Goal: Ask a question: Ask a question

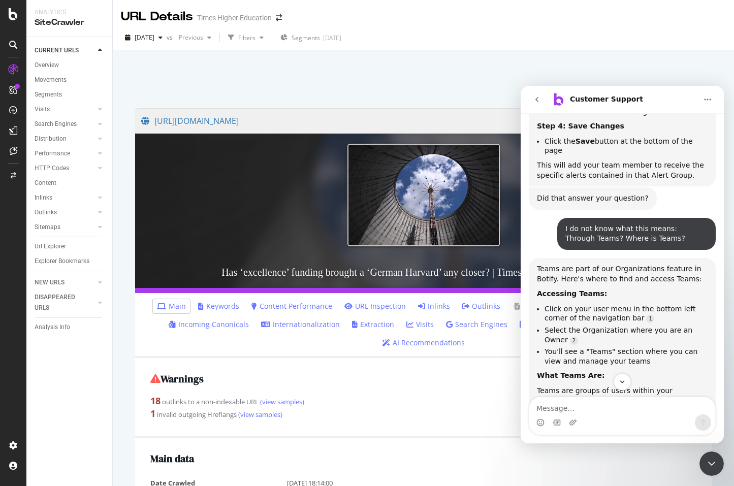
scroll to position [2078, 0]
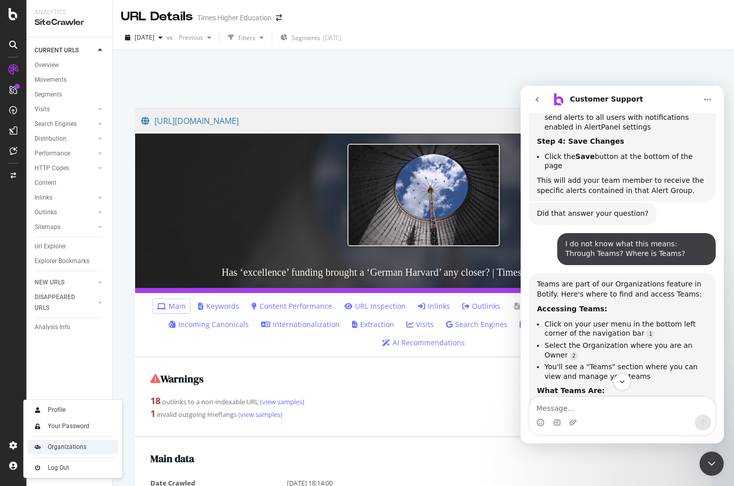
click at [62, 445] on div "Organizations" at bounding box center [67, 447] width 39 height 8
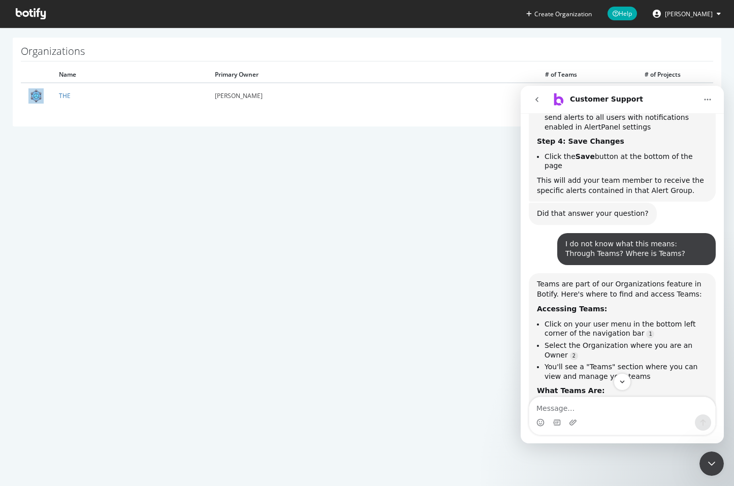
click at [717, 466] on div "Close Intercom Messenger" at bounding box center [711, 463] width 24 height 24
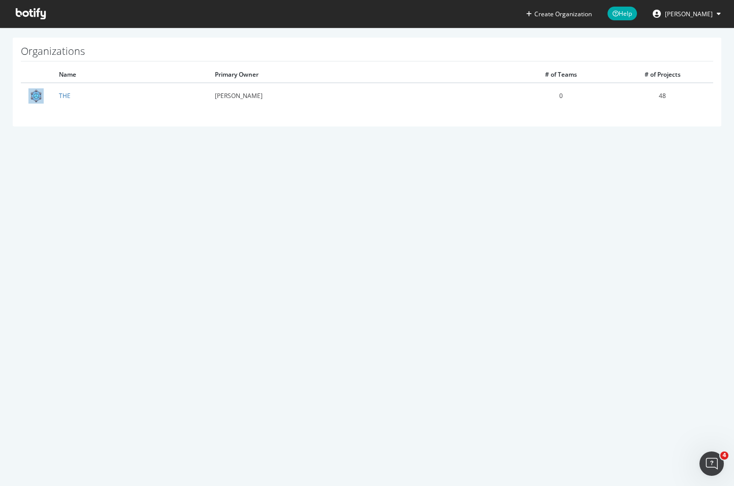
scroll to position [2198, 0]
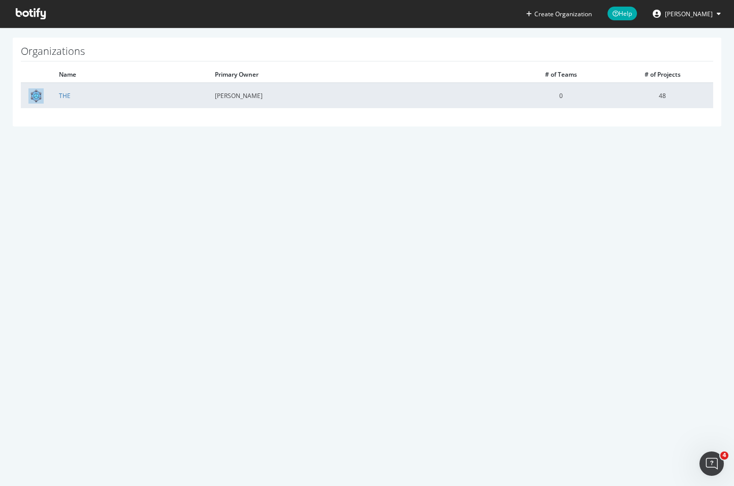
click at [120, 96] on td "THE" at bounding box center [129, 95] width 156 height 25
click at [64, 98] on link "THE" at bounding box center [65, 95] width 12 height 9
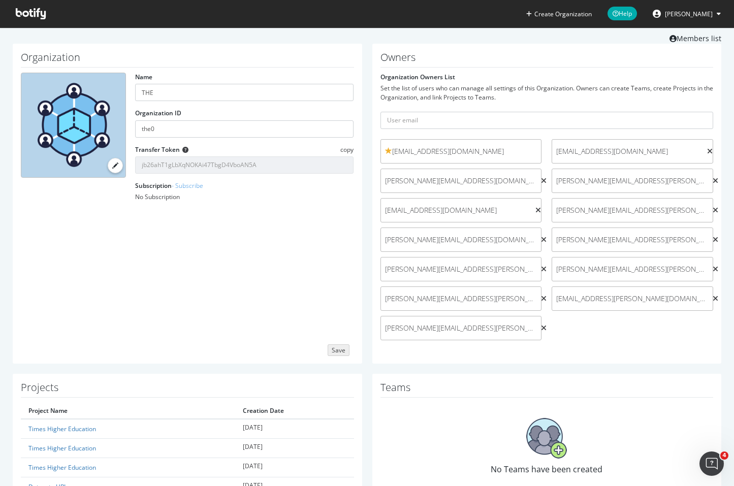
scroll to position [30, 0]
click at [522, 145] on span "claire.baumforth@timeshighereducation.com" at bounding box center [461, 150] width 152 height 10
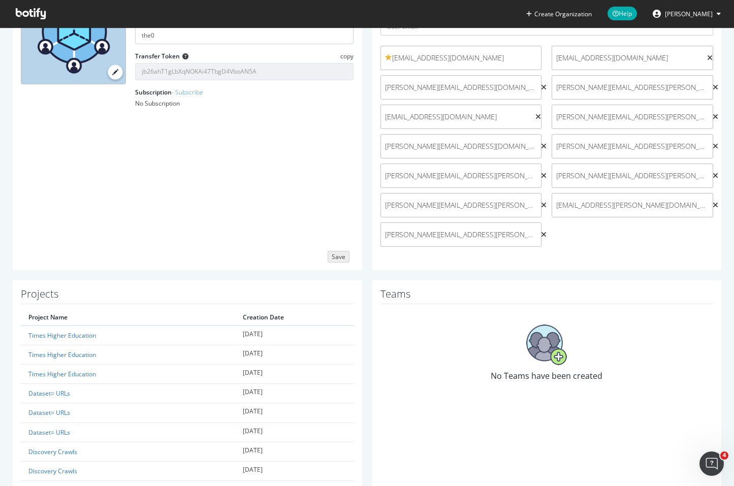
scroll to position [41, 0]
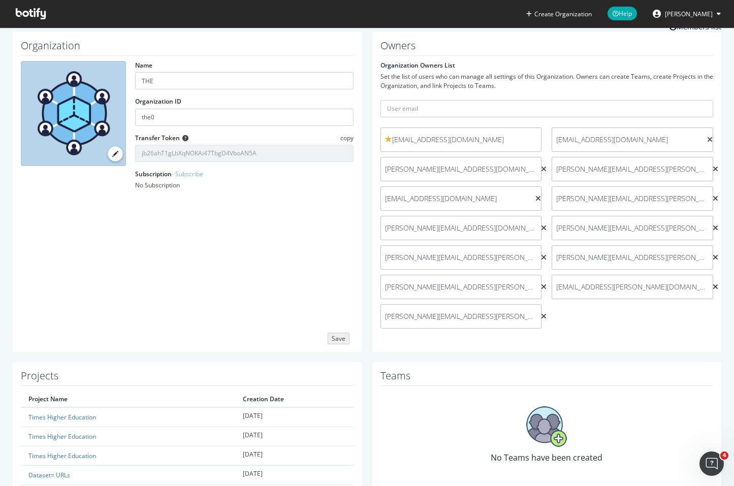
click at [456, 311] on span "Rodrigo.Lasanta@timeshighereducation.com" at bounding box center [461, 316] width 152 height 10
click at [541, 313] on icon at bounding box center [544, 316] width 6 height 7
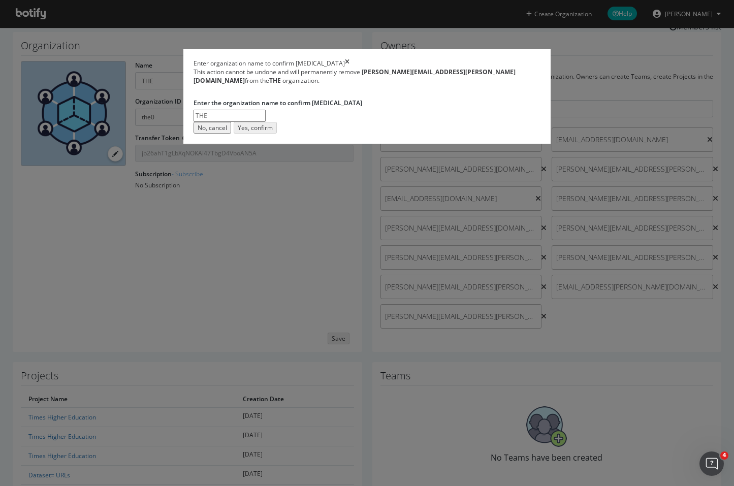
drag, startPoint x: 483, startPoint y: 307, endPoint x: 508, endPoint y: 185, distance: 124.4
click at [508, 144] on div "Enter organization name to confirm deletion This action cannot be undone and wi…" at bounding box center [366, 96] width 367 height 95
click at [349, 68] on icon "times" at bounding box center [347, 63] width 5 height 9
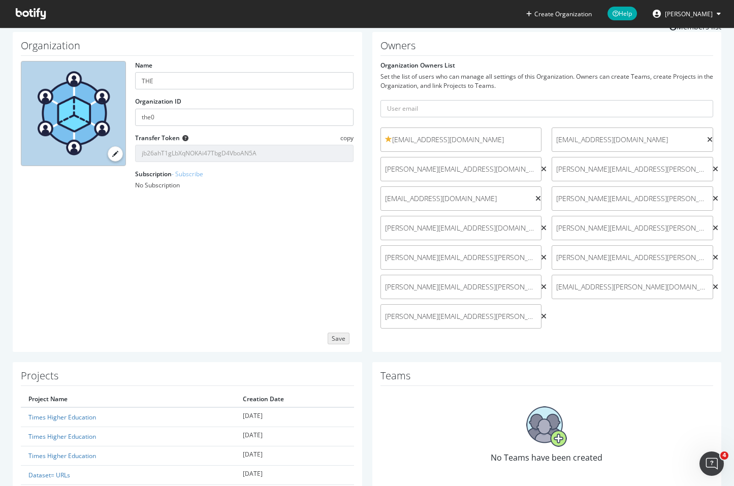
click at [535, 195] on icon at bounding box center [538, 198] width 6 height 7
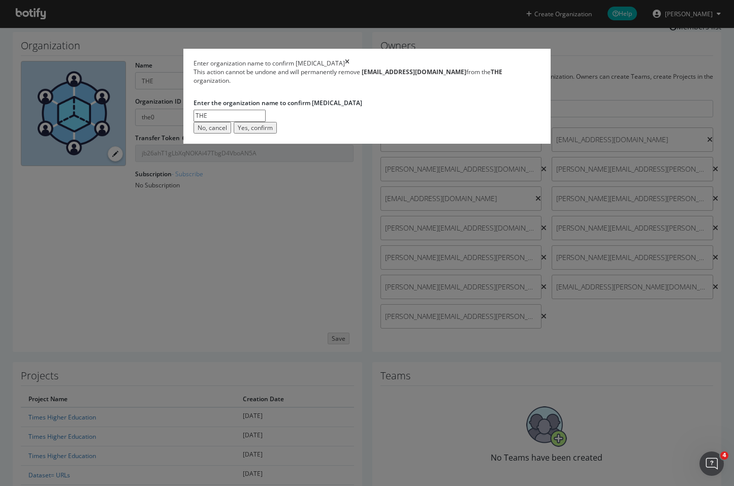
type input "THE"
click at [273, 132] on div "Yes, confirm" at bounding box center [255, 127] width 35 height 9
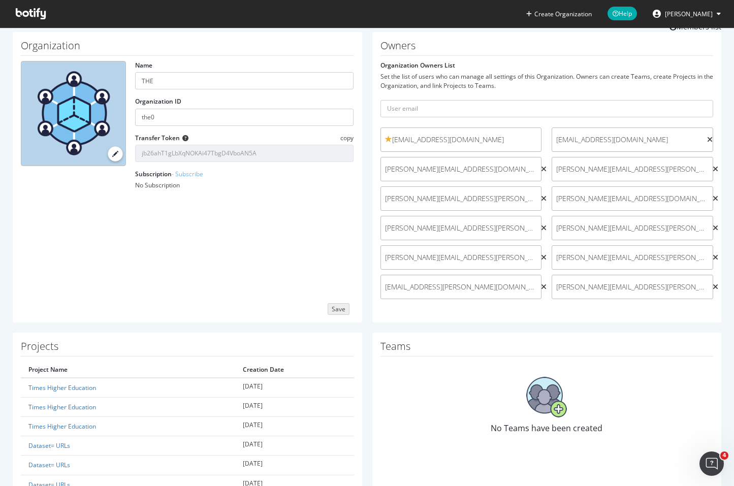
click at [509, 164] on span "Andy@timeshighereducation.com" at bounding box center [461, 169] width 152 height 10
click at [512, 141] on div "claire.baumforth@timeshighereducation.com" at bounding box center [460, 139] width 161 height 24
click at [622, 135] on span "client-access-delegation@deliberatedigital.com" at bounding box center [629, 140] width 147 height 10
click at [615, 164] on span "alex.sullivan@timeshighereducation.com" at bounding box center [632, 169] width 152 height 10
click at [712, 284] on icon at bounding box center [715, 286] width 6 height 7
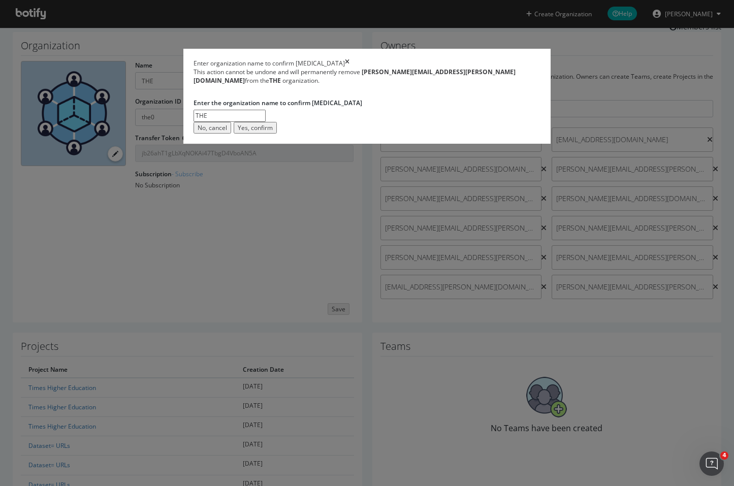
type input "THE"
click at [273, 132] on div "Yes, confirm" at bounding box center [255, 127] width 35 height 9
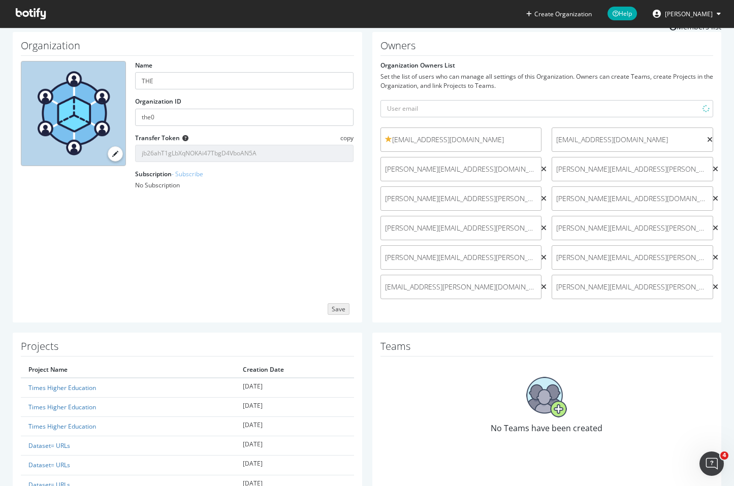
scroll to position [30, 0]
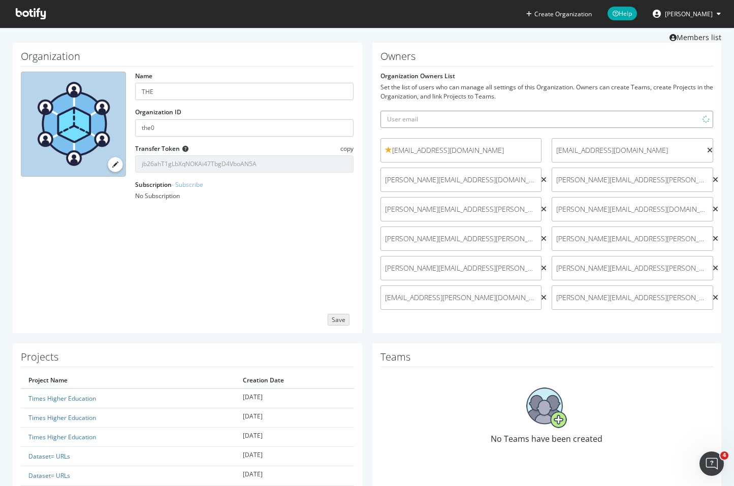
click at [402, 112] on input "text" at bounding box center [546, 119] width 333 height 17
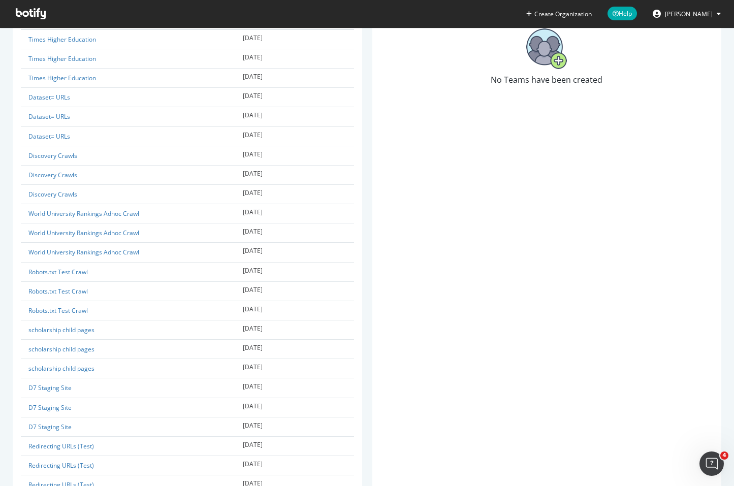
scroll to position [8, 0]
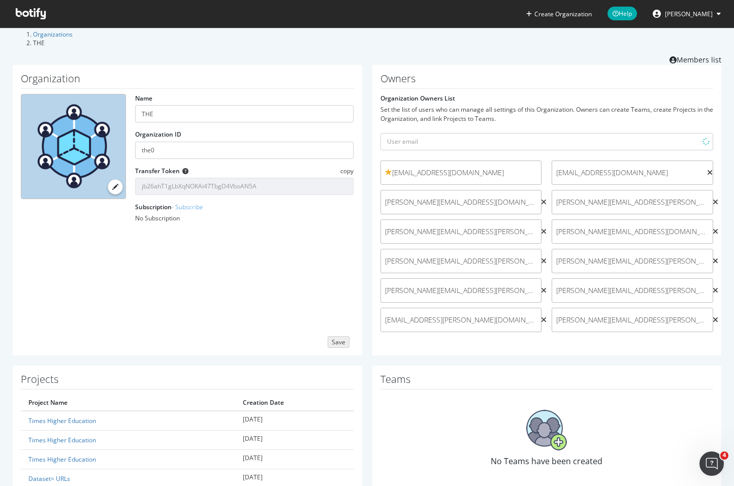
click at [709, 461] on icon "Open Intercom Messenger" at bounding box center [711, 463] width 17 height 17
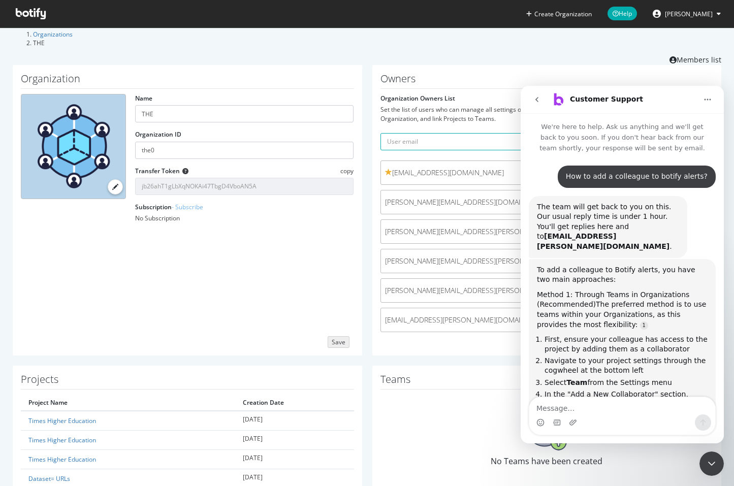
scroll to position [2198, 0]
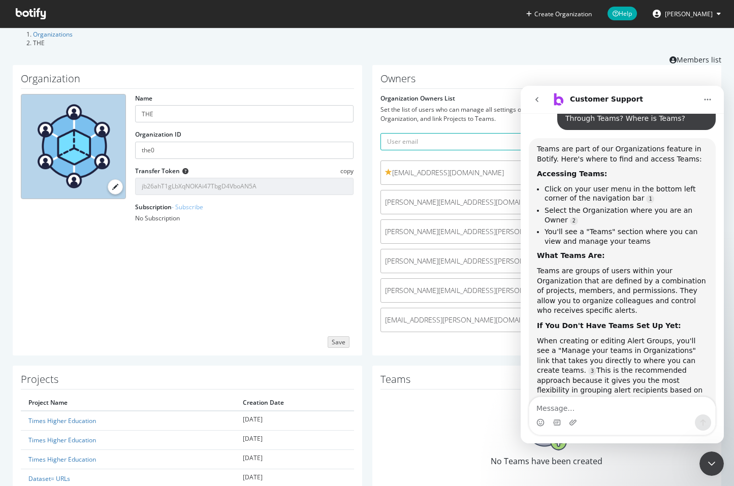
click at [562, 414] on div "Intercom messenger" at bounding box center [622, 422] width 186 height 16
click at [543, 407] on textarea "Message…" at bounding box center [622, 405] width 186 height 17
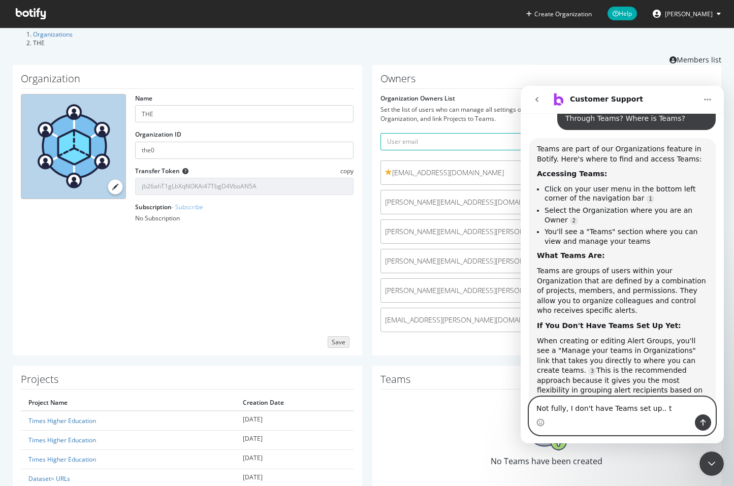
type textarea "Not fully, I don't have Teams set up.."
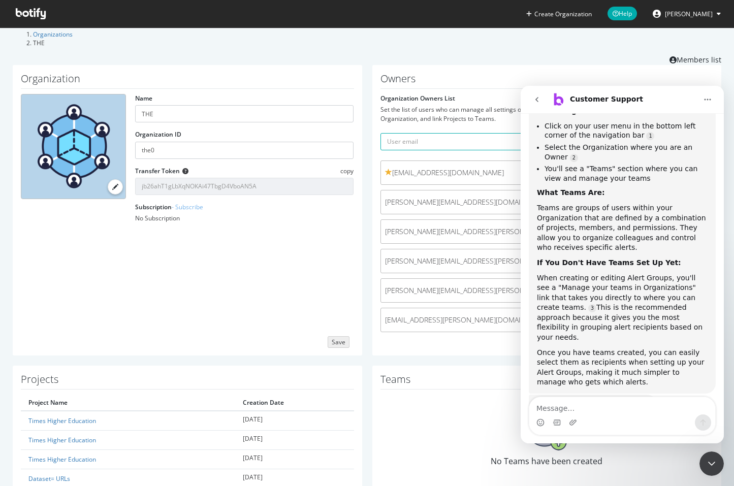
click at [715, 463] on icon "Close Intercom Messenger" at bounding box center [711, 463] width 12 height 12
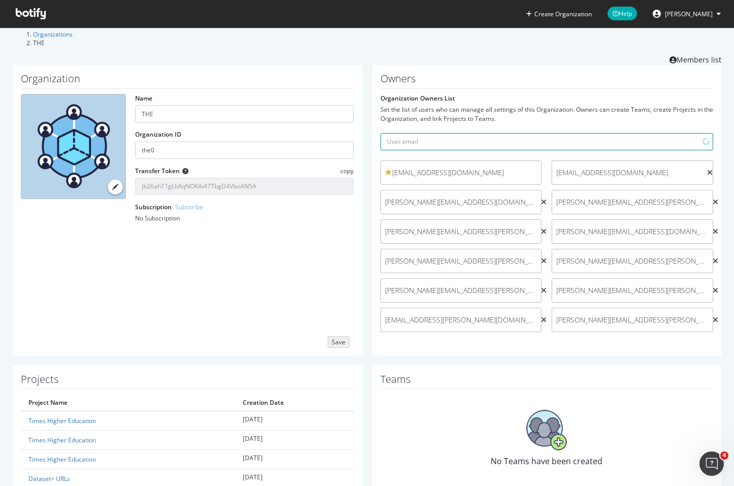
click at [451, 133] on input "text" at bounding box center [546, 141] width 333 height 17
type input "k"
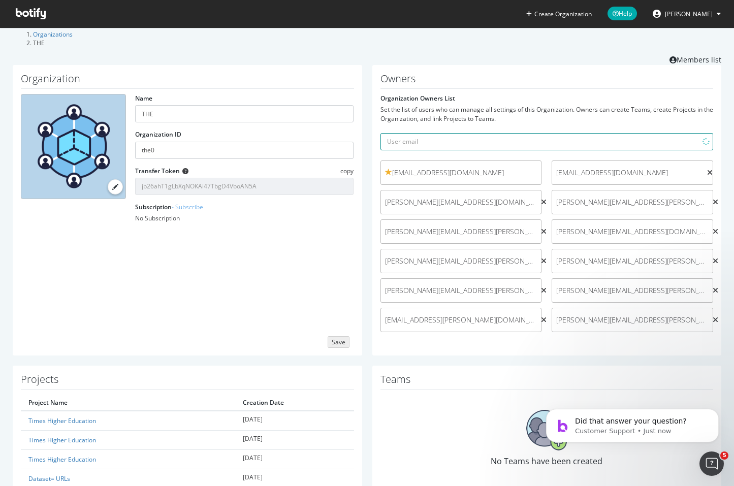
scroll to position [0, 0]
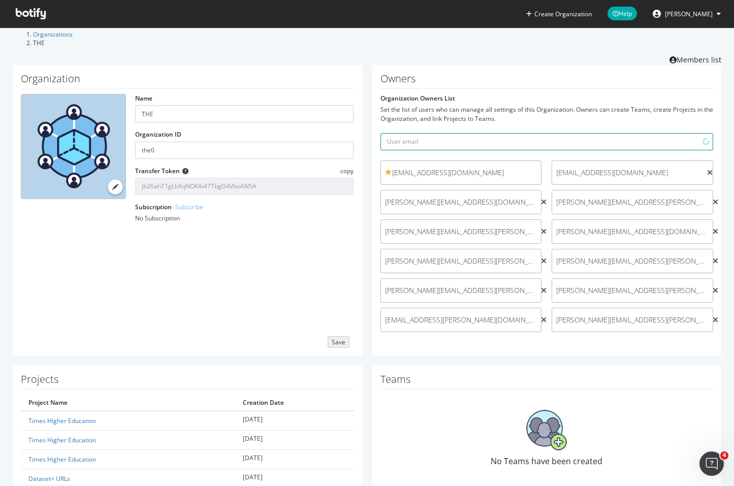
paste input "krishalini.pathmanathan@timeshighereducation.com"
type input "krishalini.pathmanathan@timeshighereducation.com"
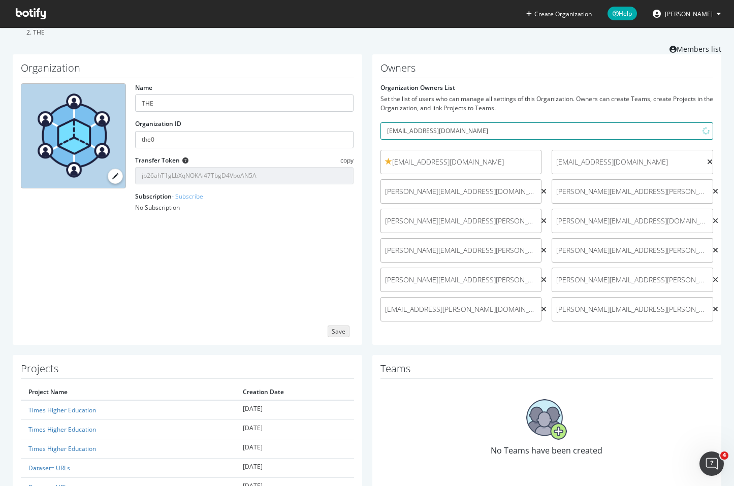
scroll to position [20, 0]
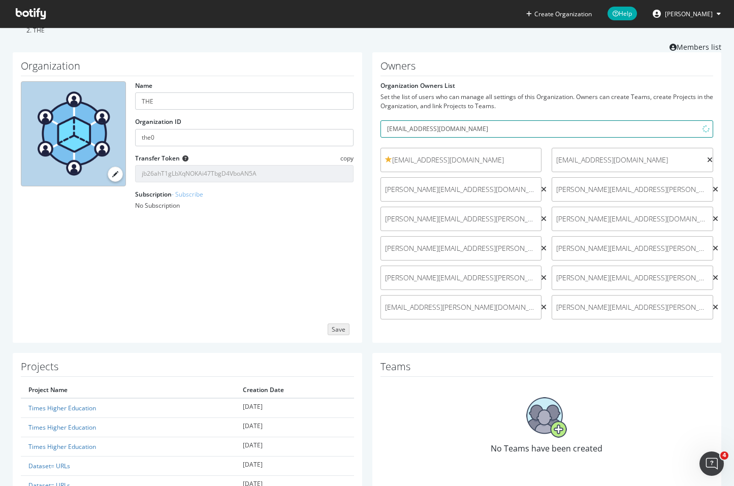
drag, startPoint x: 536, startPoint y: 125, endPoint x: 360, endPoint y: 121, distance: 175.2
click at [361, 121] on div "Organization Name THE Organization ID the0 Transfer Token copy jb26ahT1gLbXqNOK…" at bounding box center [367, 202] width 718 height 300
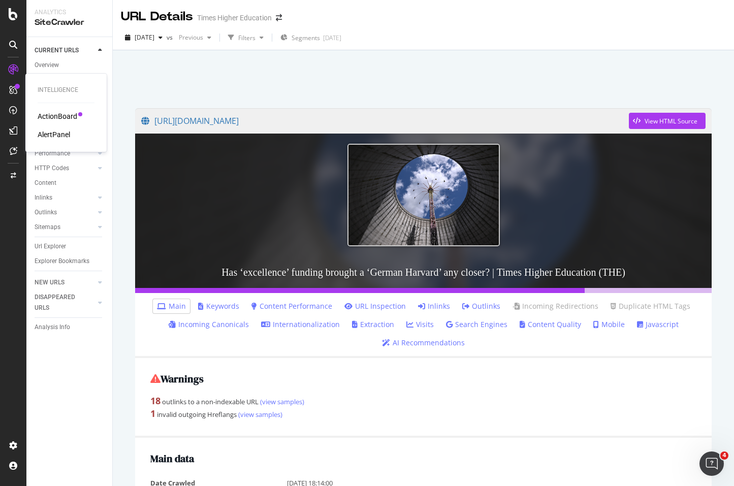
click at [65, 136] on div "AlertPanel" at bounding box center [54, 134] width 32 height 10
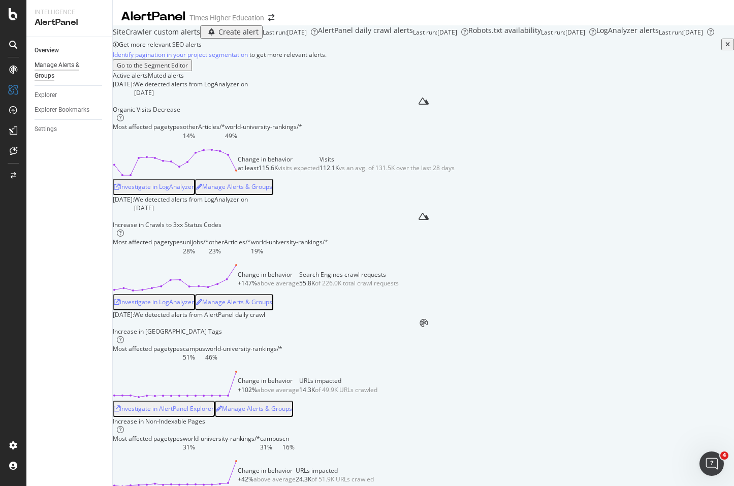
click at [52, 68] on div "Manage Alerts & Groups" at bounding box center [65, 70] width 61 height 21
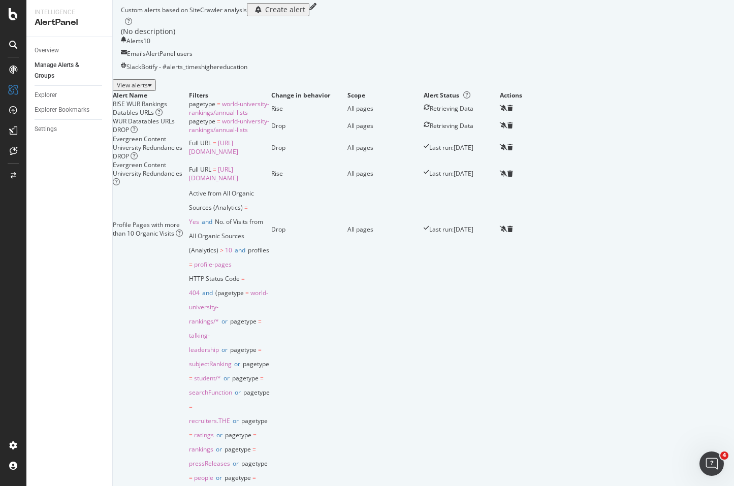
scroll to position [49, 0]
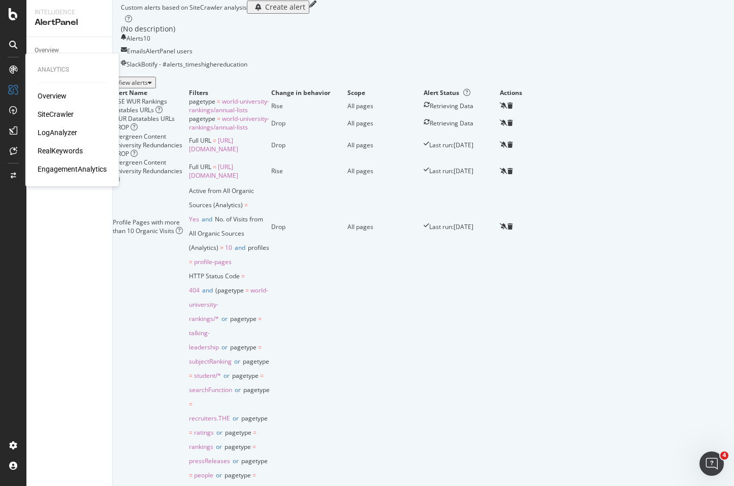
click at [53, 113] on div "SiteCrawler" at bounding box center [56, 114] width 36 height 10
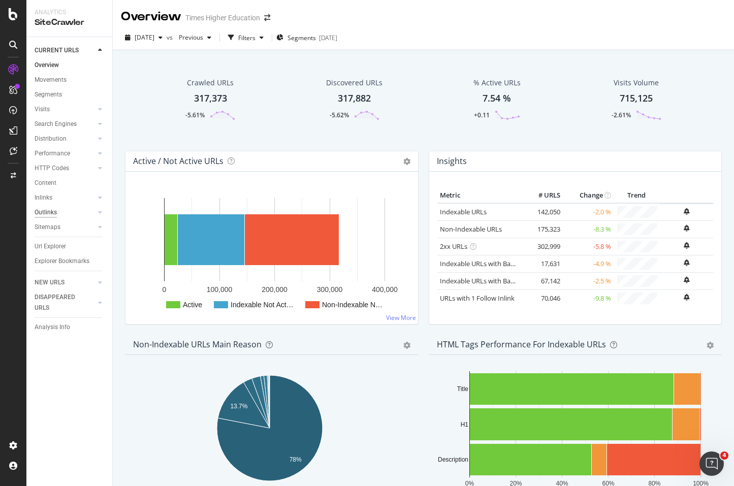
click at [55, 211] on div "Outlinks" at bounding box center [46, 212] width 22 height 11
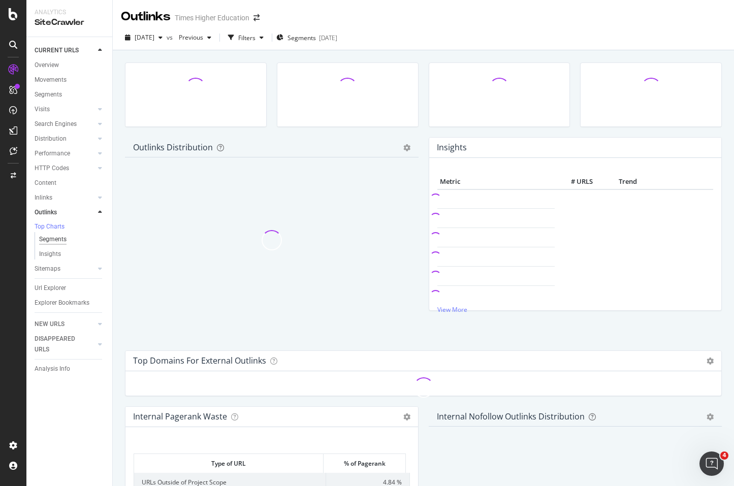
click at [57, 241] on div "Segments" at bounding box center [52, 239] width 27 height 11
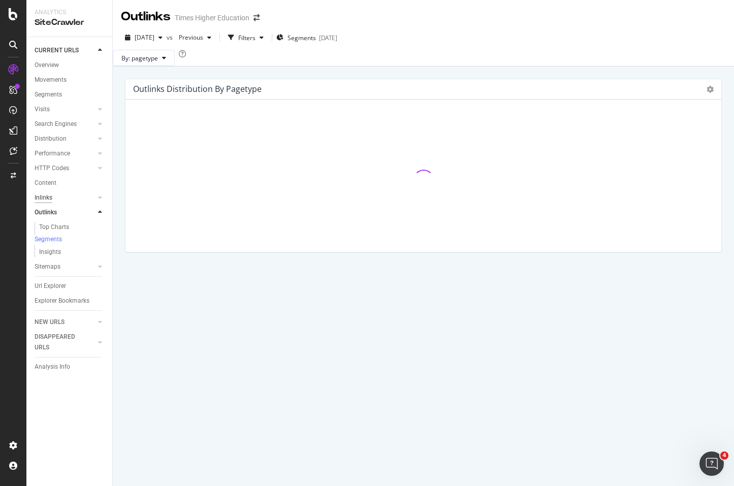
click at [48, 199] on div "Inlinks" at bounding box center [44, 197] width 18 height 11
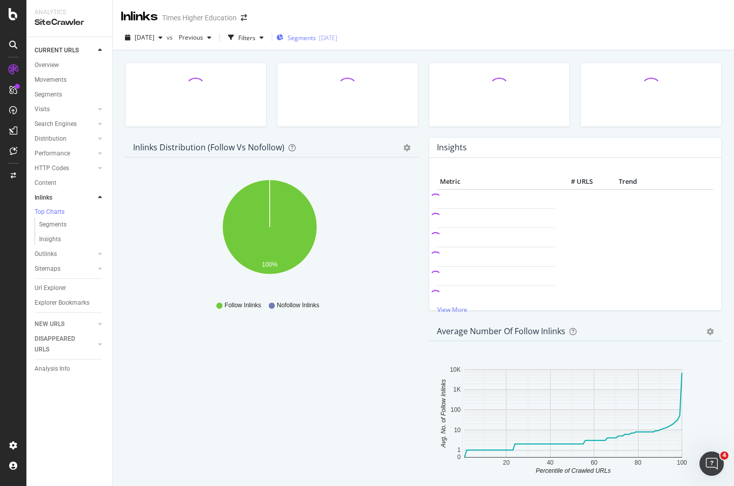
click at [316, 38] on span "Segments" at bounding box center [301, 38] width 28 height 9
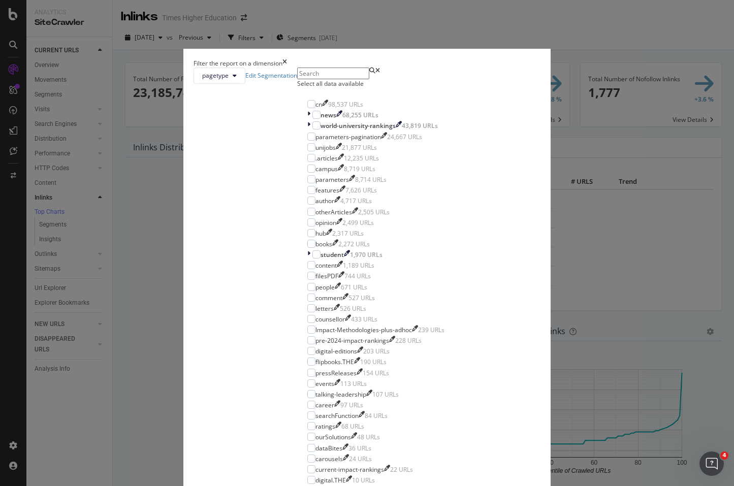
scroll to position [316, 0]
click at [297, 79] on input "modal" at bounding box center [333, 74] width 72 height 12
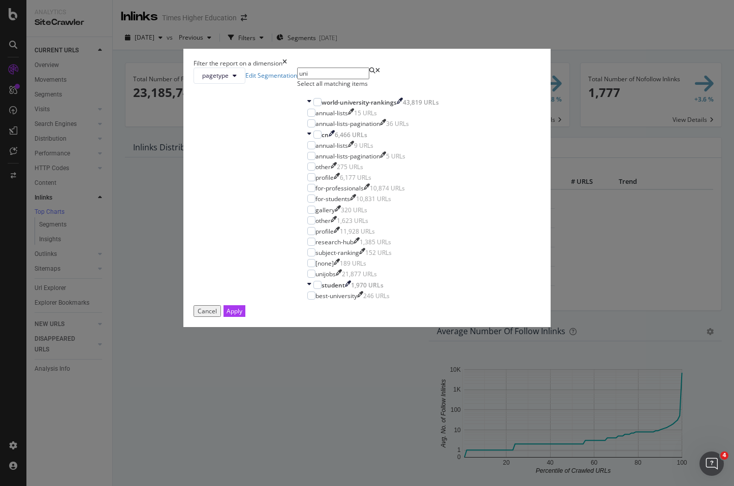
scroll to position [45, 0]
type input "uni"
click at [307, 278] on div "modal" at bounding box center [311, 274] width 8 height 8
click at [242, 316] on div "Apply" at bounding box center [234, 311] width 16 height 11
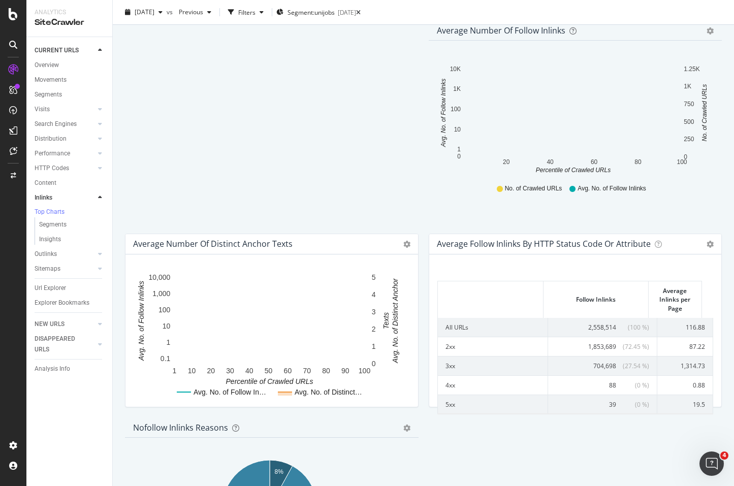
scroll to position [381, 0]
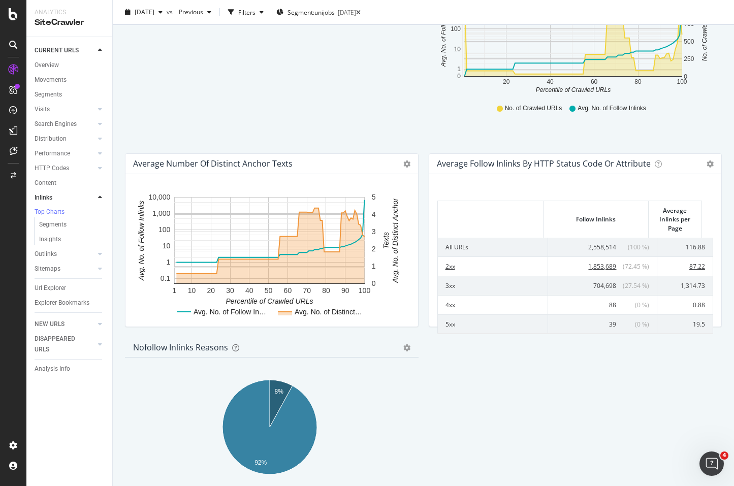
click at [446, 268] on td "2xx" at bounding box center [493, 265] width 110 height 19
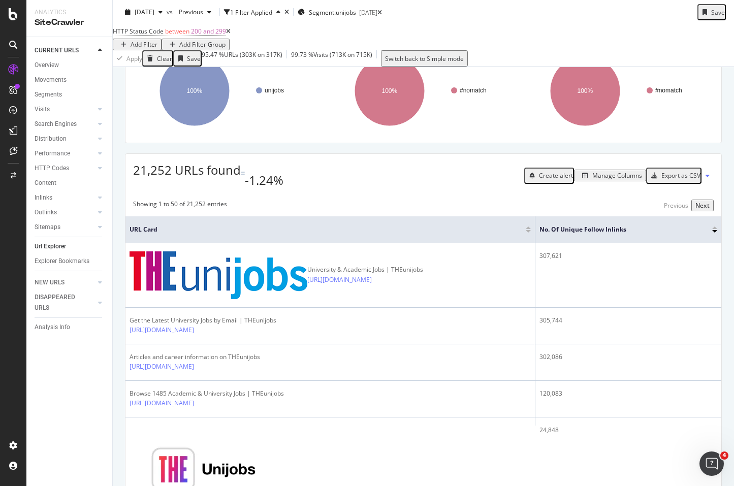
scroll to position [4, 0]
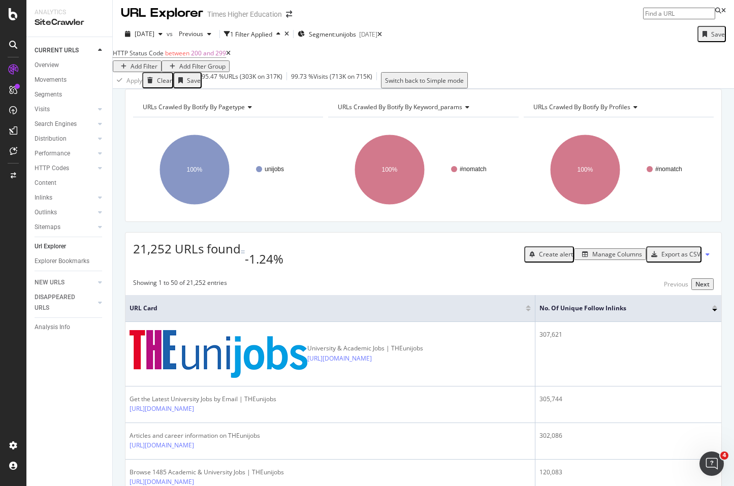
click at [230, 56] on icon at bounding box center [228, 53] width 5 height 6
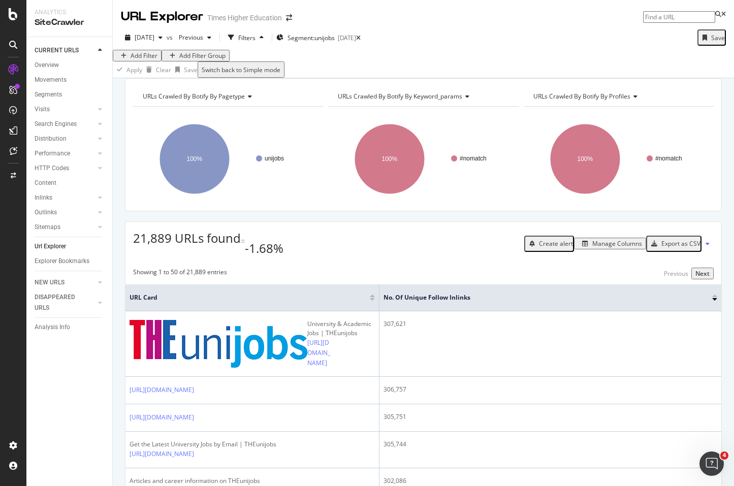
click at [152, 60] on div "Add Filter" at bounding box center [143, 55] width 27 height 9
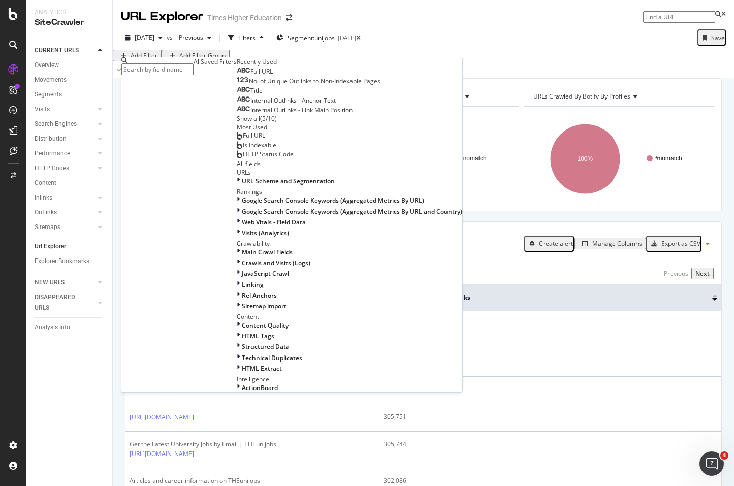
click at [250, 76] on span "Full URL" at bounding box center [261, 71] width 22 height 9
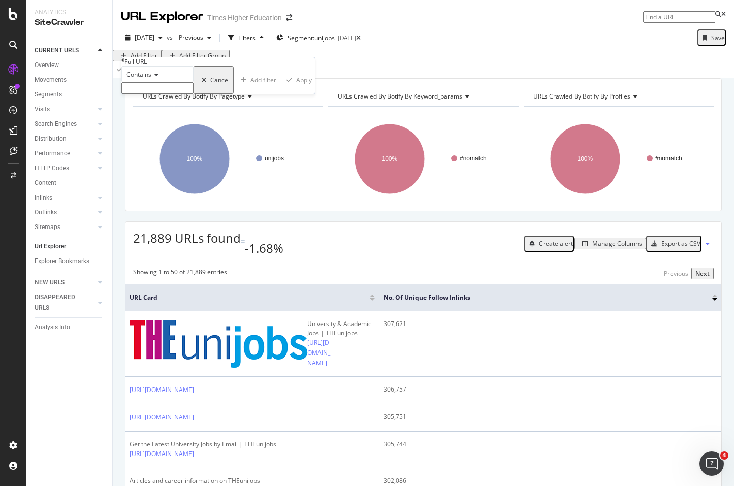
click at [151, 79] on span "Contains" at bounding box center [138, 74] width 25 height 9
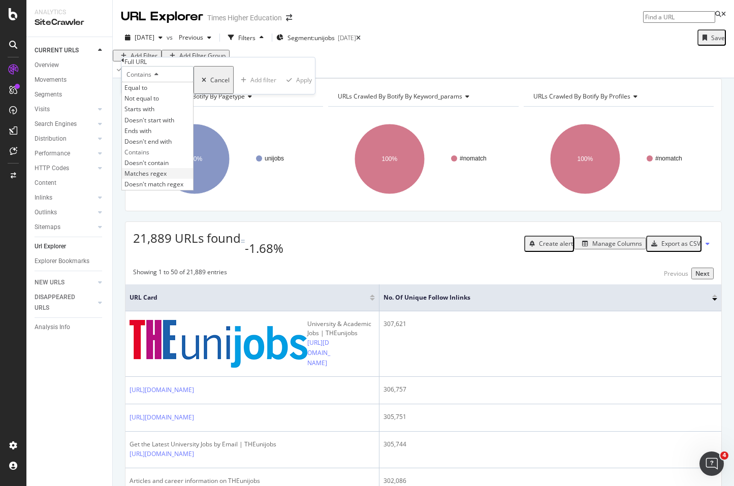
click at [148, 178] on span "Matches regex" at bounding box center [145, 173] width 42 height 9
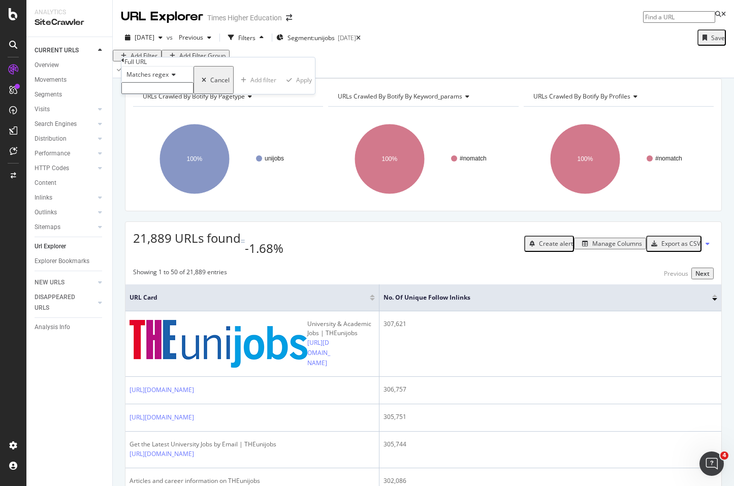
click at [139, 94] on input "text" at bounding box center [157, 88] width 72 height 12
paste input "^https:\/\/www\.timeshighereducation\.com\/world-university-rankings\/(latest\/…"
type input "^https:\/\/www\.timeshighereducation\.com\/world-university-rankings\/(latest\/…"
click at [299, 87] on div "Apply" at bounding box center [307, 83] width 16 height 9
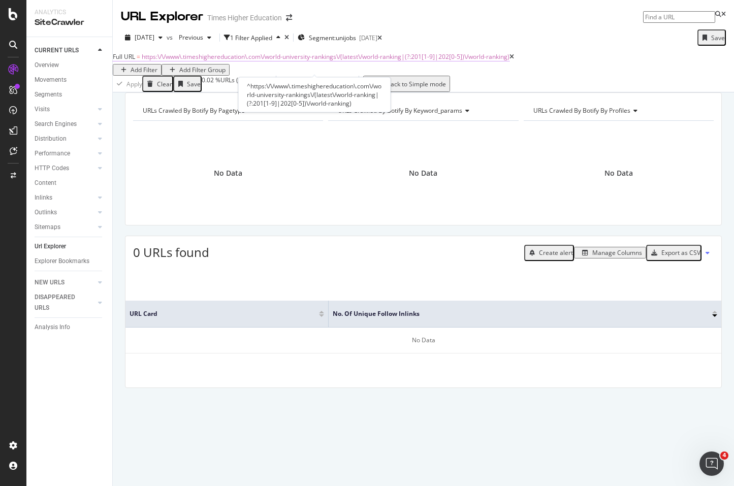
click at [206, 61] on span "https:\/\/www\.timeshighereducation\.com\/world-university-rankings\/(latest\/w…" at bounding box center [326, 56] width 368 height 9
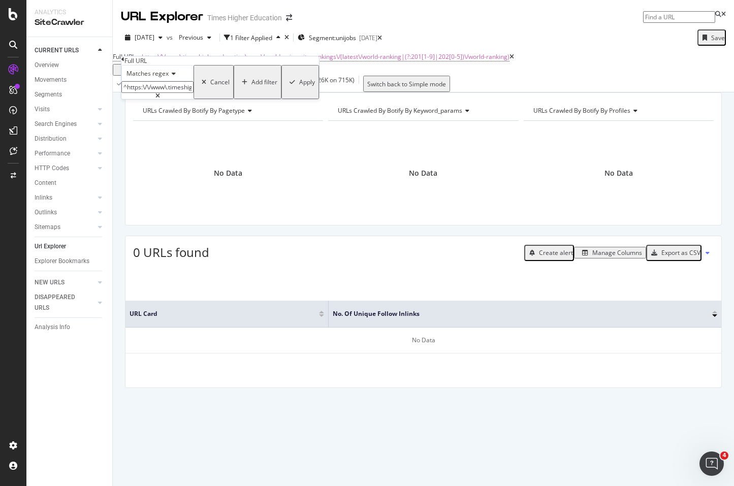
click at [160, 93] on input "^https:\/\/www\.timeshighereducation\.com\/world-university-rankings\/(latest\/…" at bounding box center [157, 87] width 72 height 12
paste input "^https:\/\/www\.timeshighereducation\.com\/world-university-rankings\/(latest\/…"
type input "^https:\/\/www\.timeshighereducation\.com\/world-university-rankings\/(latest\/…"
click at [299, 86] on div "Apply" at bounding box center [307, 82] width 16 height 9
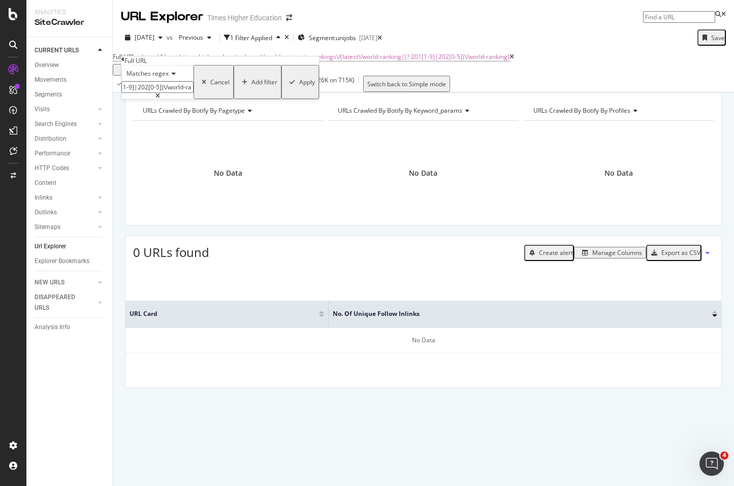
scroll to position [0, 0]
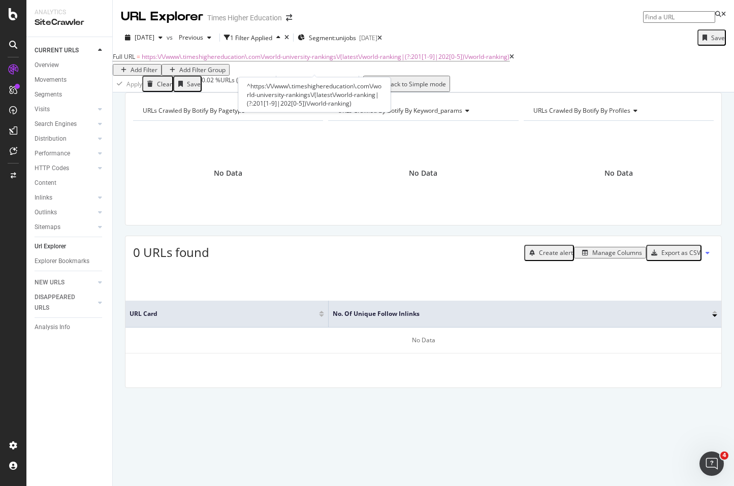
click at [509, 60] on icon at bounding box center [511, 57] width 5 height 6
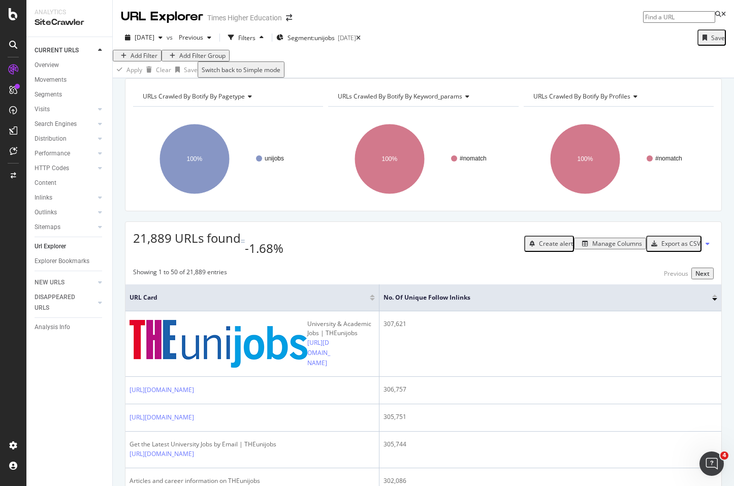
click at [148, 60] on div "Add Filter" at bounding box center [143, 55] width 27 height 9
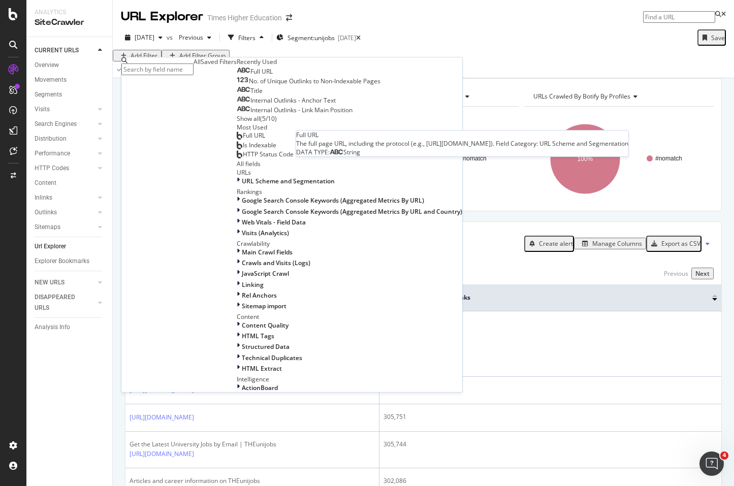
click at [250, 76] on span "Full URL" at bounding box center [261, 71] width 22 height 9
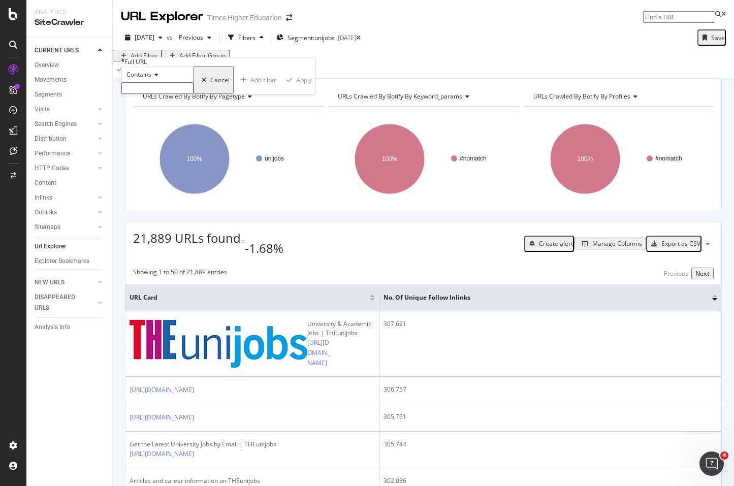
click at [150, 79] on span "Contains" at bounding box center [138, 74] width 25 height 9
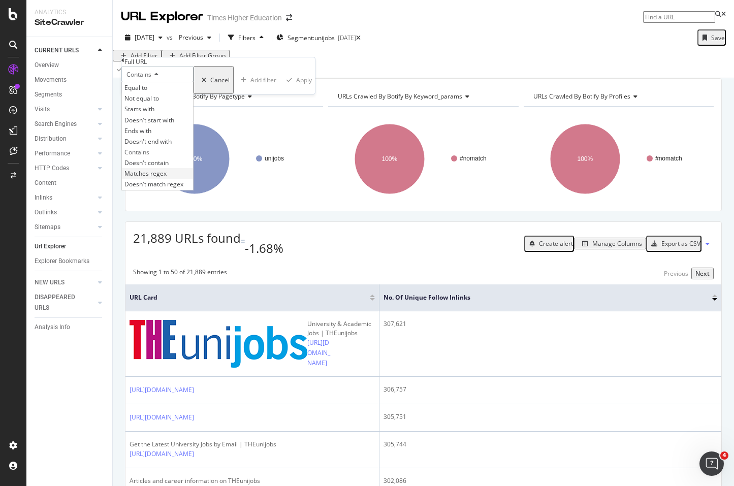
click at [156, 178] on span "Matches regex" at bounding box center [145, 173] width 42 height 9
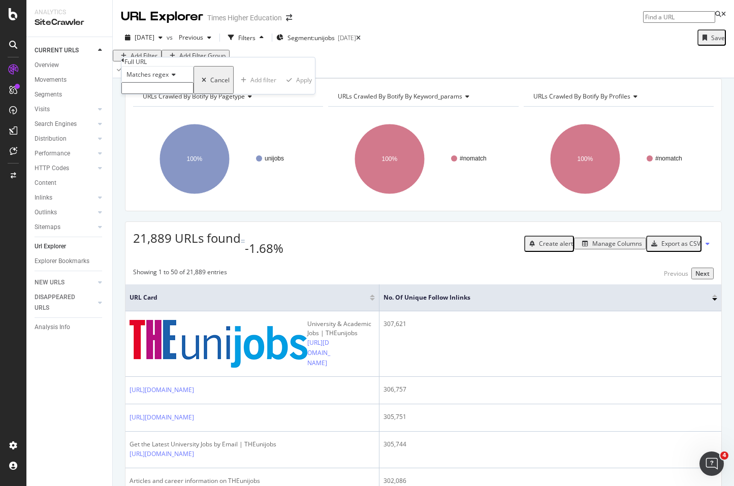
click at [144, 94] on input "text" at bounding box center [157, 88] width 72 height 12
paste input "^https:\/\/www\.timeshighereducation\.com\/world-university-rankings\/(latest\/…"
type input "^https:\/\/www\.timeshighereducation\.com\/world-university-rankings\/(latest\/…"
click at [299, 87] on div "Apply" at bounding box center [307, 83] width 16 height 9
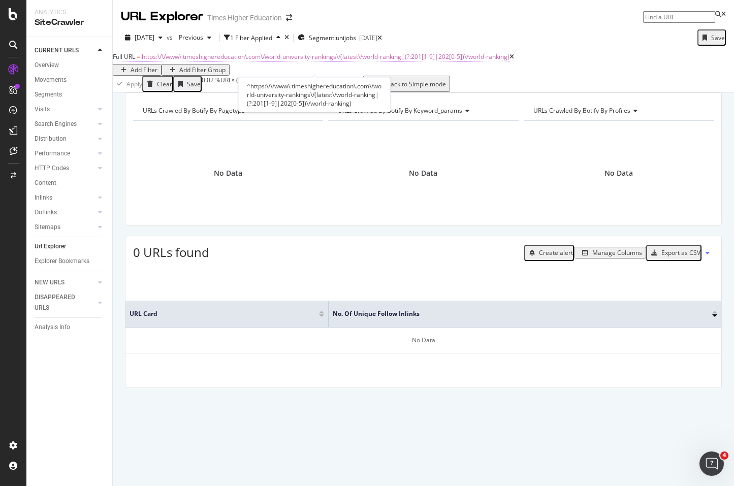
click at [440, 61] on span "https:\/\/www\.timeshighereducation\.com\/world-university-rankings\/(latest\/w…" at bounding box center [326, 56] width 368 height 9
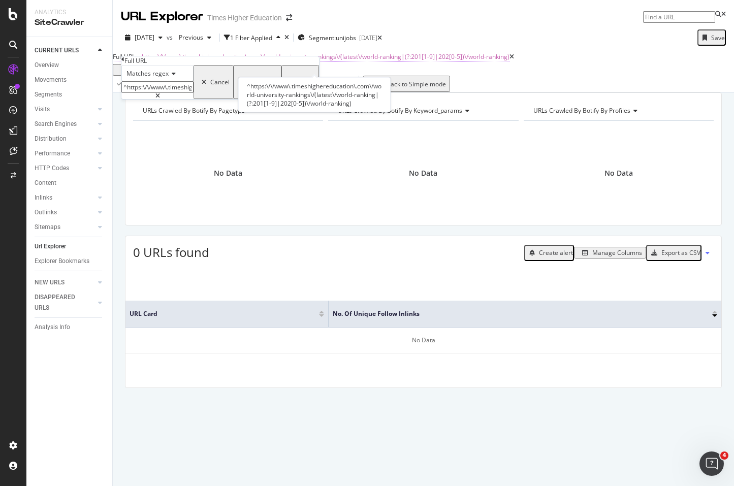
click at [285, 61] on span "https:\/\/www\.timeshighereducation\.com\/world-university-rankings\/(latest\/w…" at bounding box center [326, 56] width 368 height 9
click at [189, 93] on input "^https:\/\/www\.timeshighereducation\.com\/world-university-rankings\/(latest\/…" at bounding box center [157, 87] width 72 height 12
paste input "^https://www\.timeshighereducation\.com/world-university-rankings/(201[1-9]|202…"
type input "^https://www\.timeshighereducation\.com/world-university-rankings/(201[1-9]|202…"
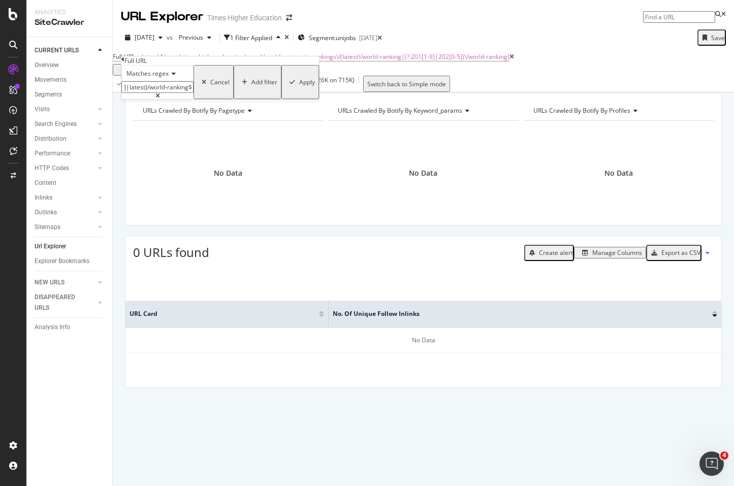
scroll to position [0, 0]
click at [299, 86] on div "Apply" at bounding box center [307, 82] width 16 height 9
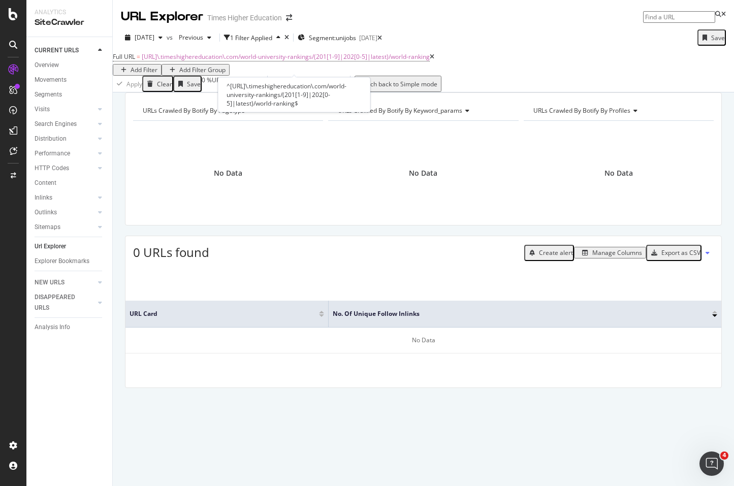
click at [434, 60] on icon at bounding box center [432, 57] width 5 height 6
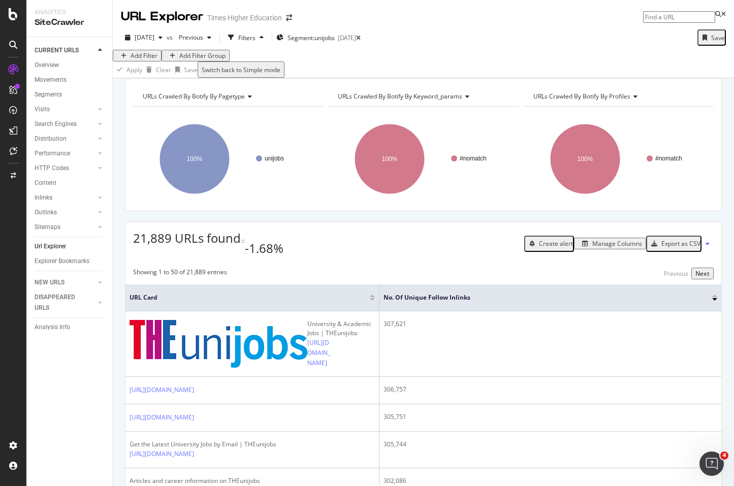
click at [153, 60] on div "Add Filter" at bounding box center [143, 55] width 27 height 9
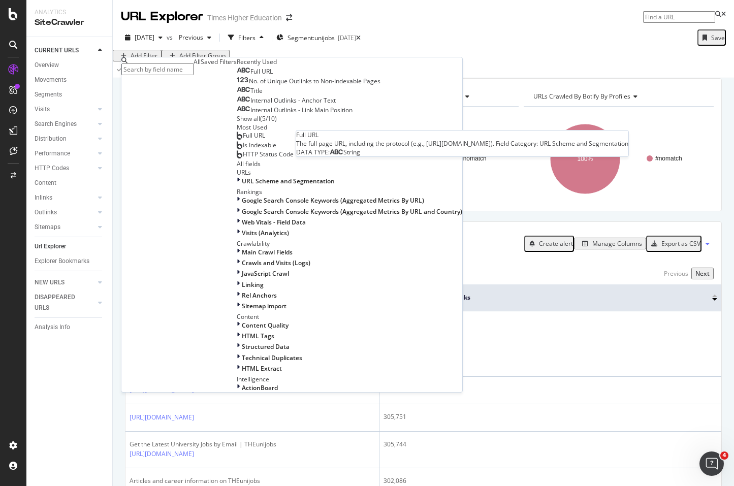
click at [250, 76] on span "Full URL" at bounding box center [261, 71] width 22 height 9
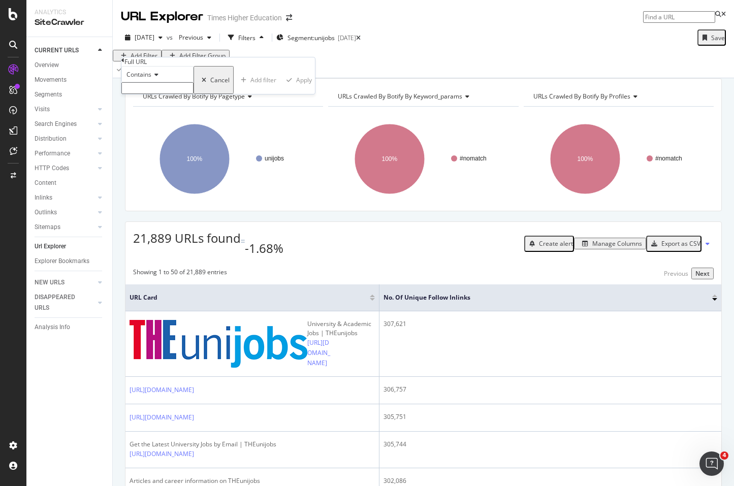
click at [151, 94] on input "text" at bounding box center [157, 88] width 72 height 12
type input "'"
type input "/world-ranking"
click at [299, 87] on div "Apply" at bounding box center [307, 83] width 16 height 9
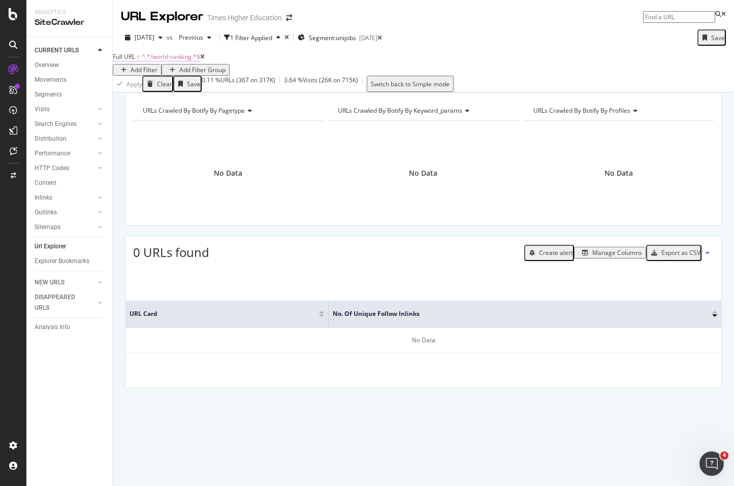
click at [176, 61] on span "^.*/world-ranking.*$" at bounding box center [171, 56] width 58 height 9
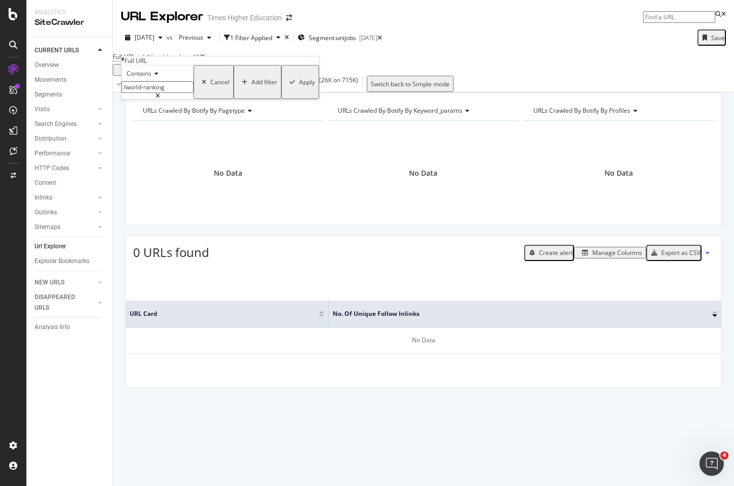
click at [177, 93] on input "/world-ranking" at bounding box center [157, 87] width 72 height 12
click at [382, 38] on icon at bounding box center [379, 38] width 5 height 6
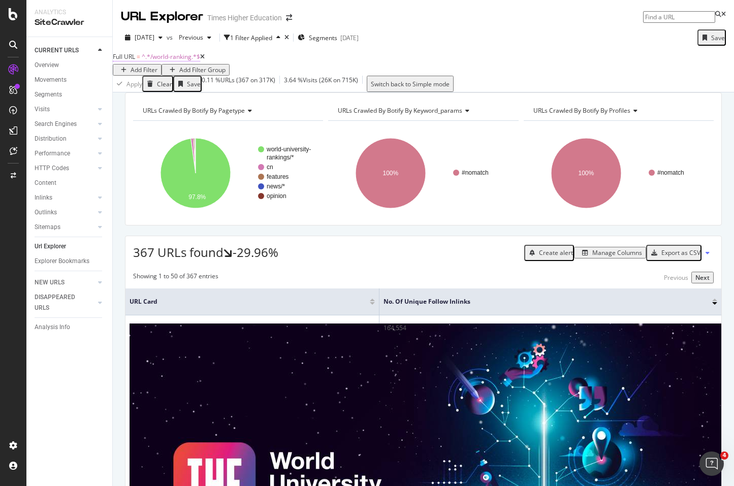
click at [184, 61] on span "^.*/world-ranking.*$" at bounding box center [171, 56] width 58 height 9
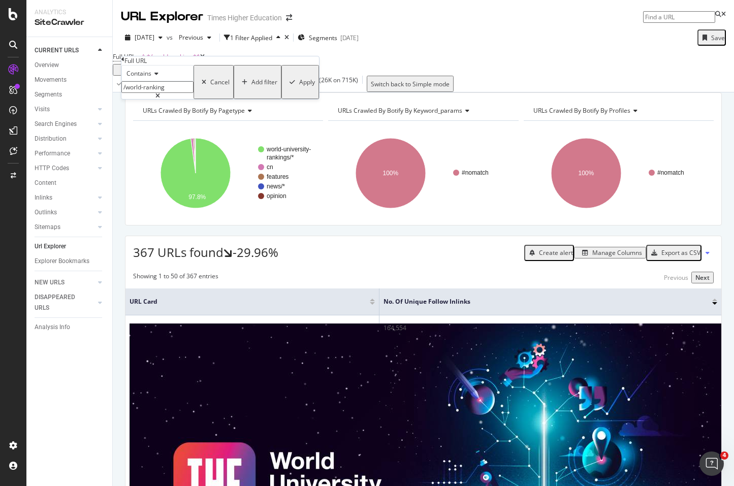
click at [158, 77] on icon at bounding box center [154, 74] width 7 height 6
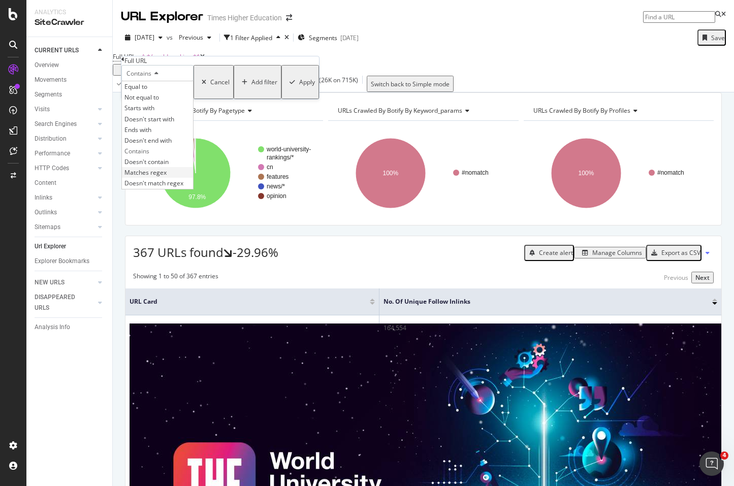
click at [162, 177] on span "Matches regex" at bounding box center [145, 172] width 42 height 9
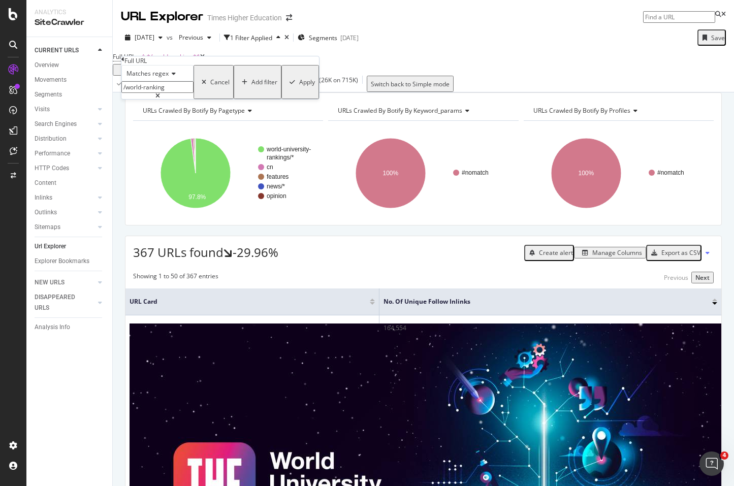
drag, startPoint x: 195, startPoint y: 109, endPoint x: 128, endPoint y: 107, distance: 66.5
click at [128, 99] on div "Matches regex /world-ranking Cancel Add filter Apply" at bounding box center [219, 82] width 197 height 34
paste input "https://www\.timeshighereducation\.com/world-university-rankings/(2011|2012|201…"
type input "https://www\.timeshighereducation\.com/world-university-rankings/(2011|2012|201…"
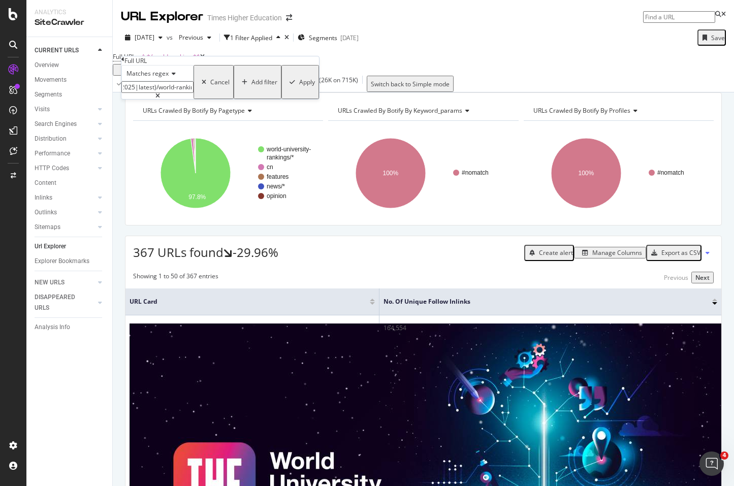
scroll to position [0, 0]
click at [299, 86] on div "Apply" at bounding box center [307, 82] width 16 height 9
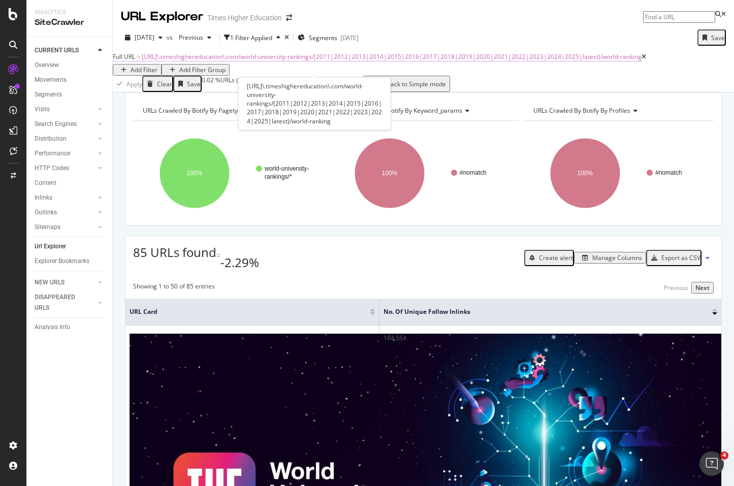
click at [257, 61] on span "https://www\.timeshighereducation\.com/world-university-rankings/(2011|2012|201…" at bounding box center [392, 56] width 500 height 9
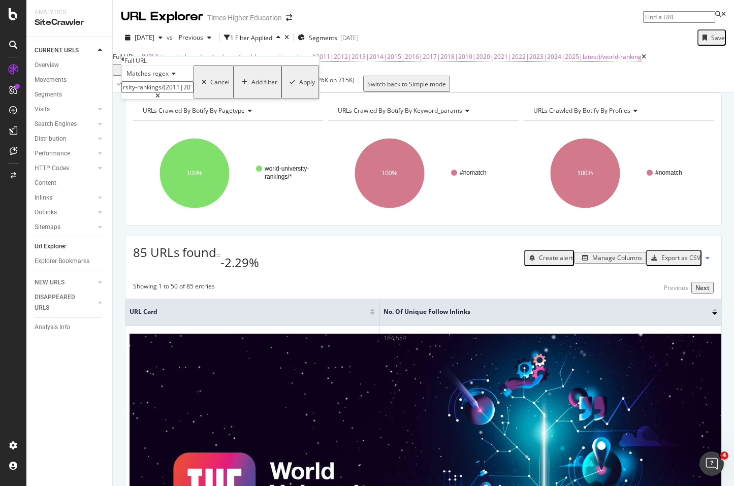
scroll to position [0, 425]
drag, startPoint x: 135, startPoint y: 109, endPoint x: 274, endPoint y: 111, distance: 139.6
click at [274, 111] on body "Analytics SiteCrawler CURRENT URLS Overview Movements Segments Visits Analysis …" at bounding box center [367, 243] width 734 height 486
paste input "^https://www\.timeshighereducation\.com/world-university-rankings/(201[1-9]|202…"
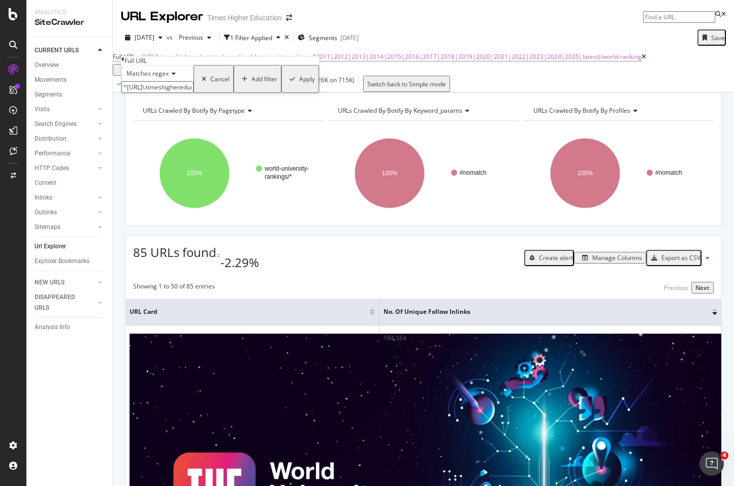
scroll to position [0, 226]
type input "^https://www\.timeshighereducation\.com/world-university-rankings/(201[1-9]|202…"
click at [299, 86] on div "Apply" at bounding box center [307, 82] width 16 height 9
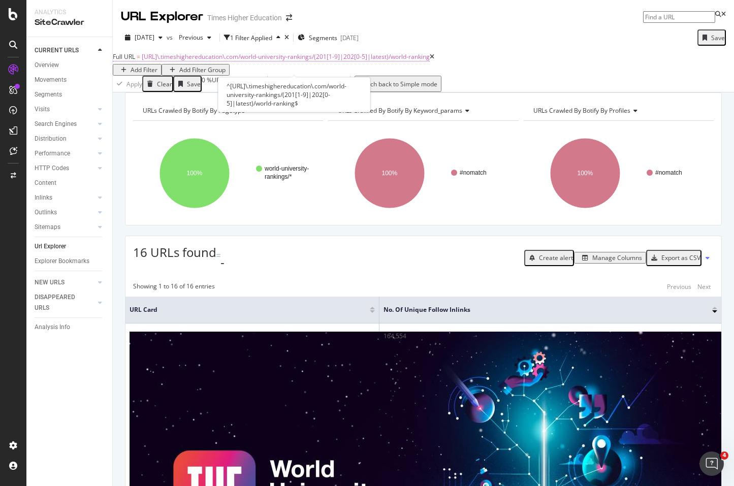
click at [279, 61] on span "https://www\.timeshighereducation\.com/world-university-rankings/(201[1-9]|202[…" at bounding box center [286, 56] width 288 height 9
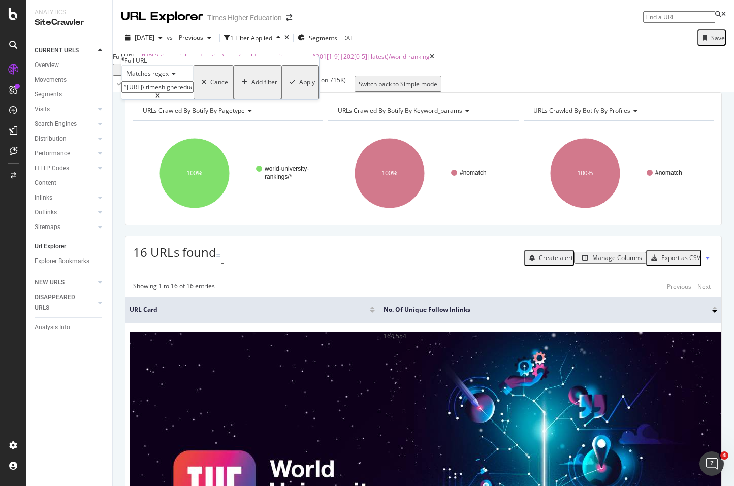
click at [210, 86] on div "Cancel" at bounding box center [219, 82] width 19 height 9
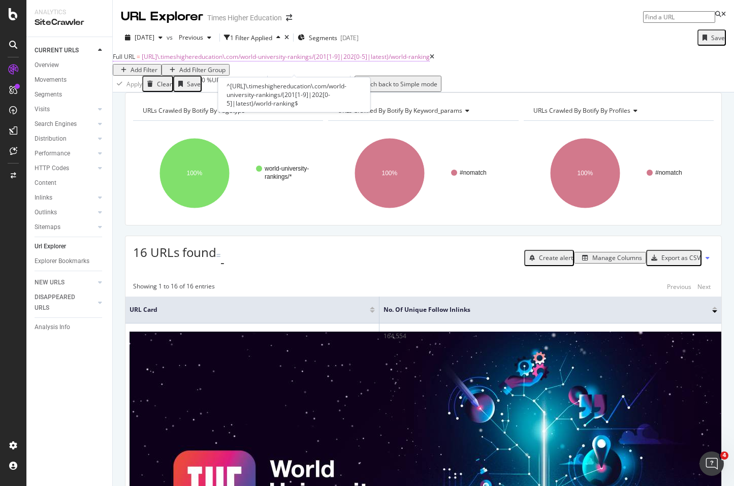
click at [192, 61] on span "https://www\.timeshighereducation\.com/world-university-rankings/(201[1-9]|202[…" at bounding box center [286, 56] width 288 height 9
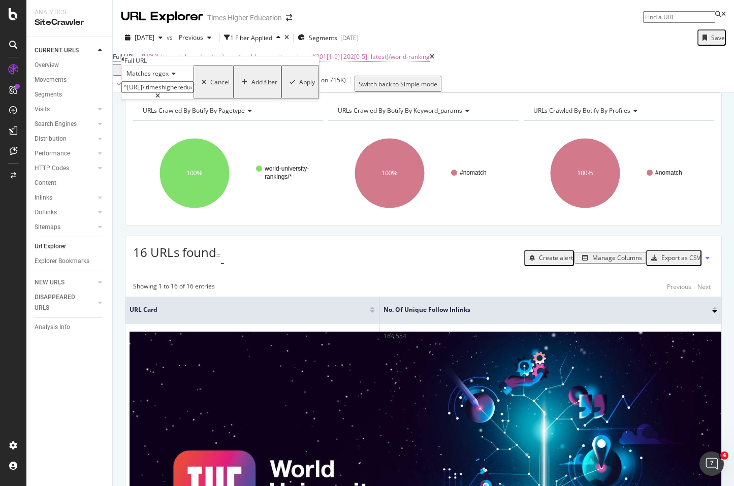
click at [193, 93] on input "^https://www\.timeshighereducation\.com/world-university-rankings/(201[1-9]|202…" at bounding box center [157, 87] width 72 height 12
click at [160, 99] on icon at bounding box center [157, 96] width 5 height 6
click at [172, 77] on icon at bounding box center [172, 74] width 7 height 6
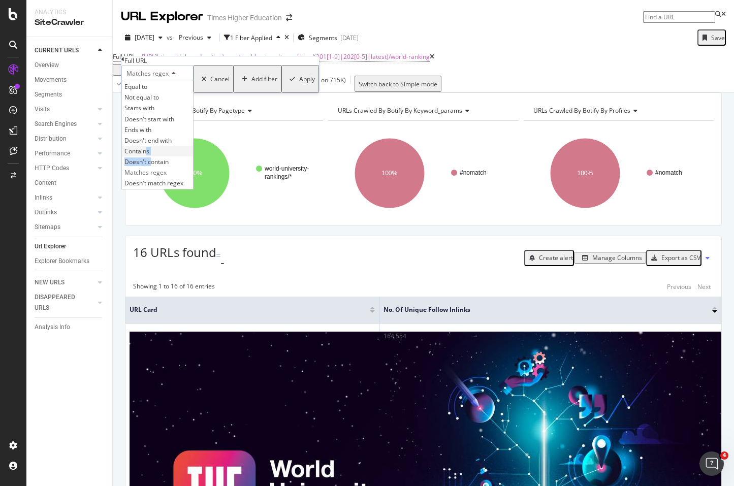
drag, startPoint x: 160, startPoint y: 204, endPoint x: 155, endPoint y: 190, distance: 14.0
click at [155, 189] on div "Equal to Not equal to Starts with Doesn't start with Ends with Doesn't end with…" at bounding box center [157, 135] width 72 height 108
click at [149, 155] on span "Contains" at bounding box center [136, 151] width 25 height 9
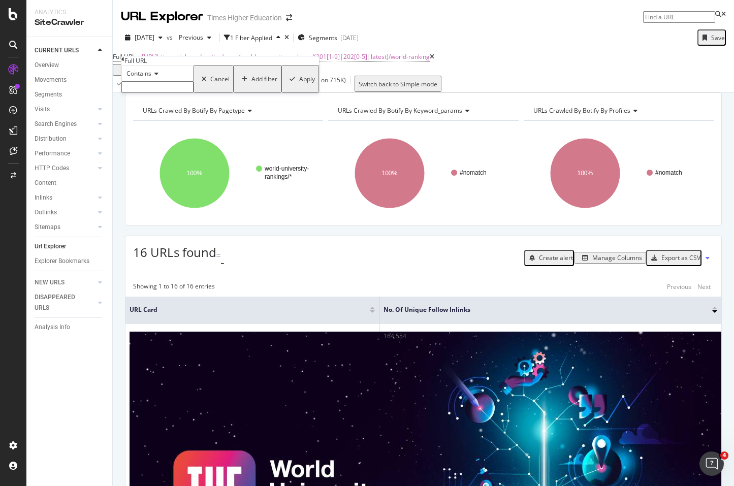
click at [154, 93] on input "text" at bounding box center [157, 87] width 72 height 12
type input "3"
type input "/world-ranking"
click at [299, 86] on div "Apply" at bounding box center [307, 82] width 16 height 9
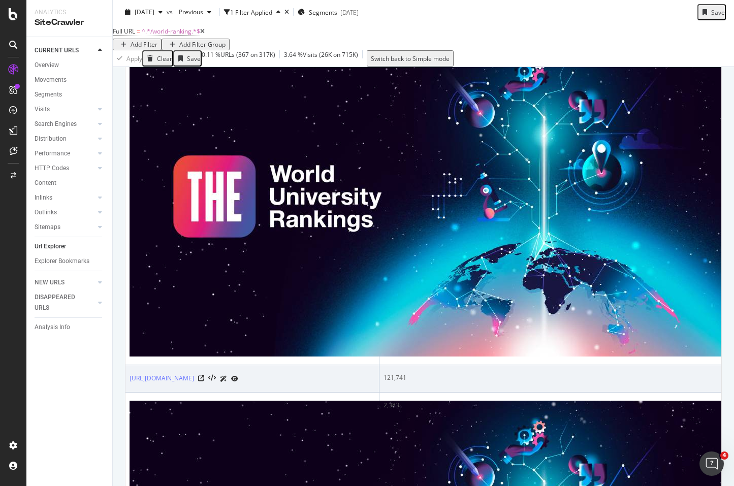
scroll to position [132, 0]
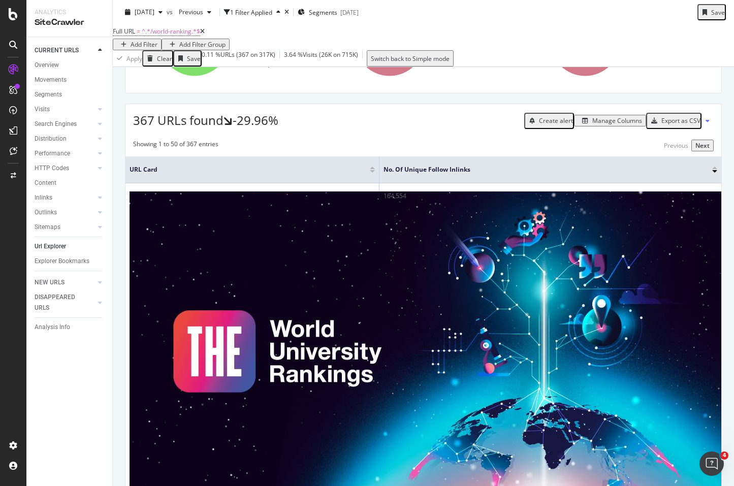
click at [592, 125] on div "Manage Columns" at bounding box center [617, 120] width 50 height 9
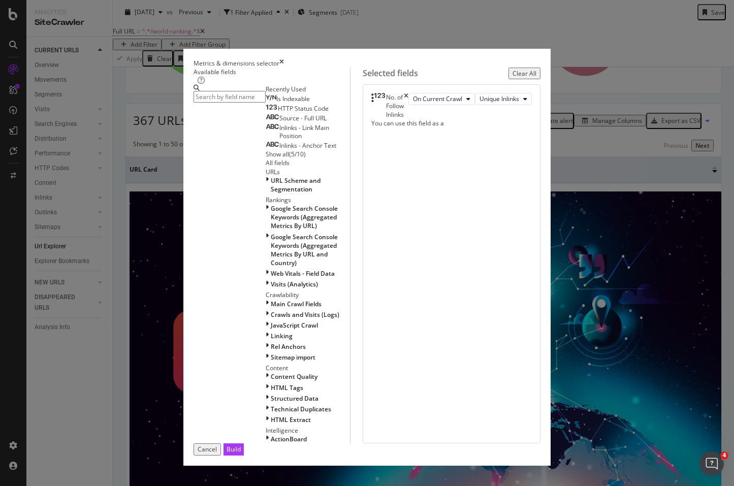
click at [408, 119] on div "No. of Follow Inlinks" at bounding box center [389, 106] width 37 height 26
click at [223, 103] on input "modal" at bounding box center [229, 97] width 72 height 12
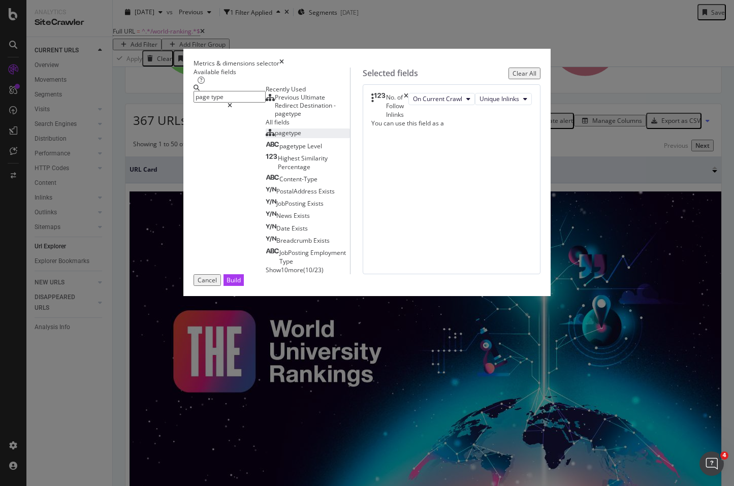
click at [275, 137] on span "pagetype" at bounding box center [288, 132] width 26 height 9
click at [408, 119] on div "No. of Follow Inlinks" at bounding box center [389, 106] width 37 height 26
drag, startPoint x: 210, startPoint y: 118, endPoint x: 204, endPoint y: 121, distance: 6.8
click at [204, 103] on input "page type" at bounding box center [229, 97] width 72 height 12
type input "p"
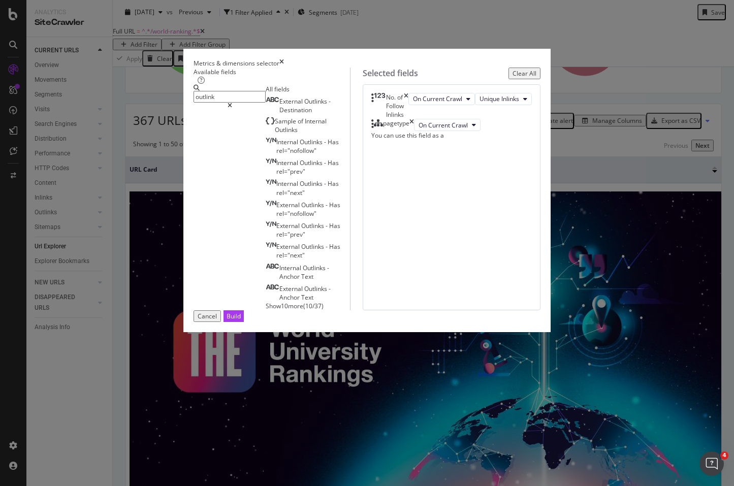
click at [266, 302] on span "Show 10 more" at bounding box center [285, 306] width 38 height 9
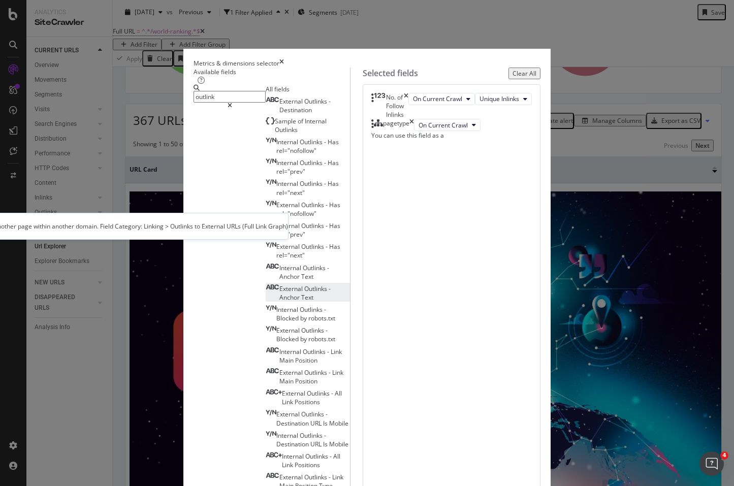
scroll to position [0, 0]
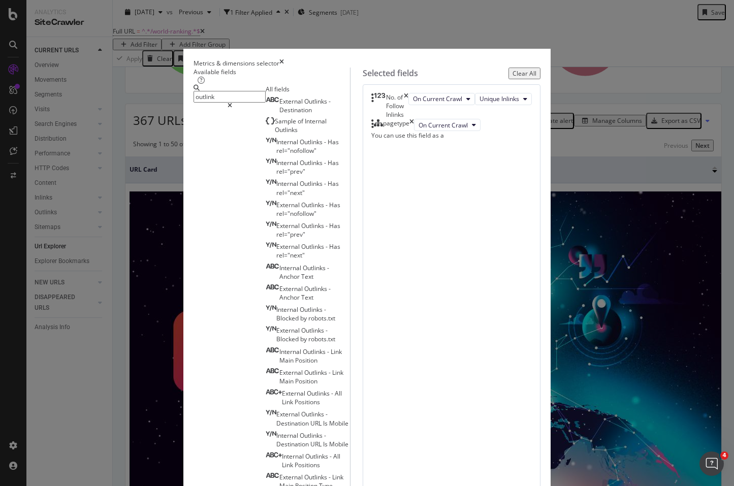
drag, startPoint x: 206, startPoint y: 115, endPoint x: 182, endPoint y: 115, distance: 23.4
click at [193, 103] on input "outlink" at bounding box center [229, 97] width 72 height 12
type input "o"
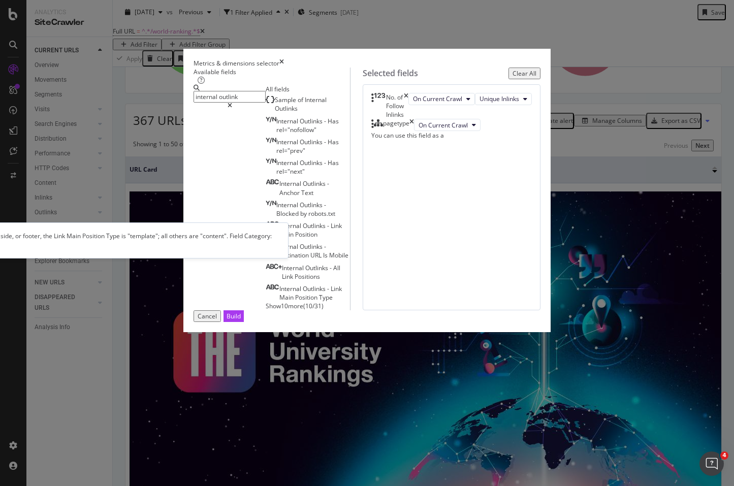
type input "internal outlink"
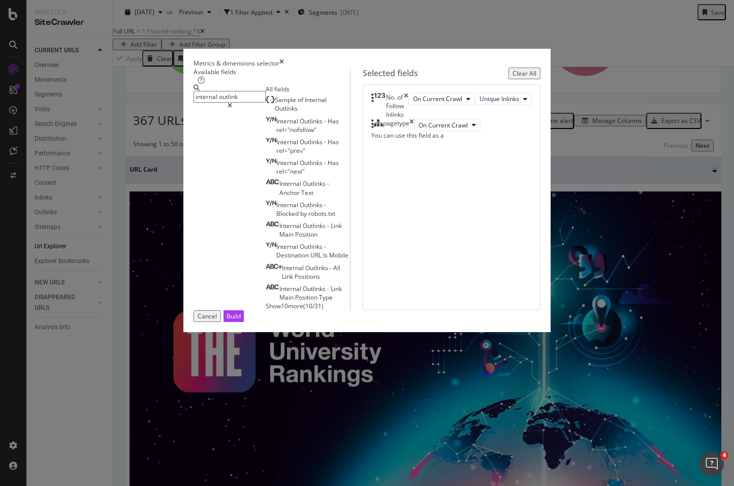
click at [266, 302] on span "Show 10 more" at bounding box center [285, 306] width 38 height 9
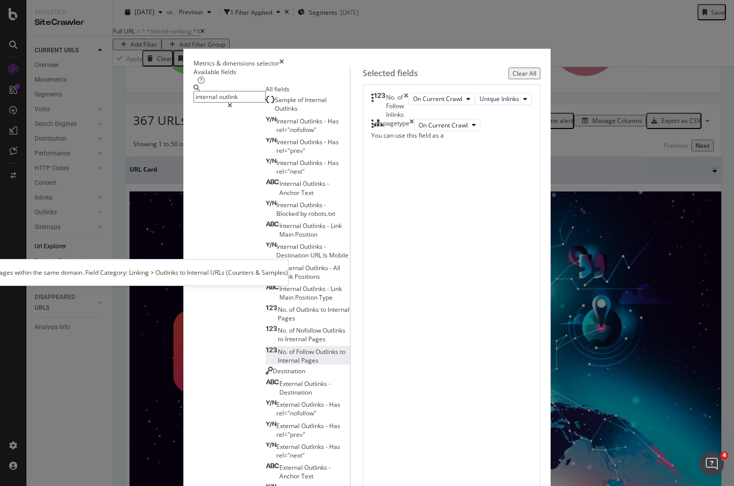
click at [296, 347] on span "Follow" at bounding box center [305, 351] width 19 height 9
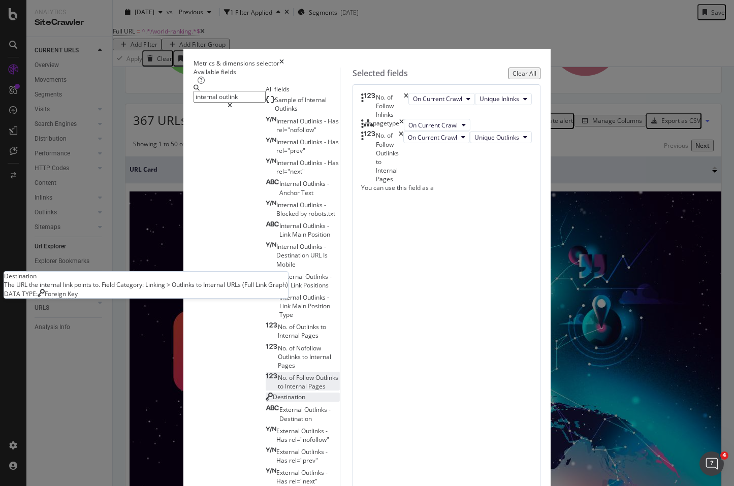
click at [273, 392] on span "Destination" at bounding box center [289, 396] width 32 height 9
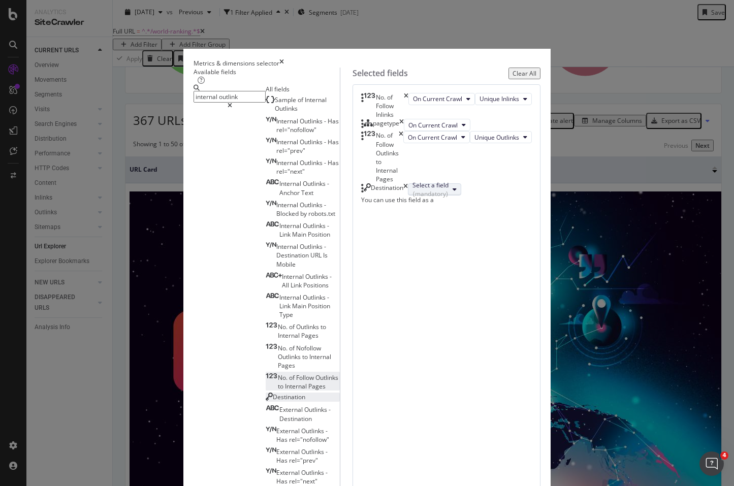
click at [426, 198] on div "Select a field (mandatory)" at bounding box center [430, 189] width 36 height 17
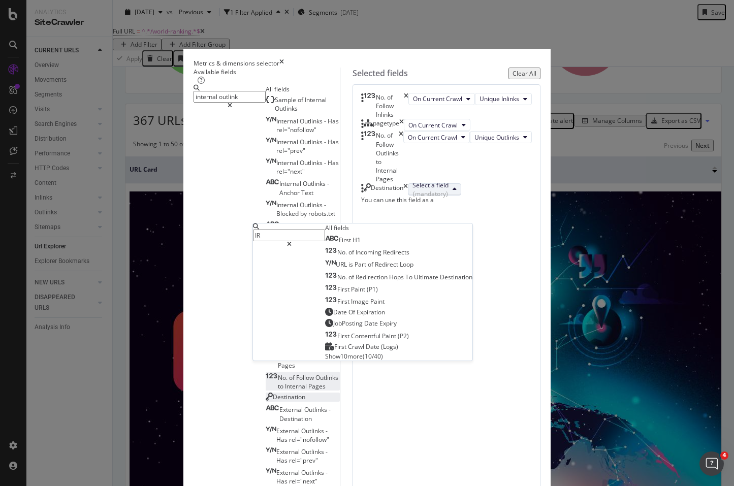
type input "I"
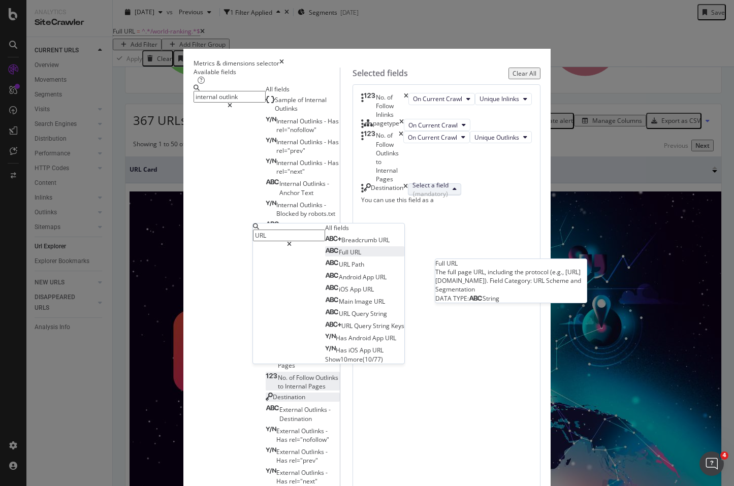
type input "URL"
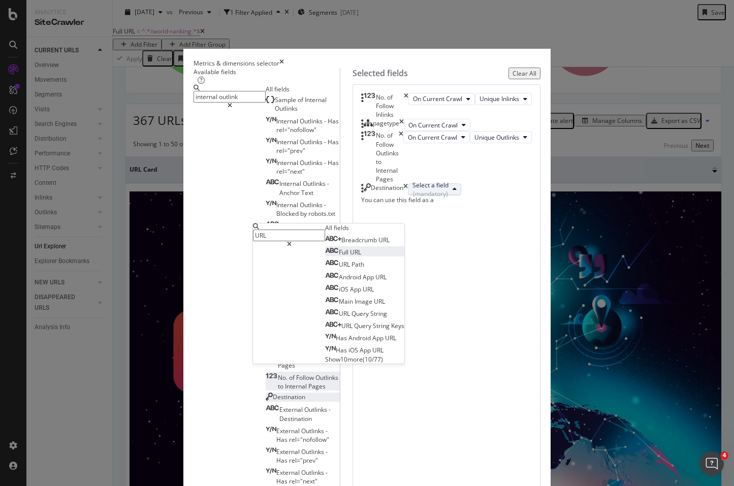
click at [350, 256] on span "Full" at bounding box center [344, 252] width 11 height 9
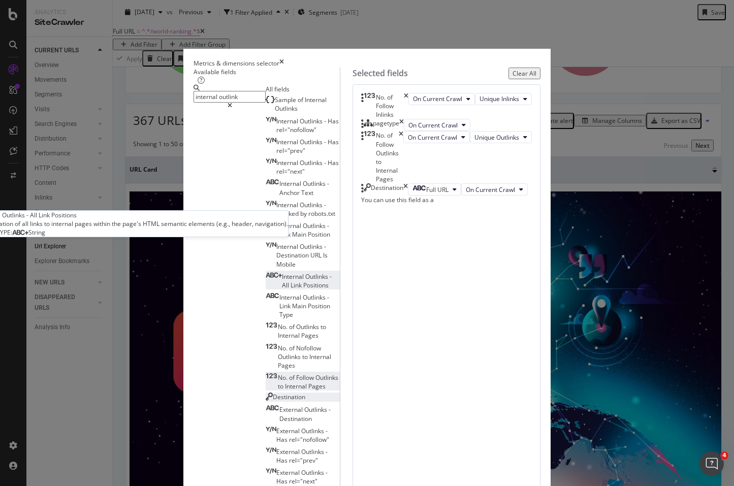
click at [266, 272] on div "Internal Outlinks - All Link Positions" at bounding box center [303, 280] width 74 height 17
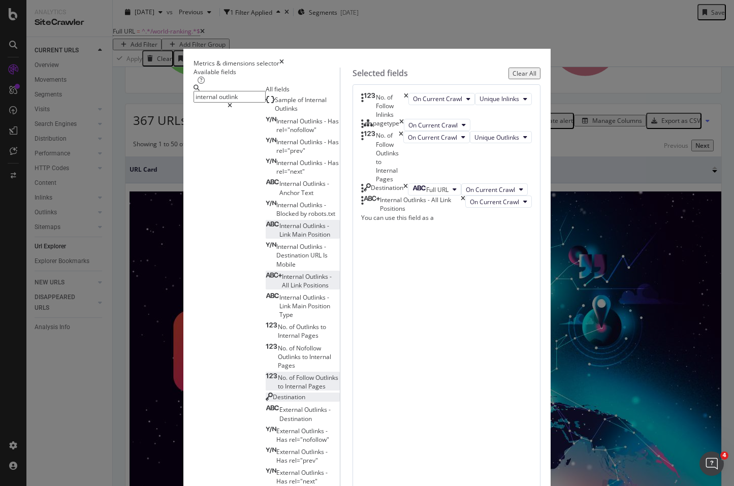
click at [279, 230] on span "Internal" at bounding box center [290, 225] width 23 height 9
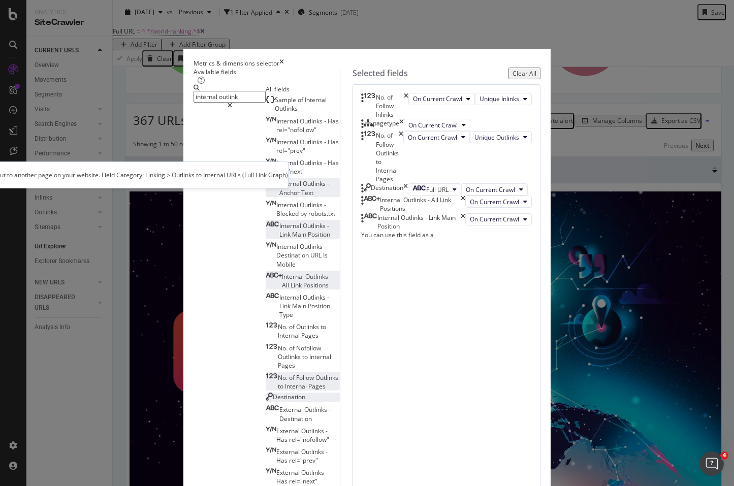
click at [279, 188] on span "Internal" at bounding box center [290, 183] width 23 height 9
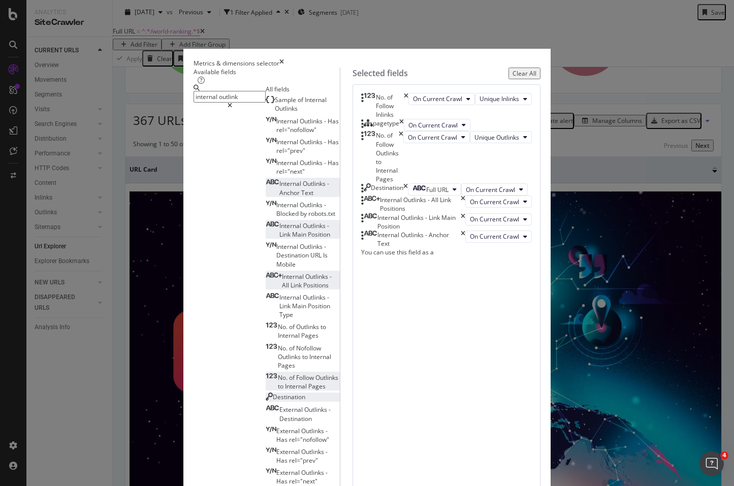
click at [273, 392] on span "Destination" at bounding box center [289, 396] width 32 height 9
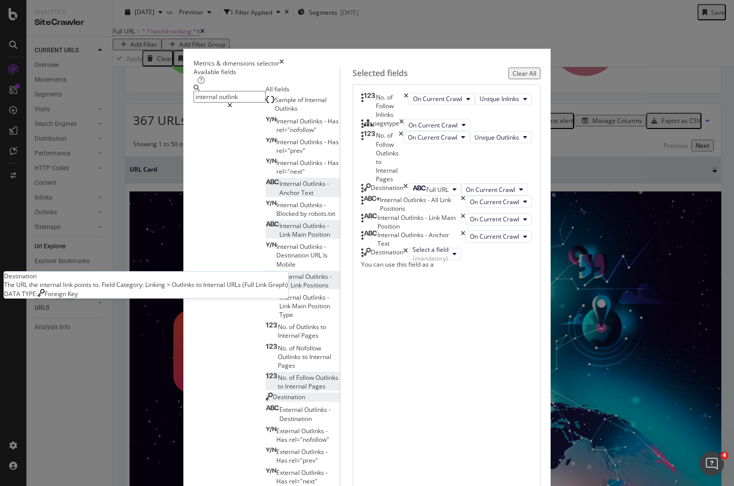
scroll to position [34, 0]
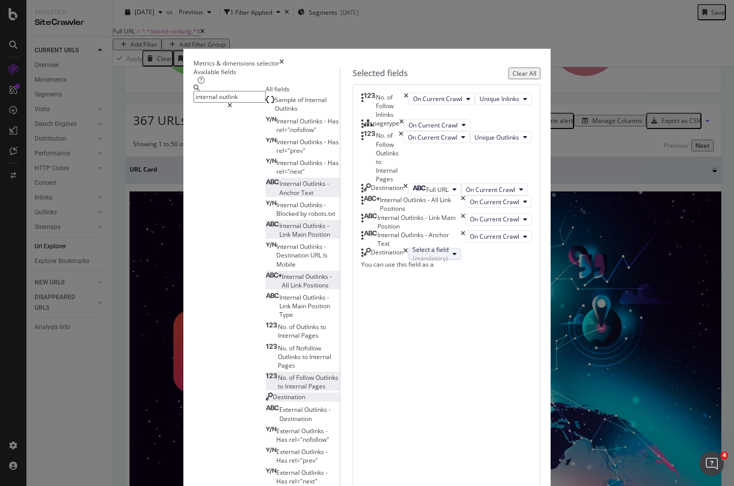
click at [422, 262] on div "Select a field (mandatory)" at bounding box center [430, 253] width 36 height 17
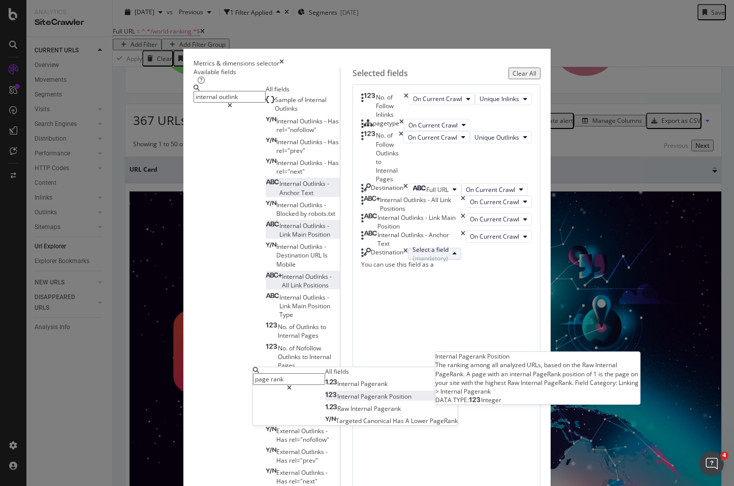
type input "page rank"
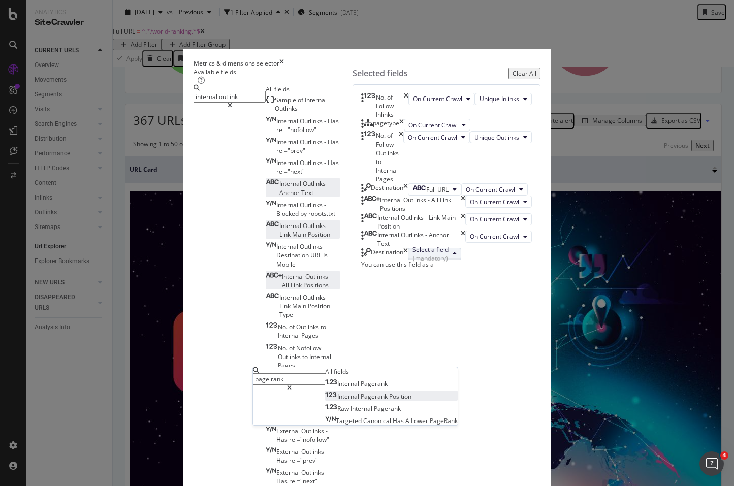
click at [360, 392] on span "Internal" at bounding box center [348, 396] width 23 height 9
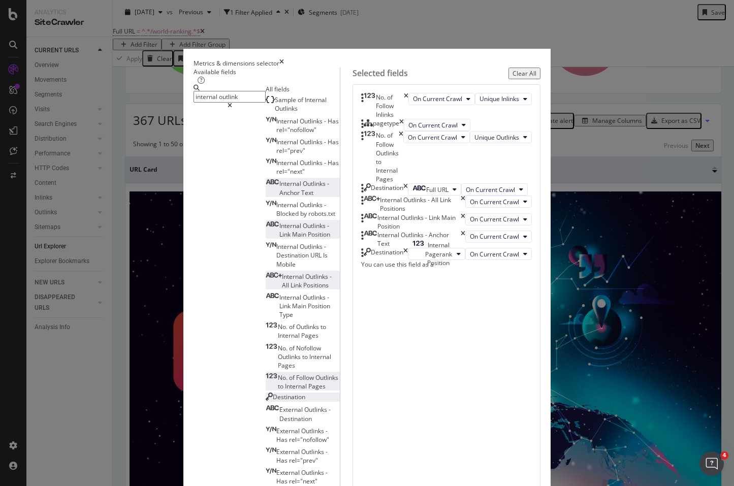
scroll to position [67, 0]
click at [408, 260] on icon "times" at bounding box center [405, 254] width 5 height 12
click at [217, 103] on input "internal outlink" at bounding box center [229, 97] width 72 height 12
click at [225, 103] on input "internal outlink" at bounding box center [229, 97] width 72 height 12
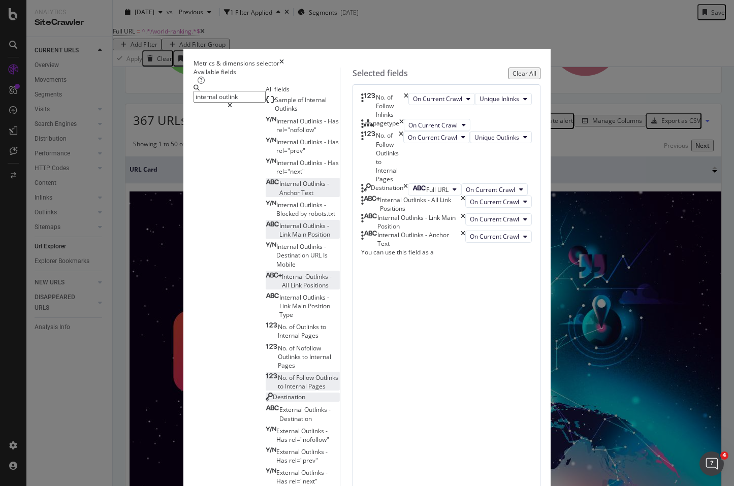
drag, startPoint x: 232, startPoint y: 116, endPoint x: 164, endPoint y: 116, distance: 67.0
click at [193, 109] on div "internal outlink" at bounding box center [229, 97] width 72 height 24
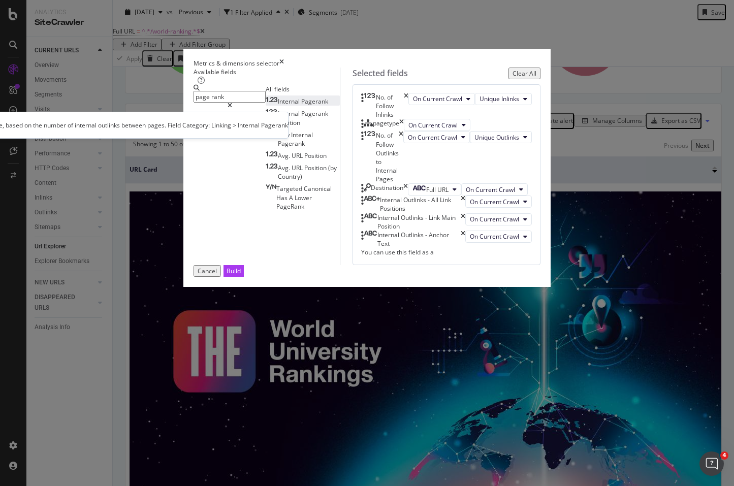
type input "page rank"
click at [301, 106] on span "Pagerank" at bounding box center [314, 101] width 27 height 9
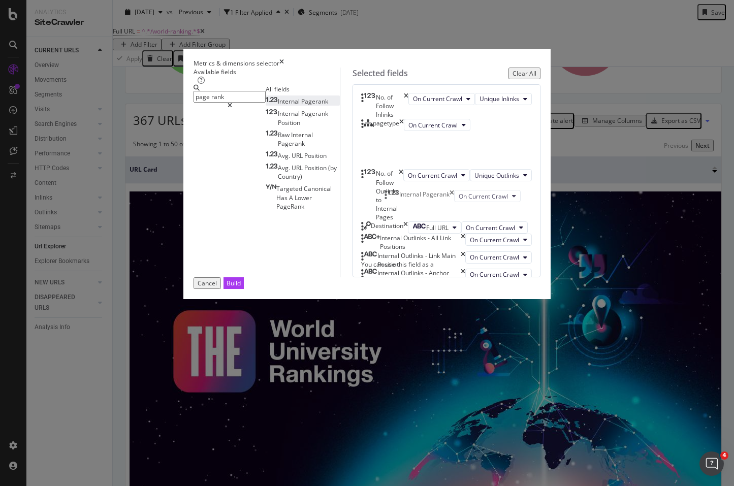
drag, startPoint x: 397, startPoint y: 373, endPoint x: 393, endPoint y: 197, distance: 176.2
click at [393, 197] on body "Analytics SiteCrawler CURRENT URLS Overview Movements Segments Visits Analysis …" at bounding box center [367, 243] width 734 height 486
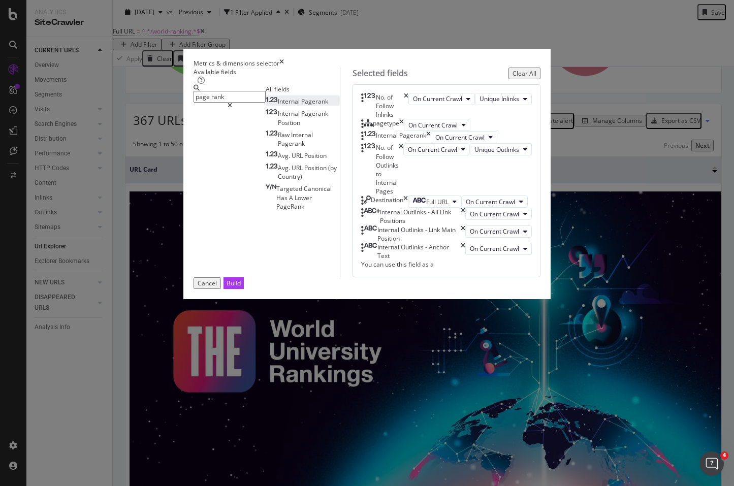
click at [408, 119] on icon "times" at bounding box center [406, 106] width 5 height 26
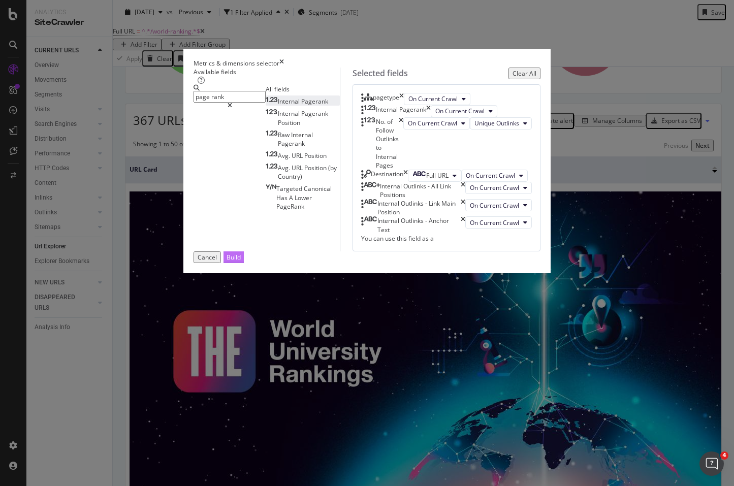
click at [241, 261] on div "Build" at bounding box center [233, 257] width 14 height 9
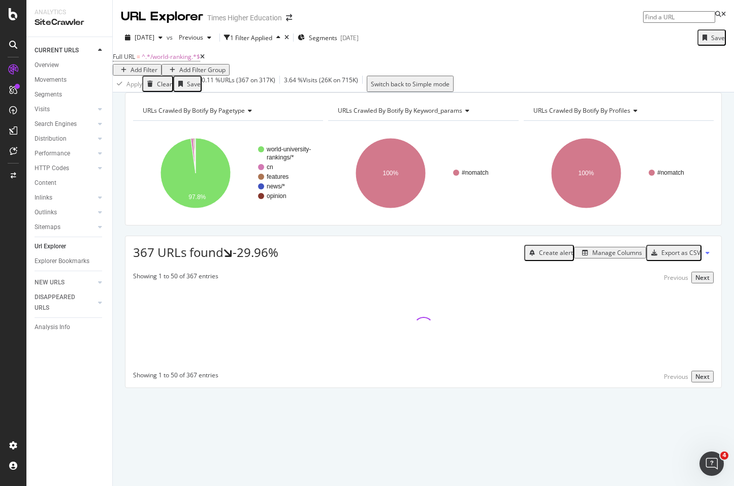
click at [157, 68] on div "Add Filter" at bounding box center [143, 69] width 27 height 9
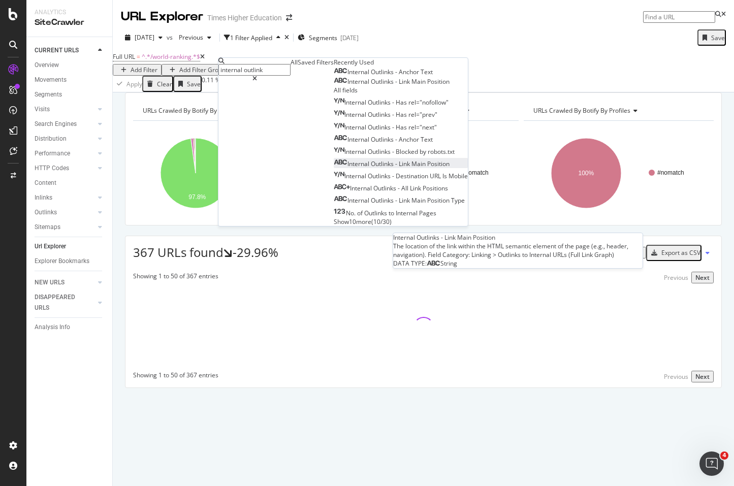
scroll to position [16, 0]
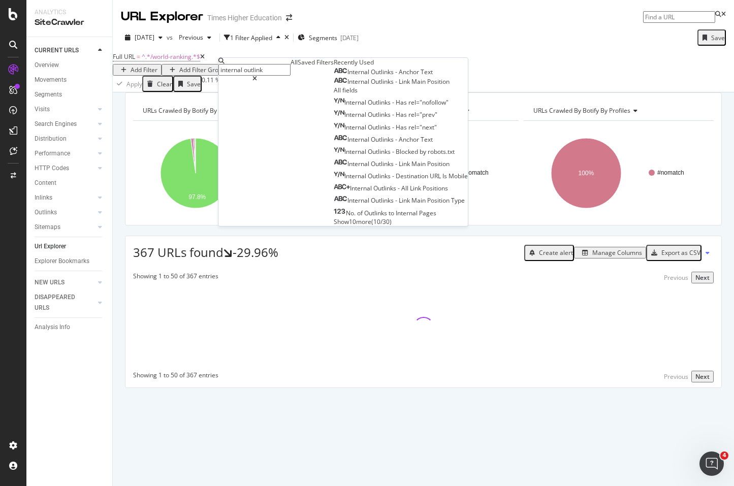
type input "internal outlinks"
drag, startPoint x: 286, startPoint y: 69, endPoint x: 226, endPoint y: 69, distance: 59.9
click at [226, 69] on div "internal outlinks" at bounding box center [254, 70] width 72 height 24
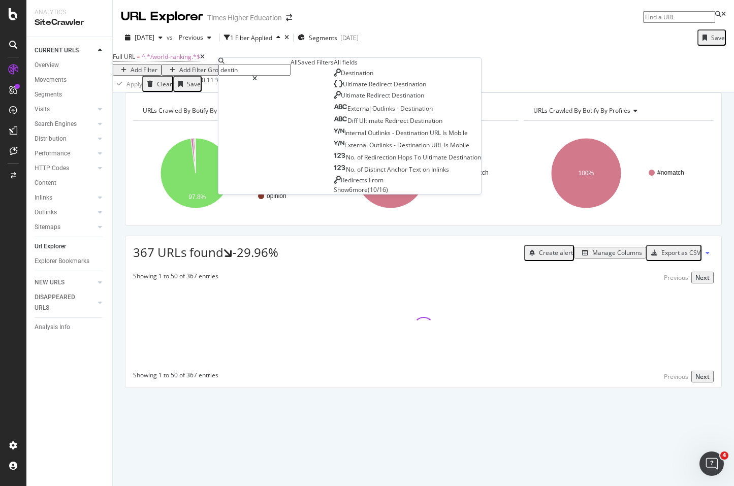
type input "destin"
click at [334, 194] on span "Show 6 more" at bounding box center [351, 189] width 34 height 9
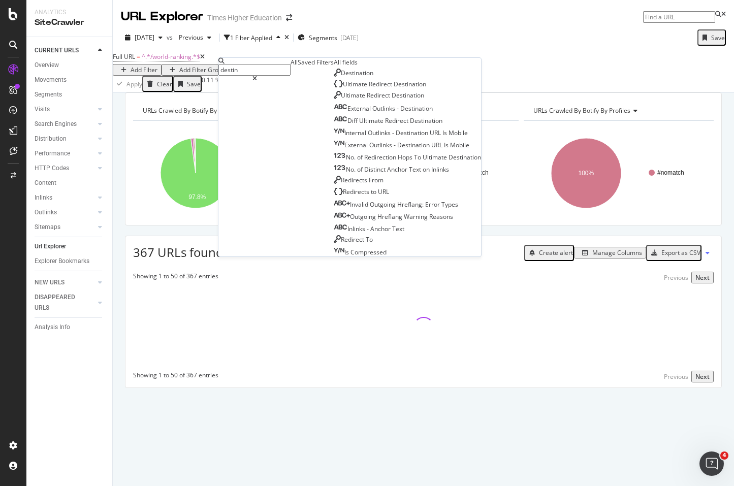
click at [255, 69] on input "destin" at bounding box center [254, 70] width 72 height 12
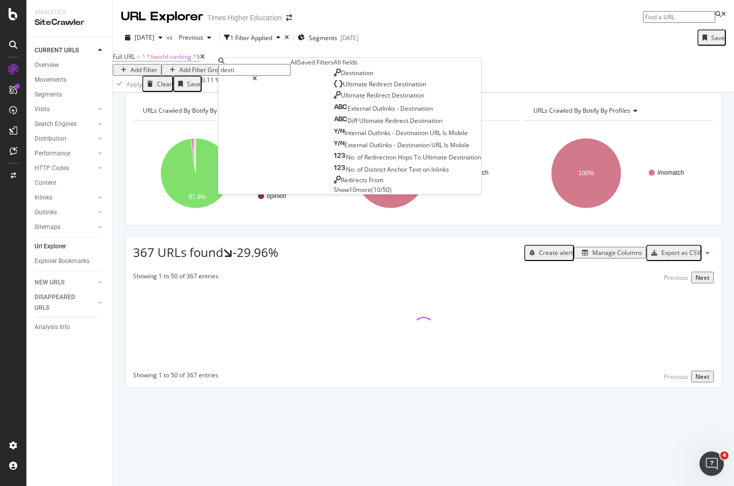
type input "destin"
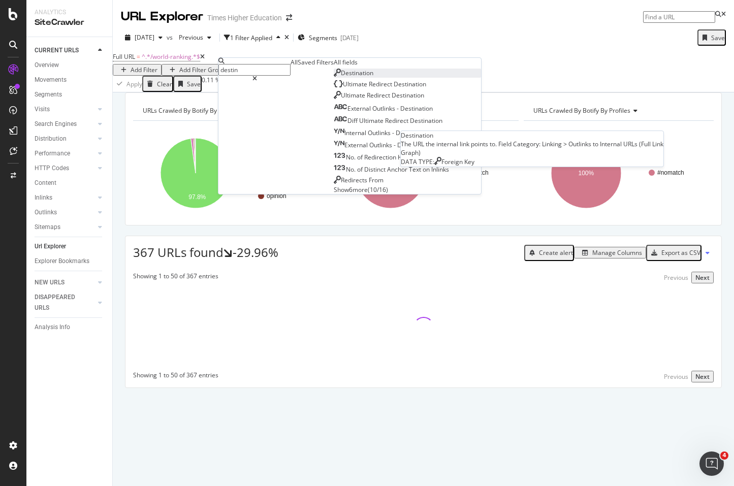
click at [341, 77] on span "Destination" at bounding box center [357, 73] width 32 height 9
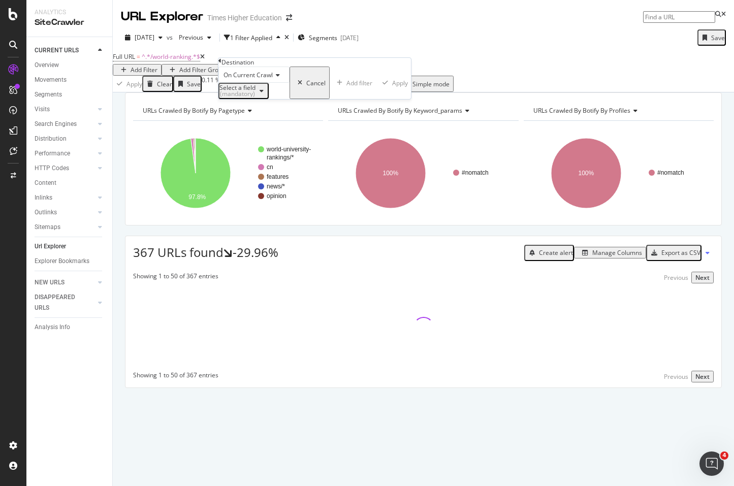
click at [255, 97] on div "Select a field (mandatory)" at bounding box center [237, 91] width 36 height 12
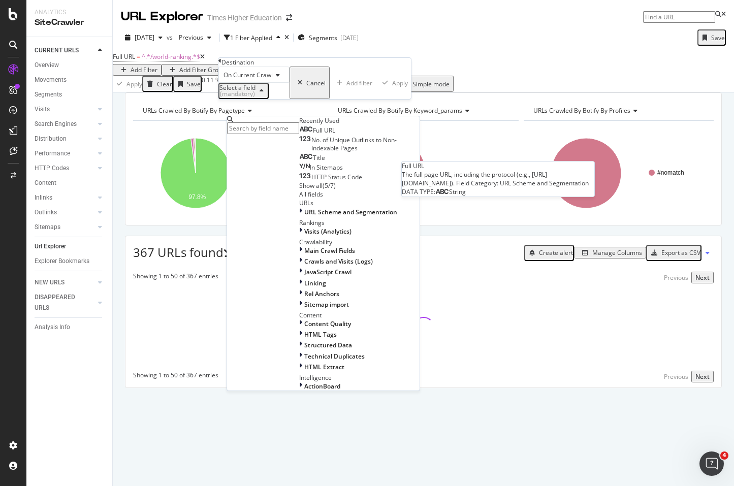
click at [313, 135] on span "Full URL" at bounding box center [324, 130] width 22 height 9
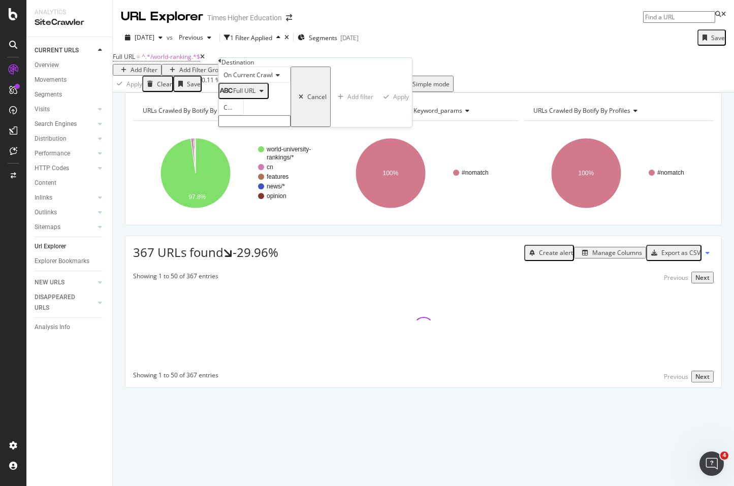
click at [252, 127] on input "text" at bounding box center [254, 121] width 72 height 12
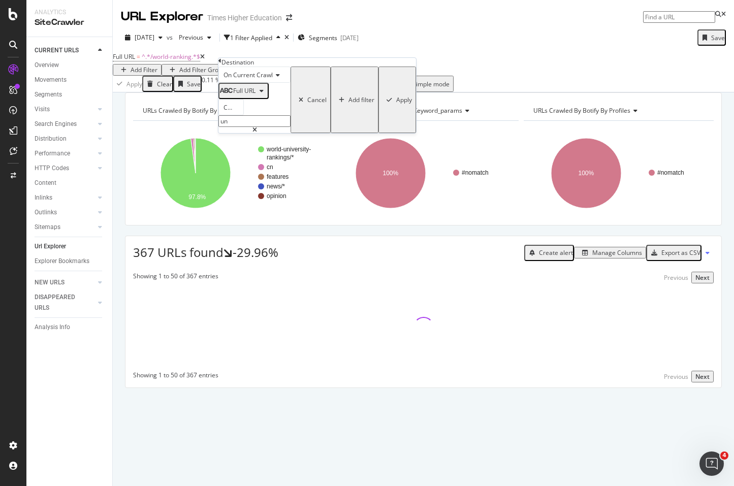
type input "u"
type input "/unijobs"
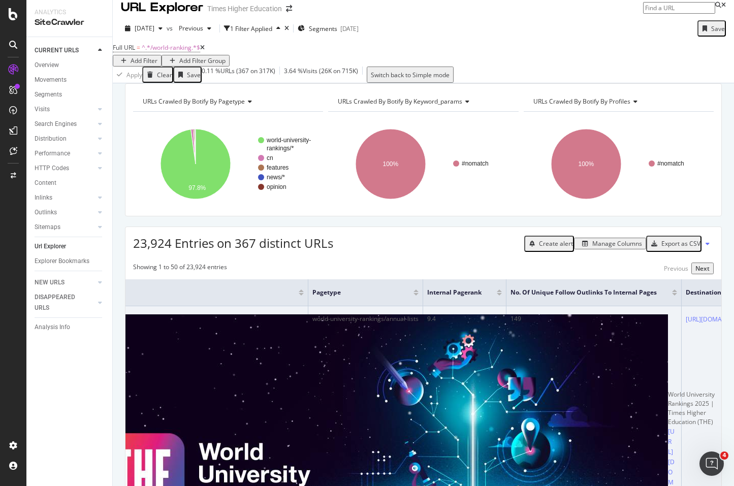
scroll to position [0, 25]
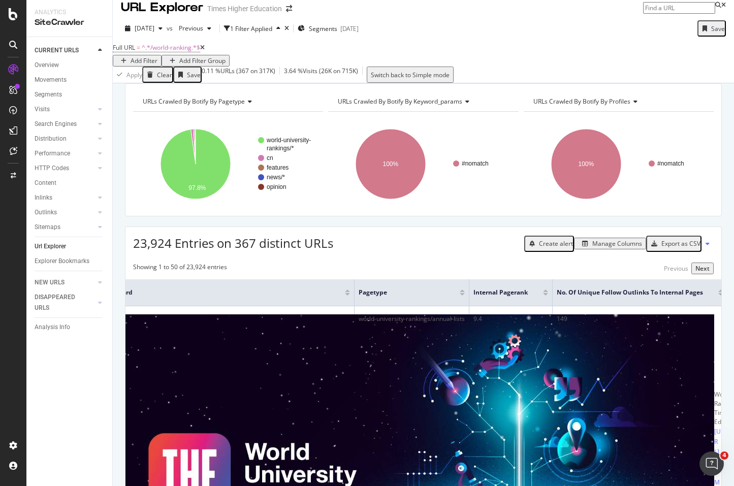
click at [157, 56] on div "Add Filter" at bounding box center [143, 60] width 27 height 9
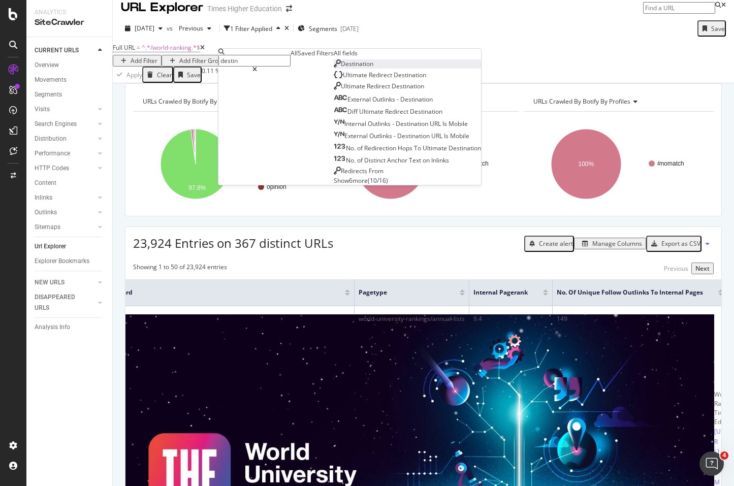
click at [341, 68] on span "Destination" at bounding box center [357, 63] width 32 height 9
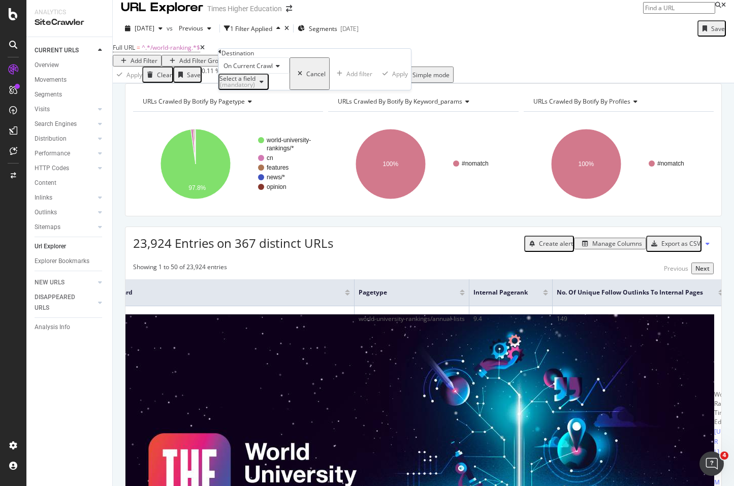
click at [252, 88] on div "Select a field (mandatory)" at bounding box center [237, 82] width 36 height 12
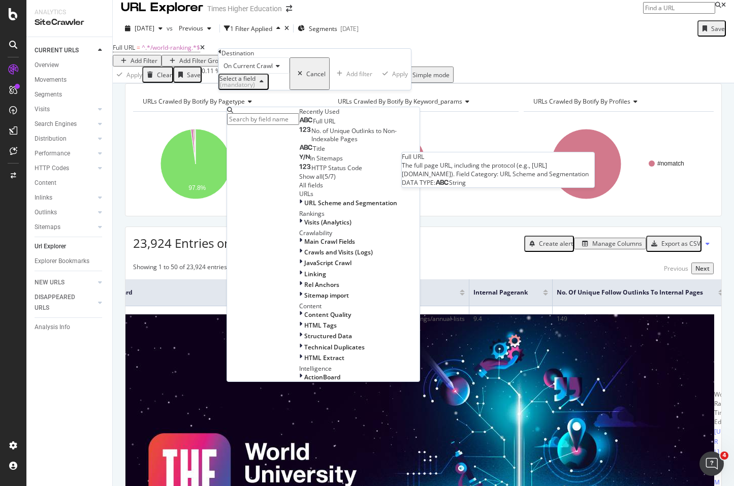
click at [313, 125] on span "Full URL" at bounding box center [324, 121] width 22 height 9
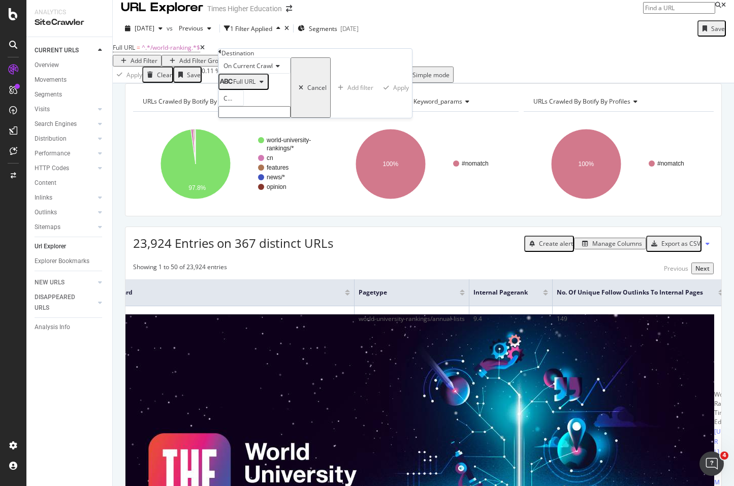
click at [258, 118] on input "text" at bounding box center [254, 112] width 72 height 12
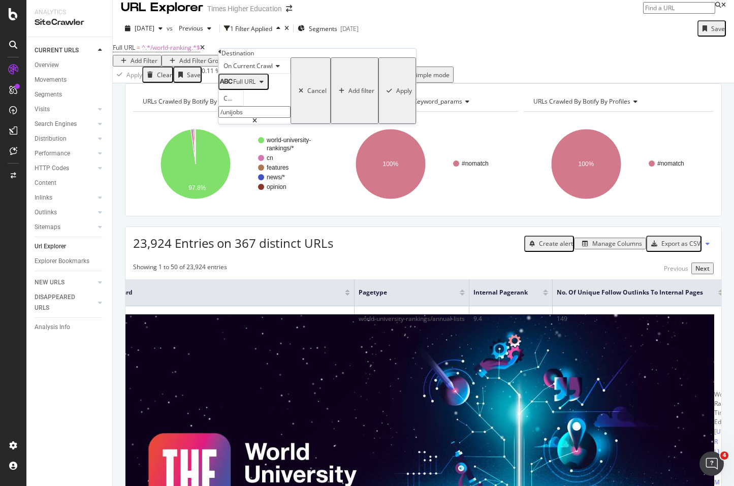
type input "/unijobs"
click at [396, 95] on div "Apply" at bounding box center [404, 90] width 16 height 9
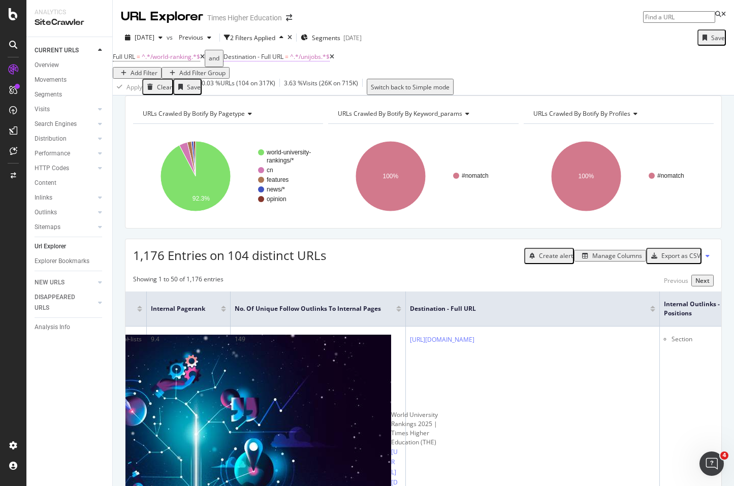
click at [311, 61] on span "^.*/unijobs.*$" at bounding box center [310, 56] width 40 height 9
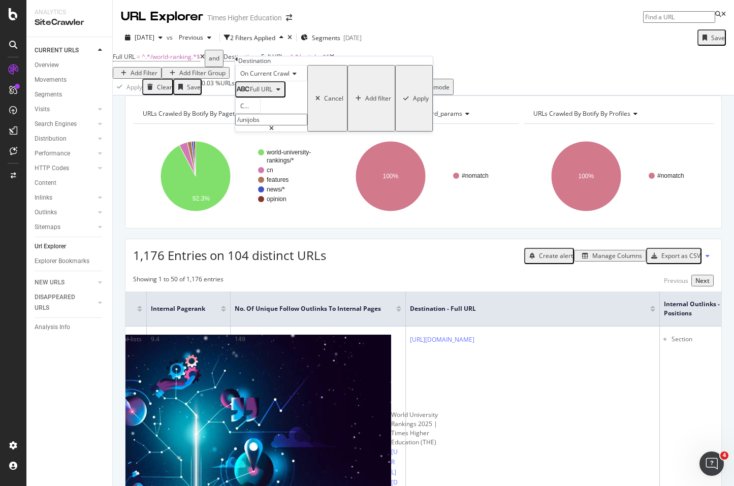
click at [280, 125] on input "/unijobs" at bounding box center [271, 120] width 72 height 12
type input "/unijobs/listing/"
click at [413, 103] on div "Apply" at bounding box center [421, 98] width 16 height 9
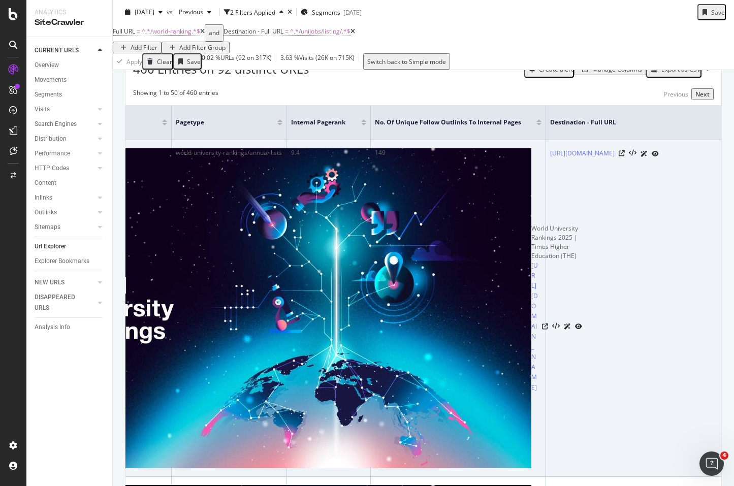
scroll to position [188, 0]
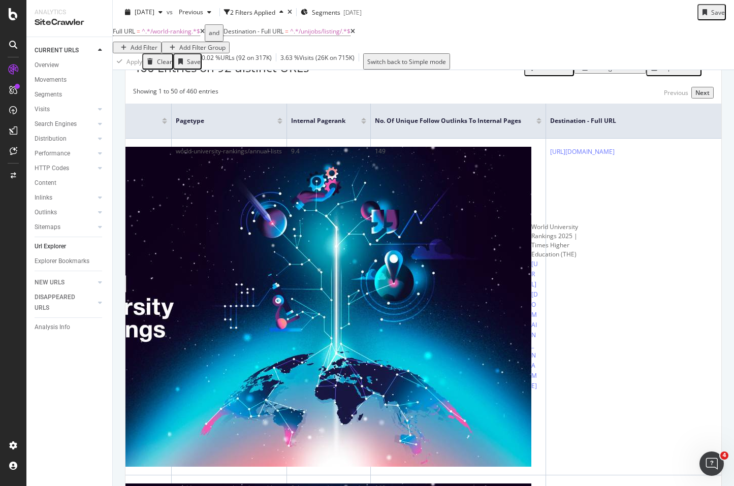
click at [708, 460] on icon "Open Intercom Messenger" at bounding box center [711, 463] width 17 height 17
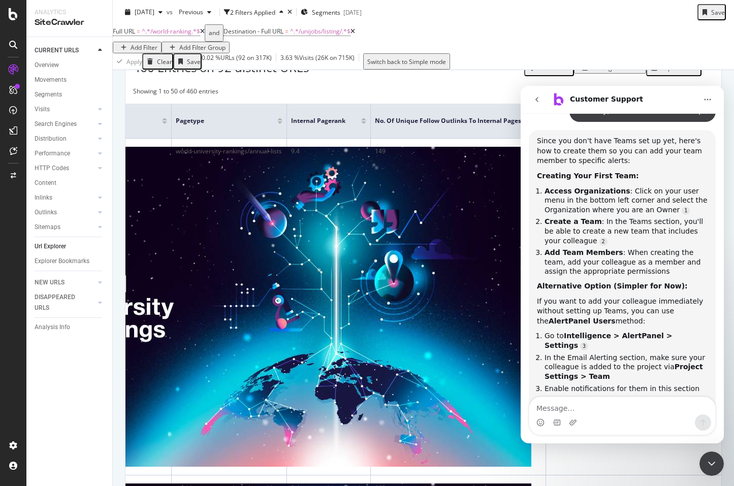
scroll to position [2585, 0]
click at [573, 410] on textarea "Message…" at bounding box center [622, 405] width 186 height 17
type textarea "Please explain internal page rank in Botify"
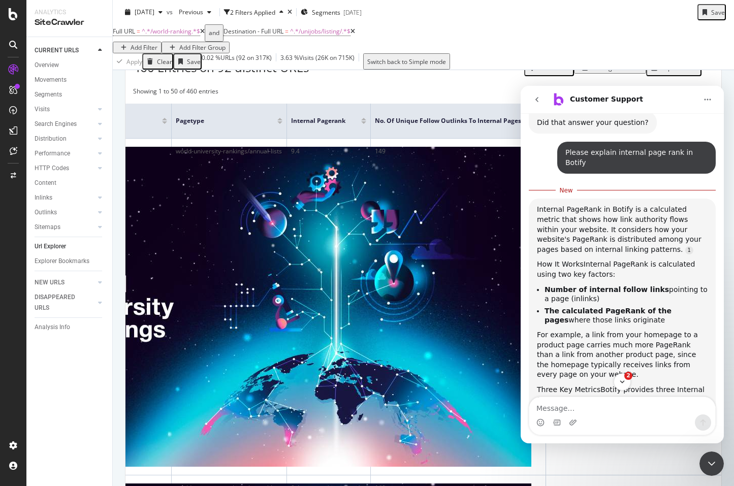
scroll to position [2944, 0]
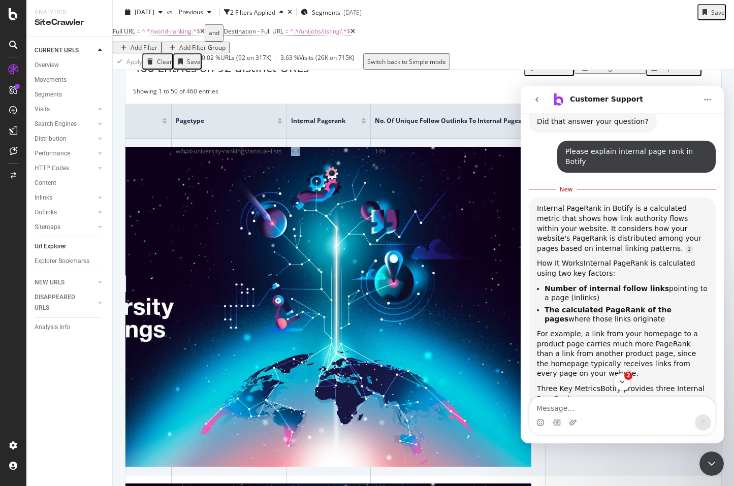
drag, startPoint x: 260, startPoint y: 165, endPoint x: 237, endPoint y: 164, distance: 22.9
click at [287, 164] on td "9.4" at bounding box center [329, 307] width 84 height 337
copy div "9.4"
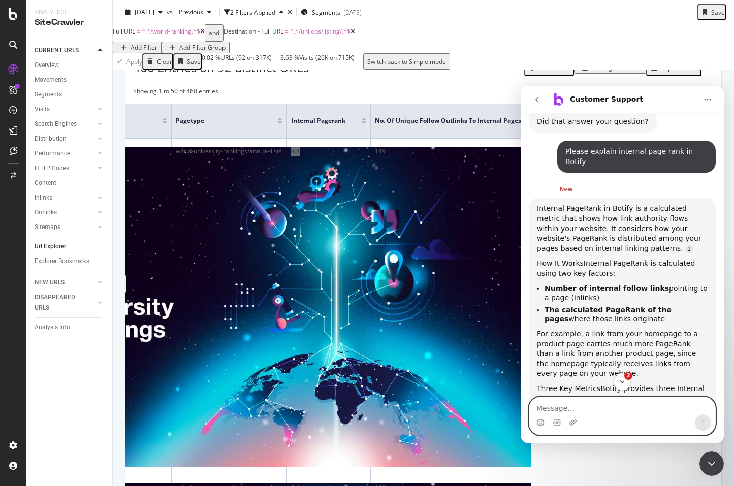
click at [636, 409] on textarea "Message…" at bounding box center [622, 405] width 186 height 17
type textarea "What is internal page rank 9.4"
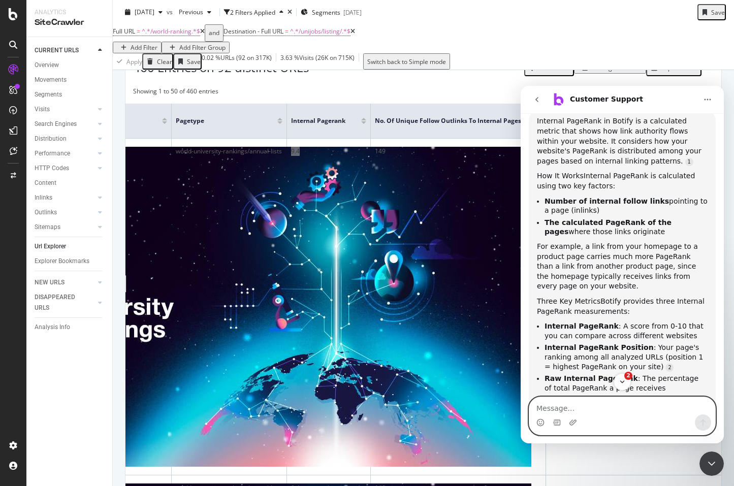
scroll to position [3011, 0]
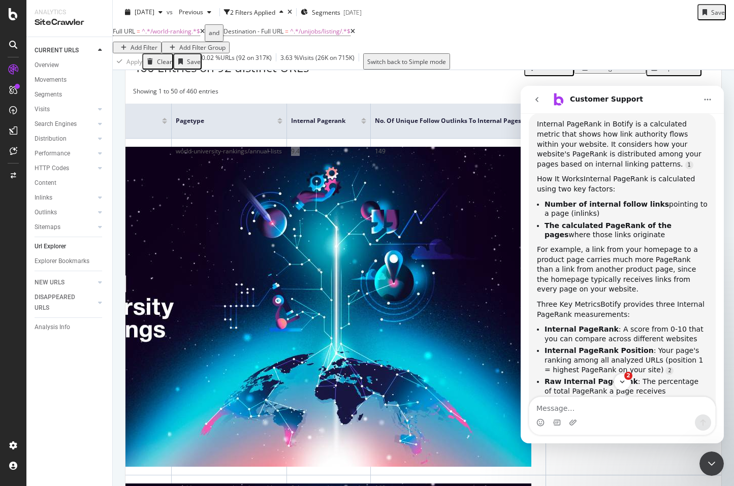
click at [557, 324] on li "Internal PageRank : A score from 0-10 that you can compare across different web…" at bounding box center [625, 333] width 163 height 19
drag, startPoint x: 643, startPoint y: 226, endPoint x: 656, endPoint y: 238, distance: 17.6
click at [656, 346] on li "Internal PageRank Position : Your page's ranking among all analyzed URLs (posit…" at bounding box center [625, 360] width 163 height 28
click at [628, 346] on b "Internal PageRank Position" at bounding box center [598, 350] width 109 height 8
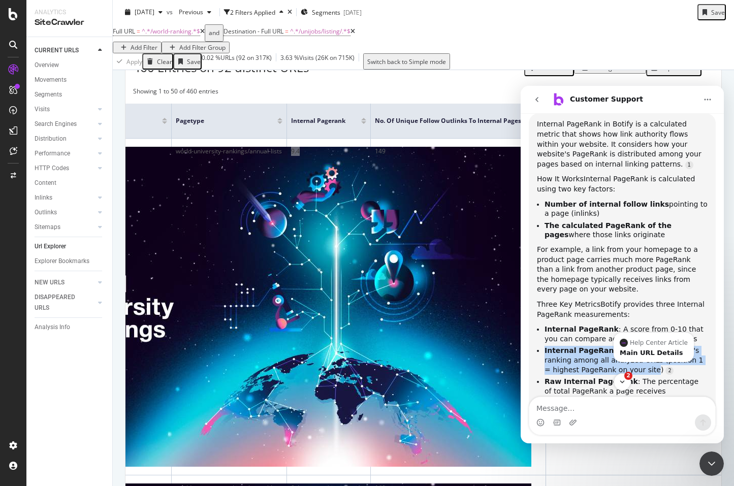
drag, startPoint x: 545, startPoint y: 226, endPoint x: 643, endPoint y: 243, distance: 99.8
click at [643, 346] on li "Internal PageRank Position : Your page's ranking among all analyzed URLs (posit…" at bounding box center [625, 360] width 163 height 28
copy li "Internal PageRank Position : Your page's ranking among all analyzed URLs (posit…"
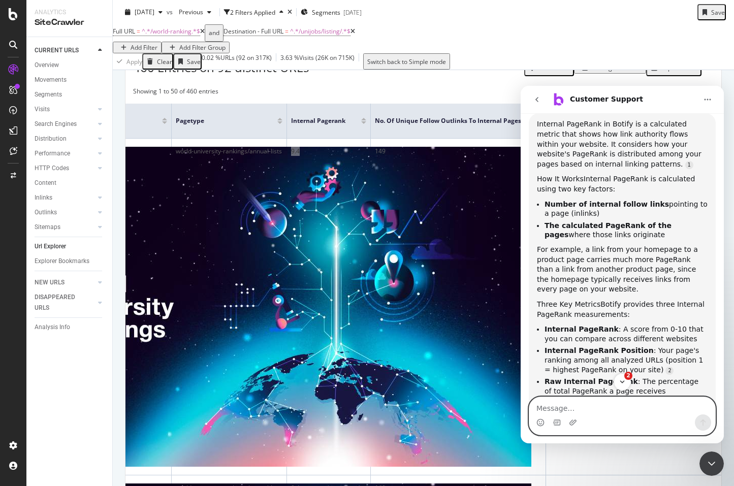
click at [572, 413] on textarea "Message…" at bounding box center [622, 405] width 186 height 17
paste textarea "Internal PageRank Position: Your page's ranking among all analyzed URLs (positi…"
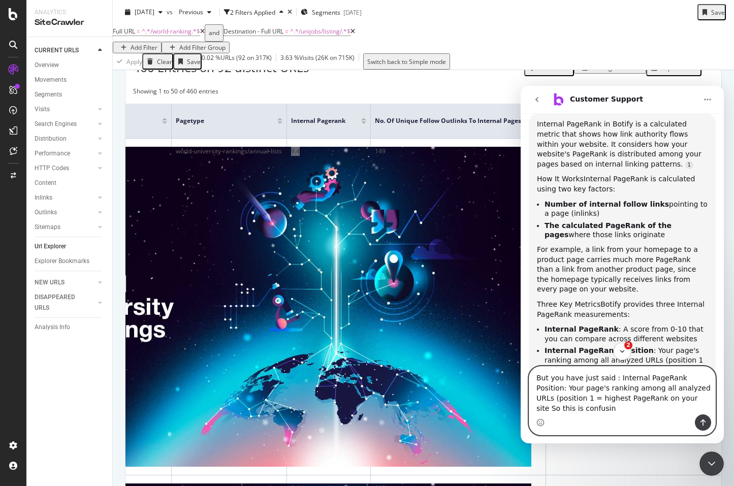
type textarea "But you have just said : Internal PageRank Position: Your page's ranking among …"
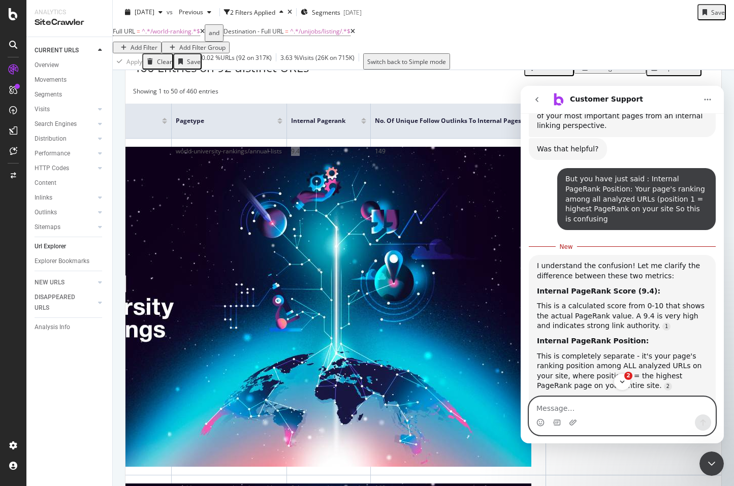
scroll to position [3754, 0]
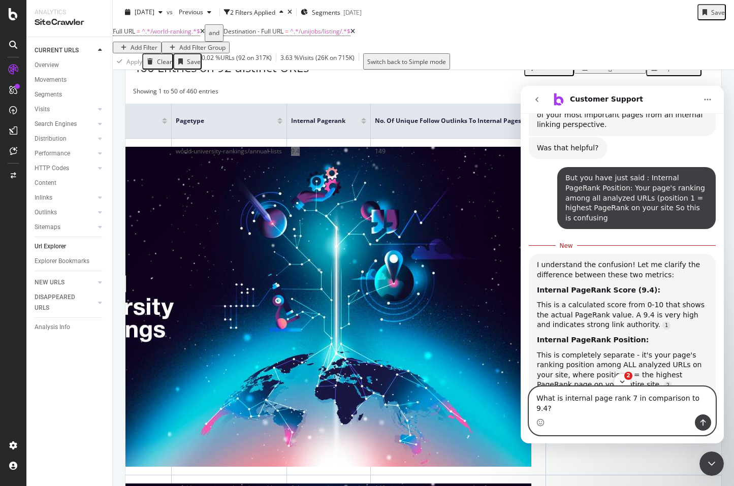
type textarea "What is internal page rank 7 in comparison to 9.4?"
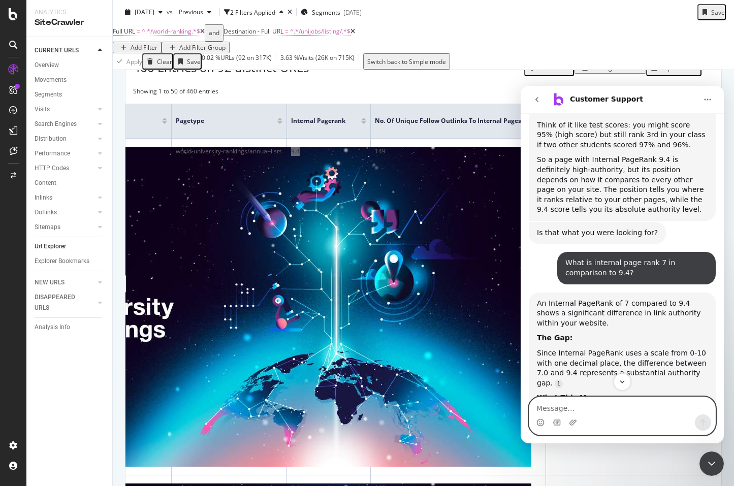
scroll to position [4081, 0]
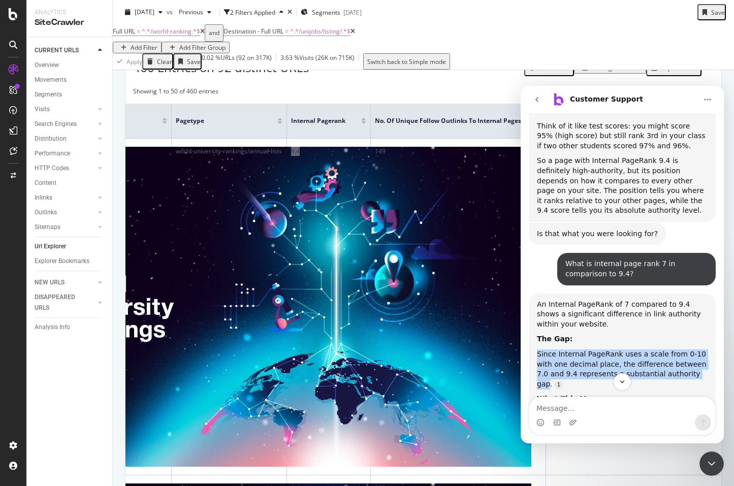
drag, startPoint x: 697, startPoint y: 221, endPoint x: 531, endPoint y: 197, distance: 167.7
click at [531, 293] on div "An Internal PageRank of 7 compared to 9.4 shows a significant difference in lin…" at bounding box center [622, 482] width 187 height 378
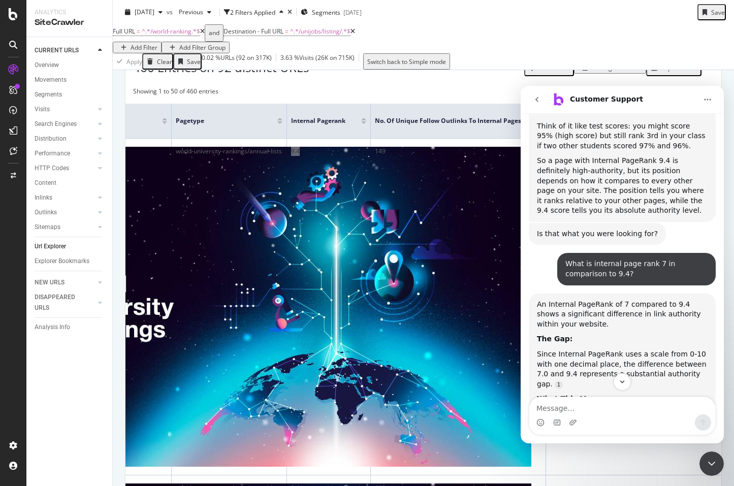
click at [584, 410] on b "9.4 PageRank" at bounding box center [571, 414] width 55 height 8
drag, startPoint x: 654, startPoint y: 308, endPoint x: 536, endPoint y: 255, distance: 129.8
click at [537, 409] on ul "9.4 PageRank : Very high authority page that receives strong internal linking f…" at bounding box center [622, 438] width 171 height 59
click at [605, 349] on div "Since Internal PageRank uses a scale from 0-10 with one decimal place, the diff…" at bounding box center [622, 369] width 171 height 40
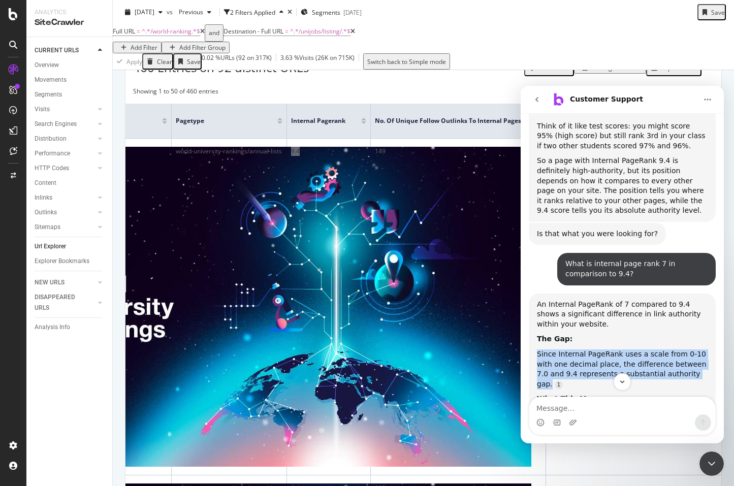
drag, startPoint x: 701, startPoint y: 222, endPoint x: 527, endPoint y: 201, distance: 174.9
copy div "Since Internal PageRank uses a scale from 0-10 with one decimal place, the diff…"
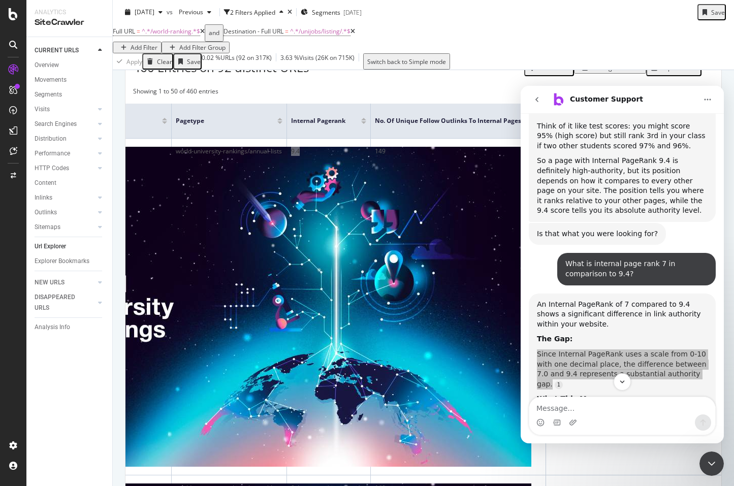
click at [710, 461] on icon "Close Intercom Messenger" at bounding box center [711, 463] width 12 height 12
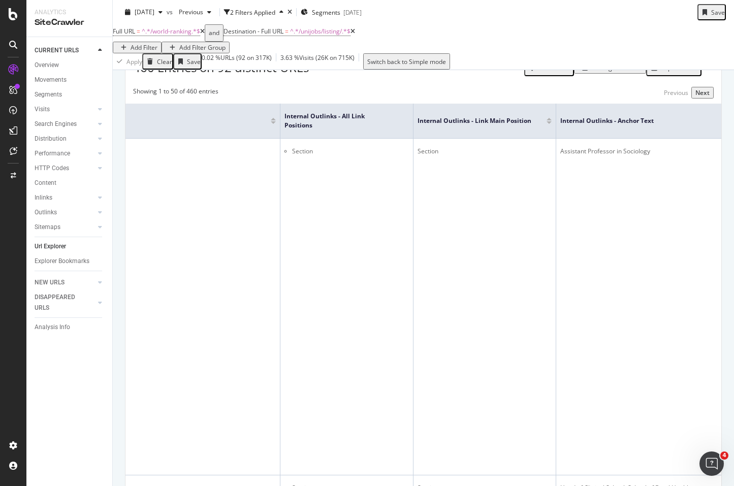
scroll to position [0, 730]
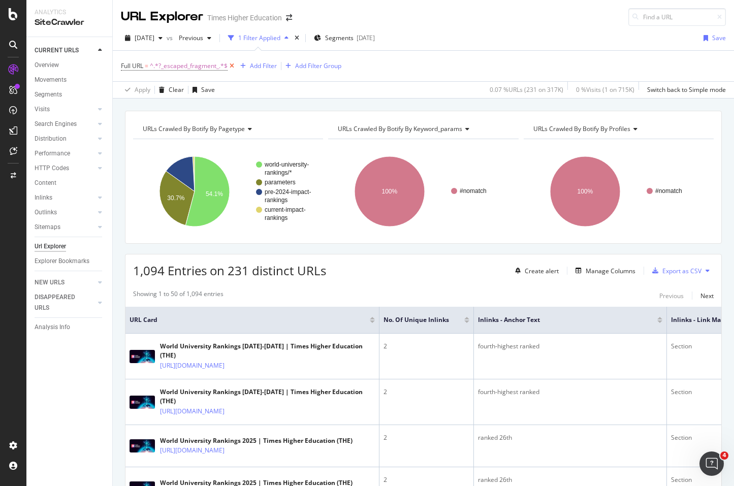
click at [230, 65] on icon at bounding box center [231, 66] width 9 height 10
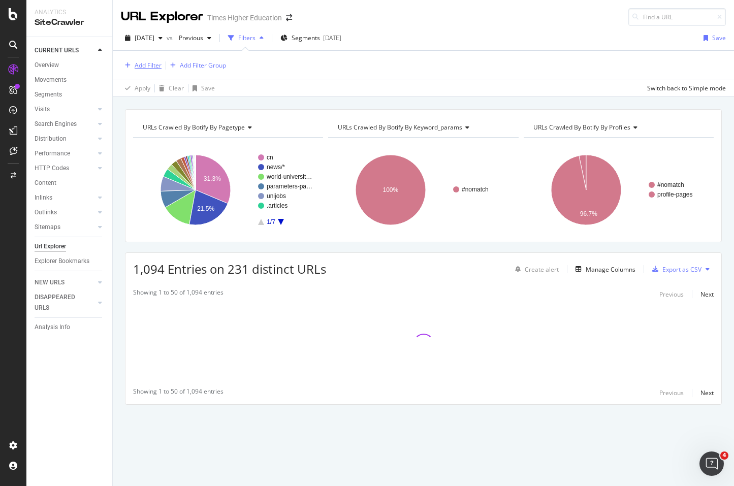
click at [150, 65] on div "Add Filter" at bounding box center [148, 65] width 27 height 9
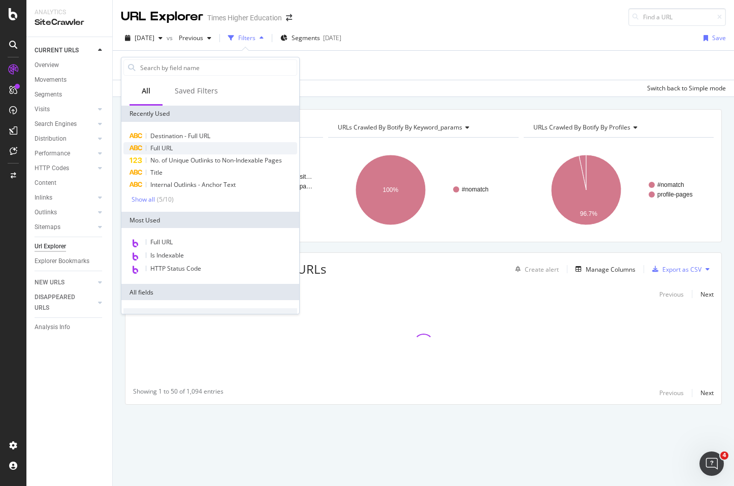
click at [163, 148] on span "Full URL" at bounding box center [161, 148] width 22 height 9
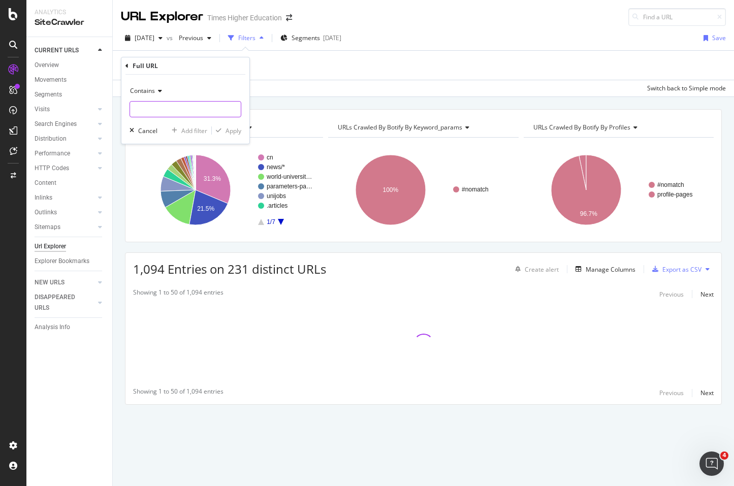
click at [152, 112] on input "text" at bounding box center [185, 109] width 111 height 16
type input "/world-ranking"
click at [233, 133] on div "Apply" at bounding box center [233, 130] width 16 height 9
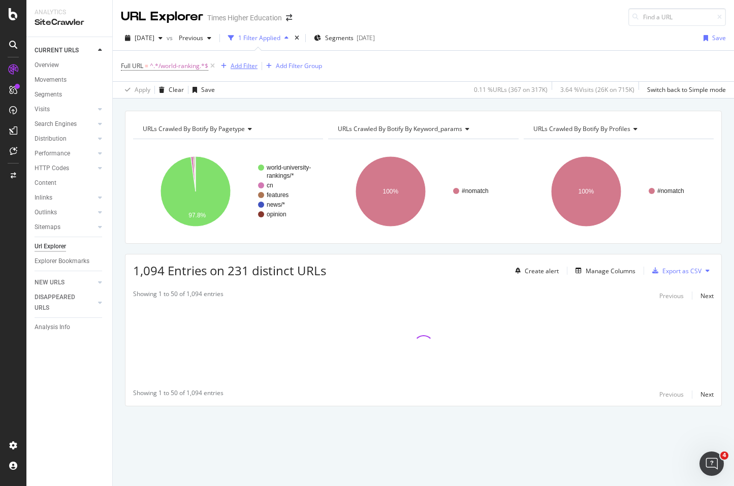
click at [241, 68] on div "Add Filter" at bounding box center [243, 65] width 27 height 9
click at [248, 52] on div "Full URL = ^.*/world-ranking.*$ Add Filter Add Filter Group" at bounding box center [423, 66] width 605 height 30
click at [246, 69] on div "Add Filter" at bounding box center [243, 65] width 27 height 9
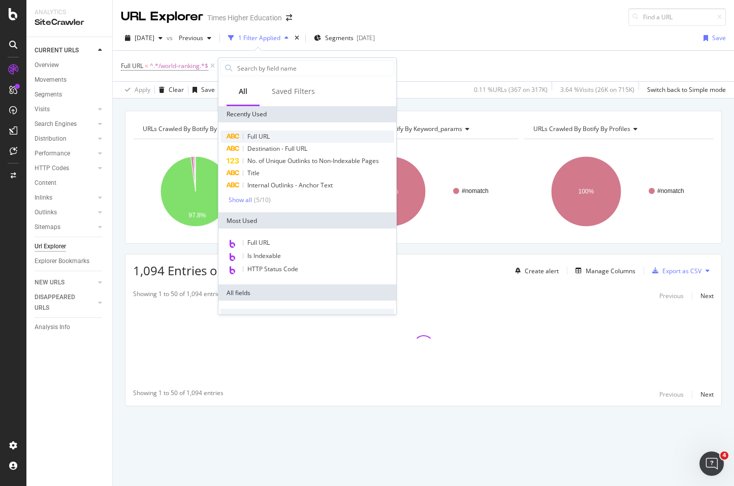
click at [255, 140] on span "Full URL" at bounding box center [258, 136] width 22 height 9
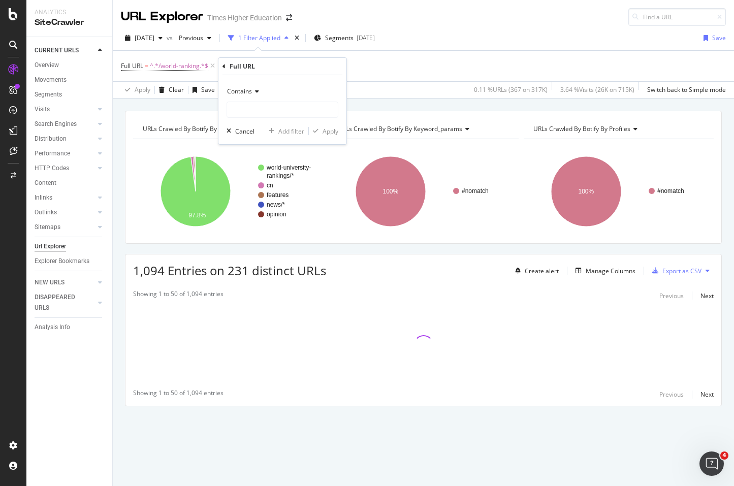
click at [245, 91] on span "Contains" at bounding box center [239, 91] width 25 height 9
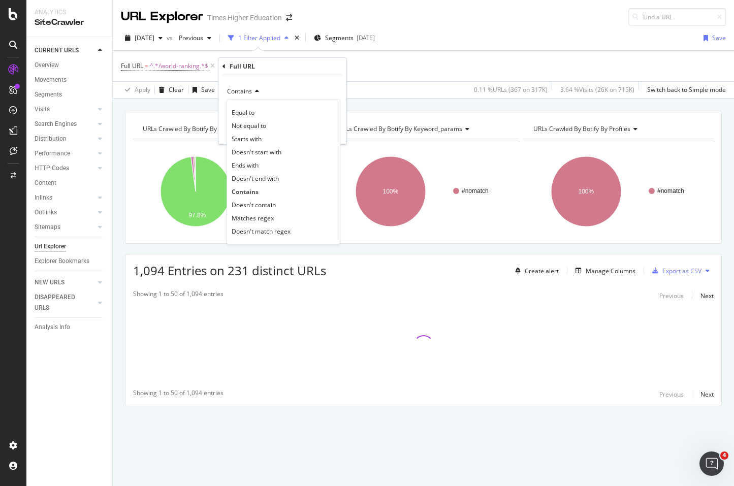
click at [247, 93] on span "Contains" at bounding box center [239, 91] width 25 height 9
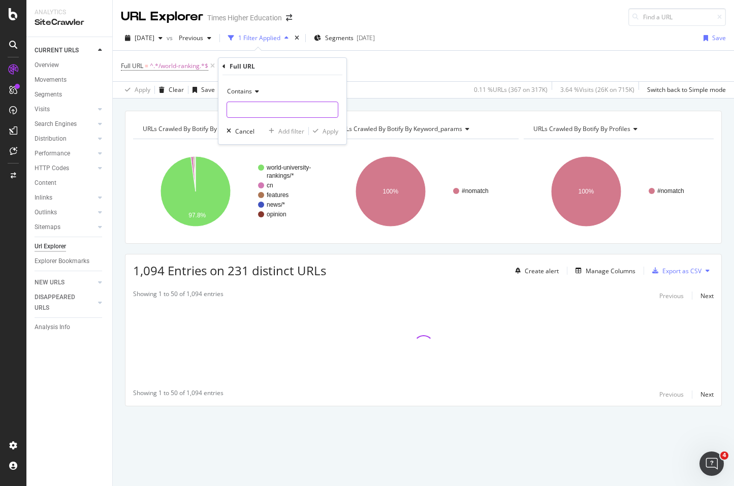
click at [247, 111] on input "text" at bounding box center [282, 110] width 111 height 16
type input "/"
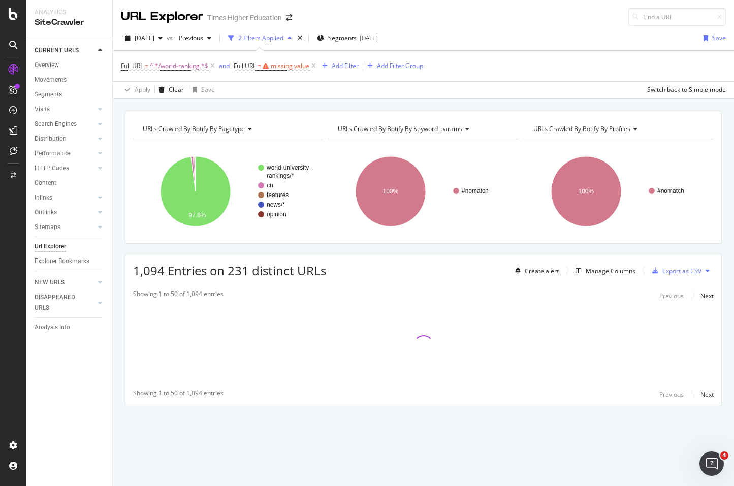
click at [369, 63] on div "Full URL = ^.*/world-ranking.*$ and Full URL = missing value Add Filter Add Fil…" at bounding box center [423, 66] width 605 height 30
click at [313, 65] on icon at bounding box center [313, 66] width 9 height 10
click at [591, 269] on div "Manage Columns" at bounding box center [610, 271] width 50 height 9
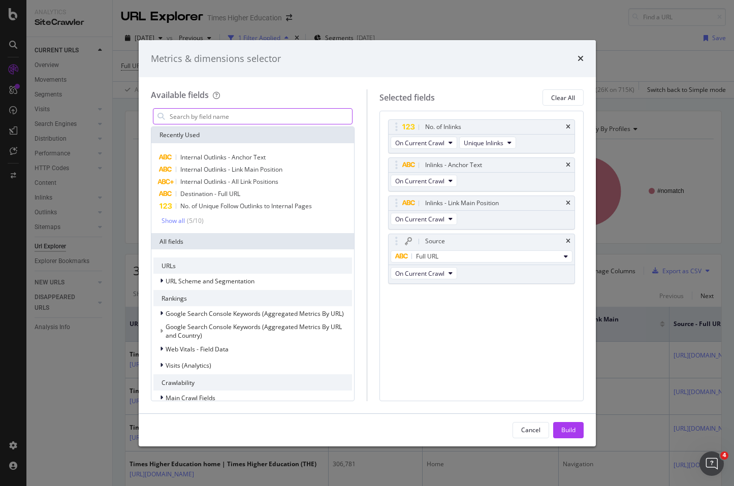
click at [217, 115] on input "modal" at bounding box center [261, 116] width 184 height 15
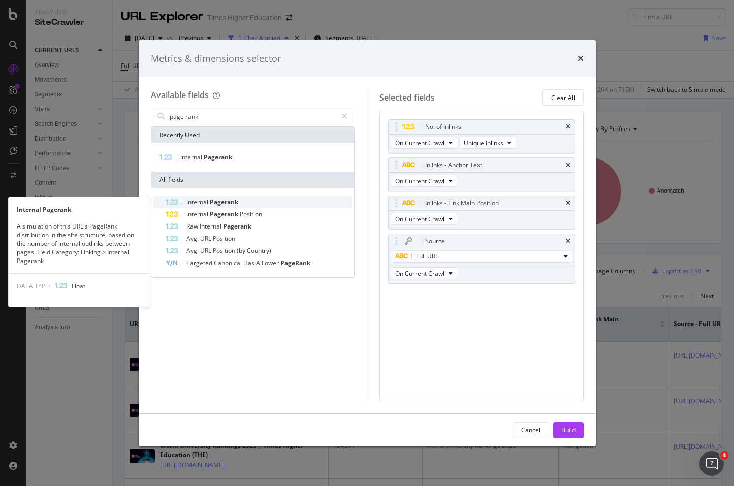
type input "page rank"
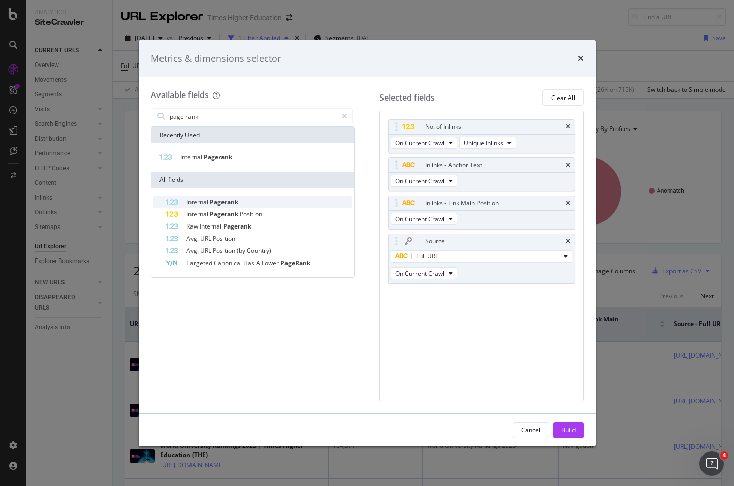
click at [204, 201] on span "Internal" at bounding box center [197, 201] width 23 height 9
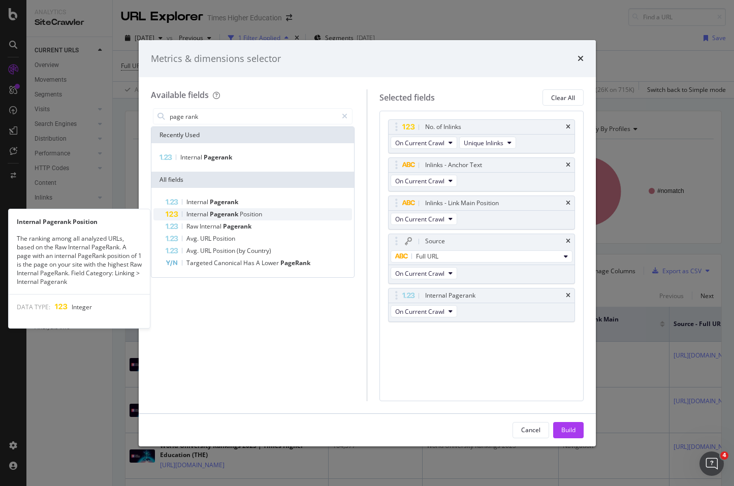
click at [205, 215] on span "Internal" at bounding box center [197, 214] width 23 height 9
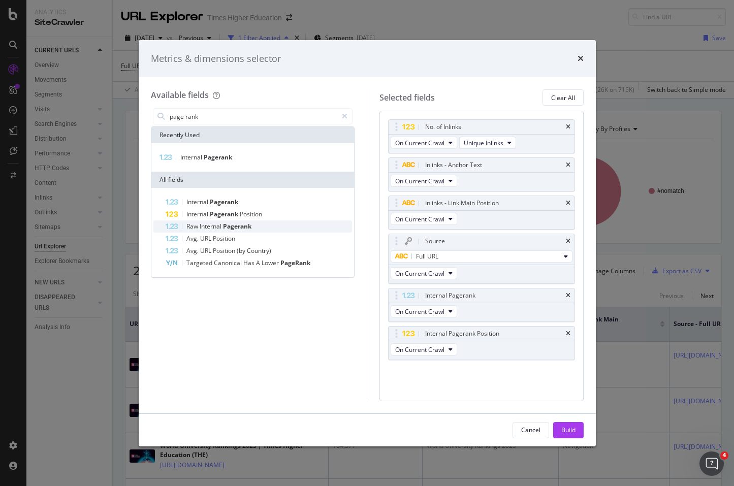
click at [205, 224] on span "Internal" at bounding box center [211, 226] width 23 height 9
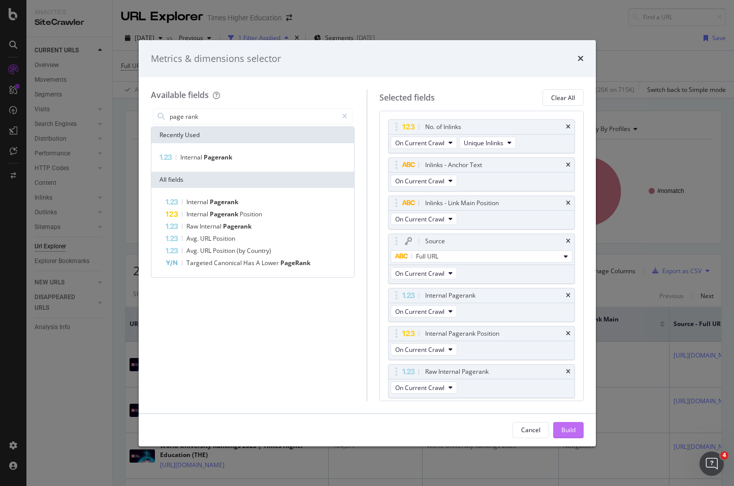
click at [559, 425] on button "Build" at bounding box center [568, 430] width 30 height 16
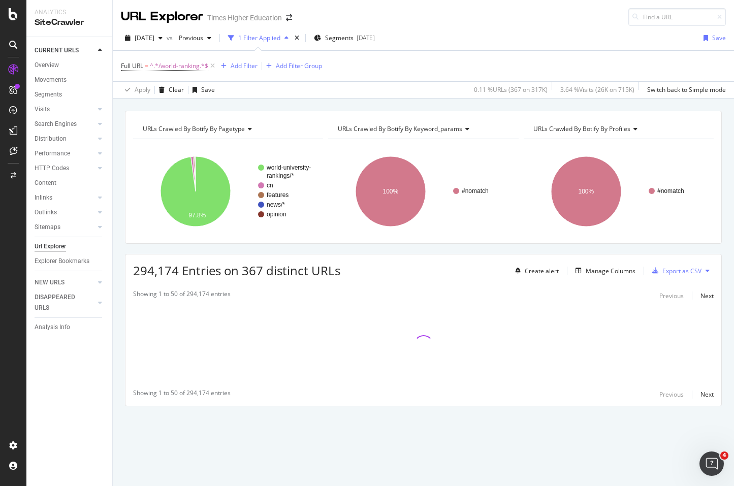
click at [714, 459] on icon "Open Intercom Messenger" at bounding box center [711, 463] width 17 height 17
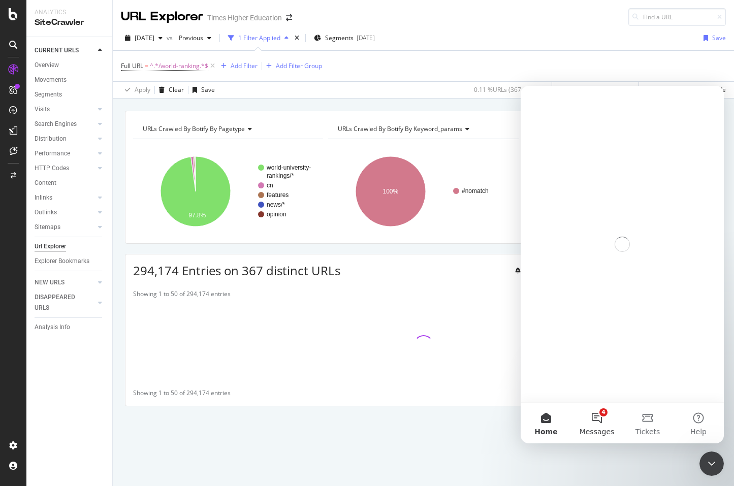
click at [597, 414] on button "4 Messages" at bounding box center [596, 423] width 51 height 41
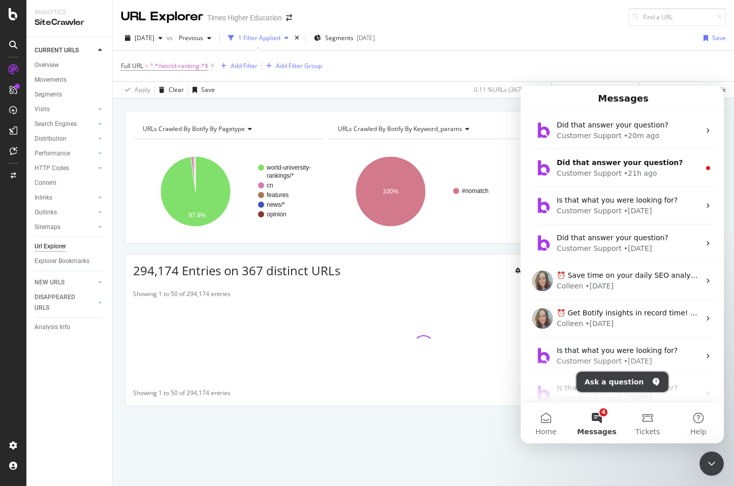
click at [615, 384] on button "Ask a question" at bounding box center [622, 382] width 92 height 20
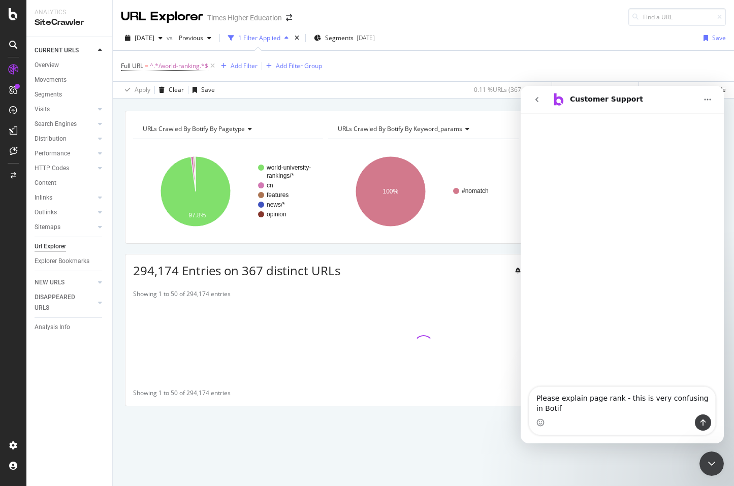
type textarea "Please explain page rank - this is very confusing in Botify"
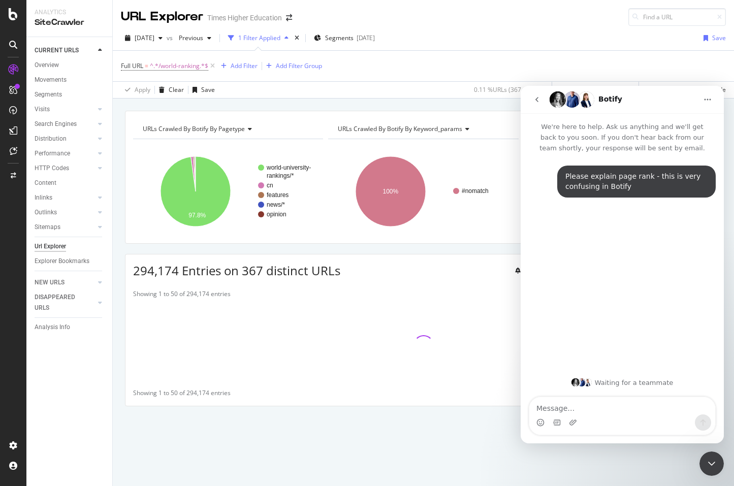
click at [544, 407] on textarea "Message…" at bounding box center [622, 405] width 186 height 17
type textarea "I do not mean Google Page rank I mean Botify page rank"
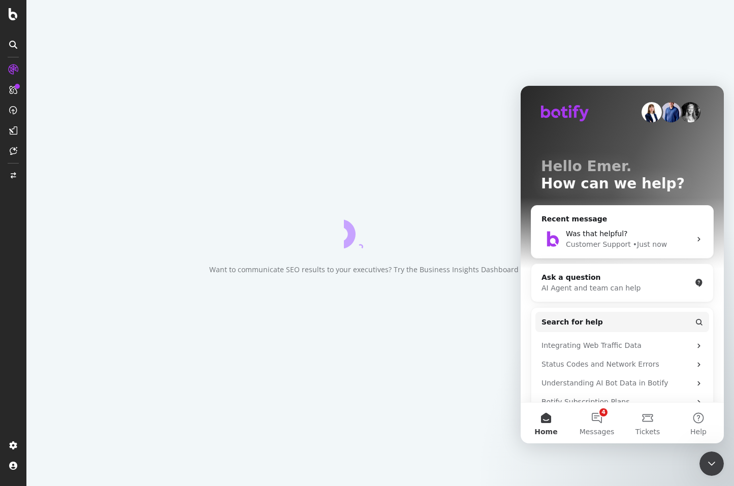
drag, startPoint x: 709, startPoint y: 463, endPoint x: 1119, endPoint y: 452, distance: 410.4
click at [709, 463] on icon "Close Intercom Messenger" at bounding box center [711, 463] width 7 height 4
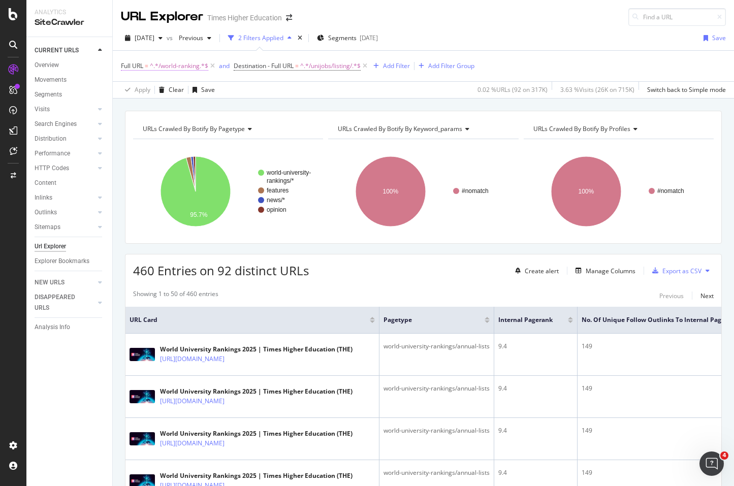
click at [188, 67] on span "^.*/world-ranking.*$" at bounding box center [179, 66] width 58 height 14
click at [167, 42] on div "[DATE]" at bounding box center [144, 37] width 46 height 15
click at [268, 46] on div "2025 Aug. 8th vs Previous 2 Filters Applied Segments 2025-08-05 Save" at bounding box center [423, 40] width 621 height 20
click at [188, 66] on span "^.*/world-ranking.*$" at bounding box center [179, 66] width 58 height 14
drag, startPoint x: 180, startPoint y: 111, endPoint x: 127, endPoint y: 111, distance: 52.8
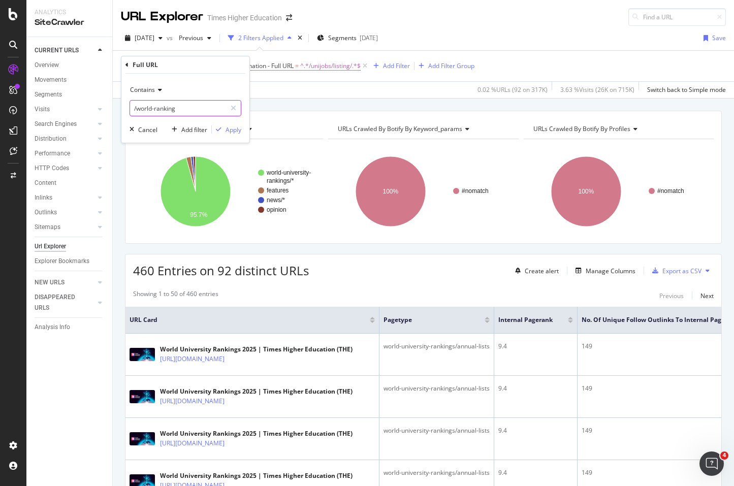
click at [127, 111] on div "Contains /world-ranking Cancel Add filter Apply" at bounding box center [185, 108] width 128 height 69
click at [189, 129] on div "Add filter" at bounding box center [194, 129] width 26 height 9
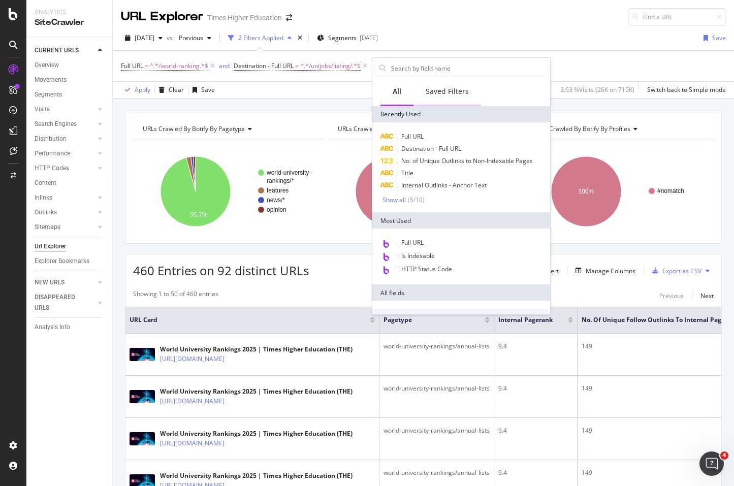
click at [440, 91] on div "Saved Filters" at bounding box center [446, 91] width 43 height 10
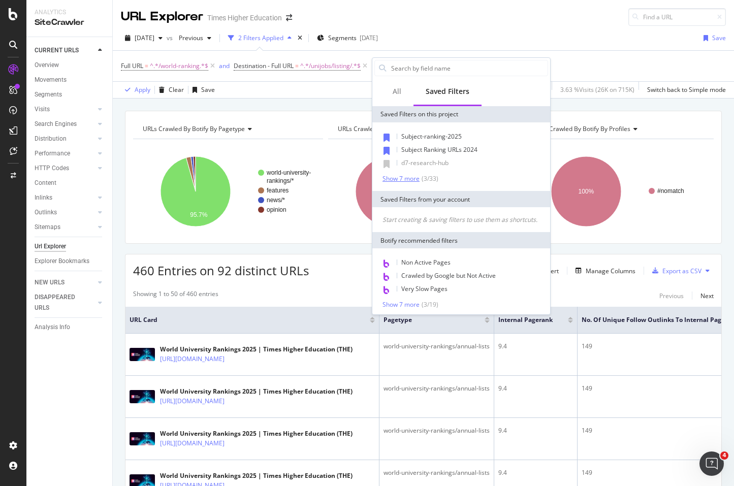
click at [407, 178] on div "Show 7 more" at bounding box center [400, 178] width 37 height 7
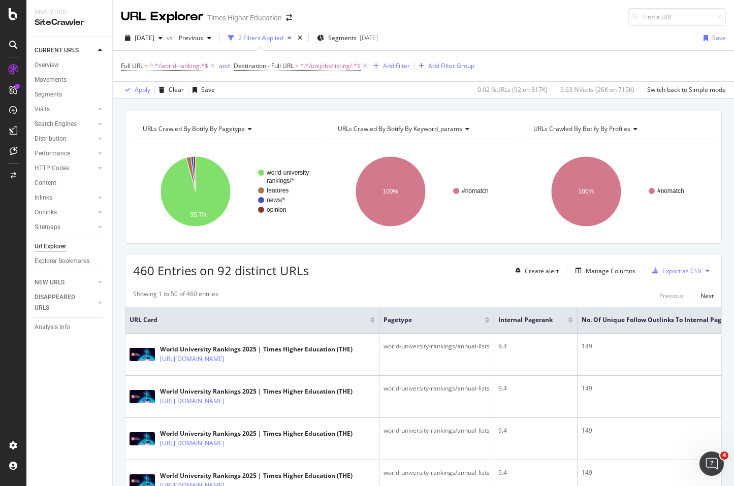
click at [505, 30] on div "2025 Aug. 8th vs Previous 2 Filters Applied Segments 2025-08-05 Save" at bounding box center [423, 40] width 621 height 20
click at [212, 65] on icon at bounding box center [212, 66] width 9 height 10
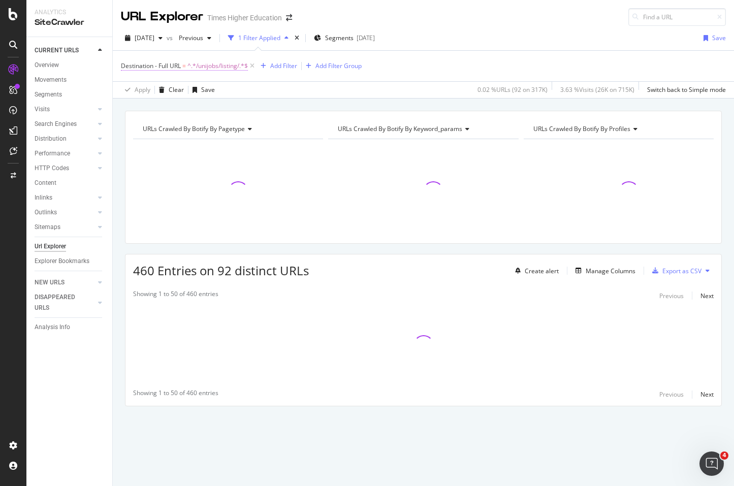
click at [224, 66] on span "^.*/unijobs/listing/.*$" at bounding box center [217, 66] width 60 height 14
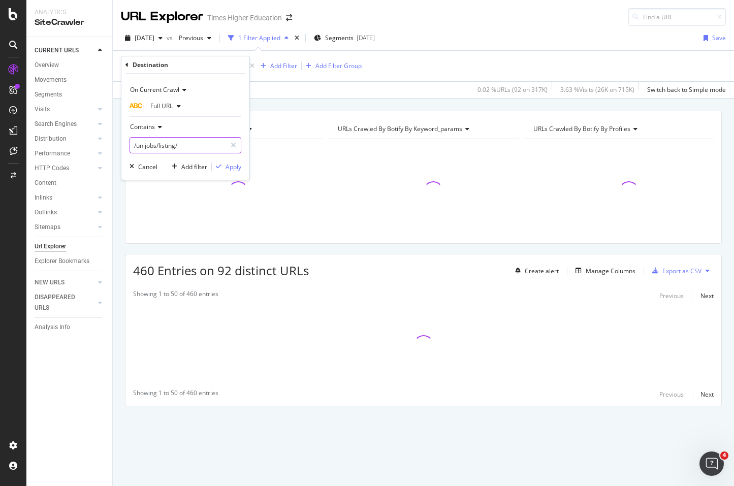
drag, startPoint x: 185, startPoint y: 151, endPoint x: 149, endPoint y: 146, distance: 36.9
click at [149, 146] on input "/unijobs/listing/" at bounding box center [178, 145] width 96 height 16
drag, startPoint x: 185, startPoint y: 146, endPoint x: 127, endPoint y: 139, distance: 58.4
click at [127, 139] on div "On Current Crawl Full URL Contains /unijobs/listing/ Cancel Add filter Apply" at bounding box center [185, 127] width 128 height 106
click at [263, 38] on div "1 Filter Applied" at bounding box center [259, 38] width 42 height 9
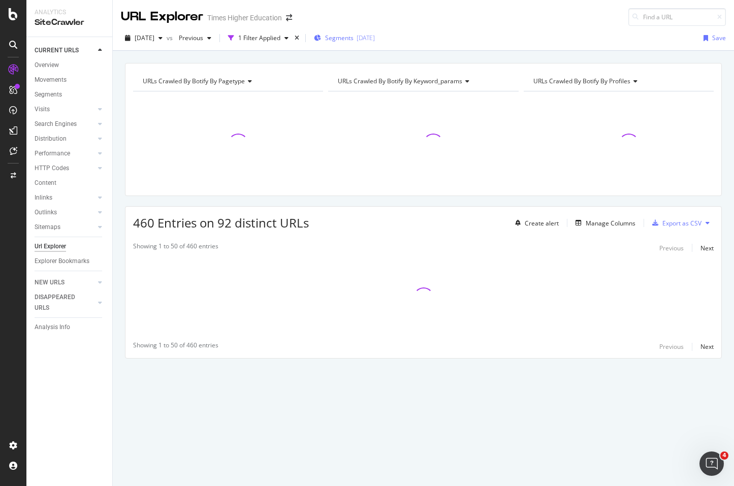
click at [353, 37] on span "Segments" at bounding box center [339, 38] width 28 height 9
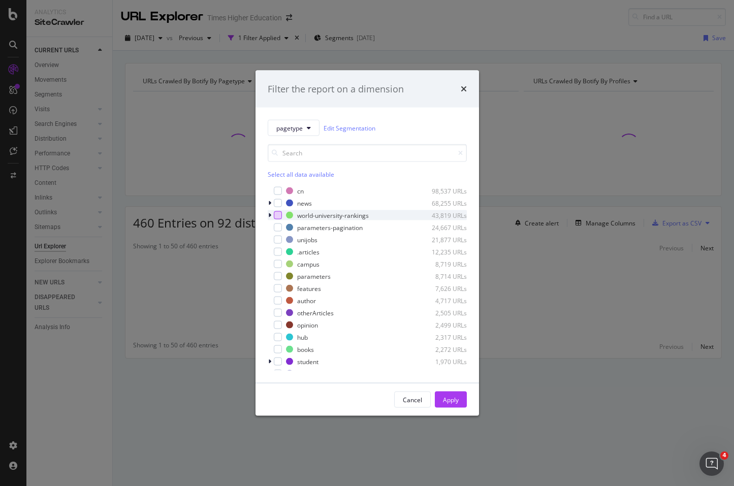
click at [275, 215] on div "modal" at bounding box center [278, 215] width 8 height 8
click at [271, 214] on div "modal" at bounding box center [271, 215] width 6 height 10
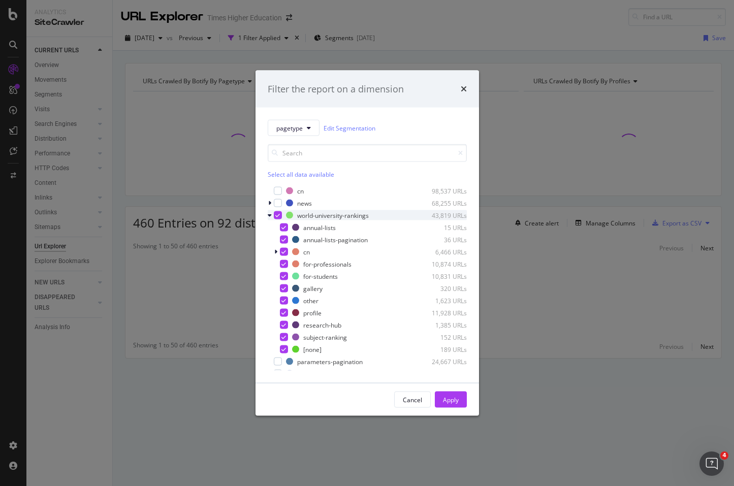
click at [276, 215] on icon "modal" at bounding box center [277, 215] width 5 height 5
click at [282, 309] on div "modal" at bounding box center [284, 313] width 8 height 8
click at [447, 401] on div "Apply" at bounding box center [451, 399] width 16 height 9
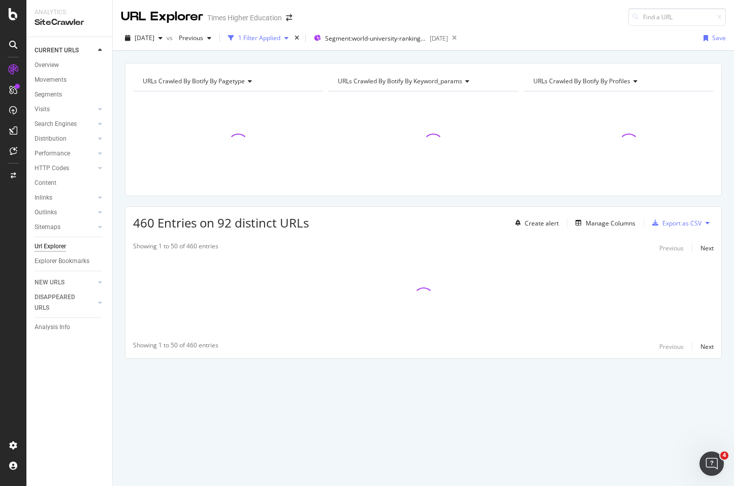
click at [271, 36] on div "1 Filter Applied" at bounding box center [259, 38] width 42 height 9
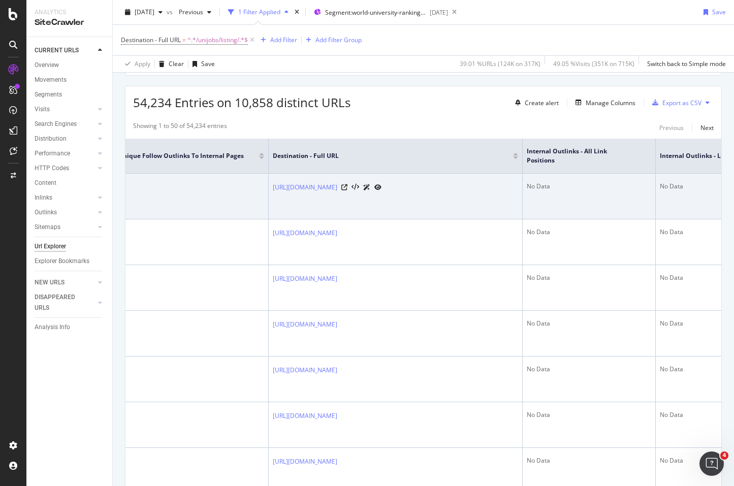
scroll to position [0, 641]
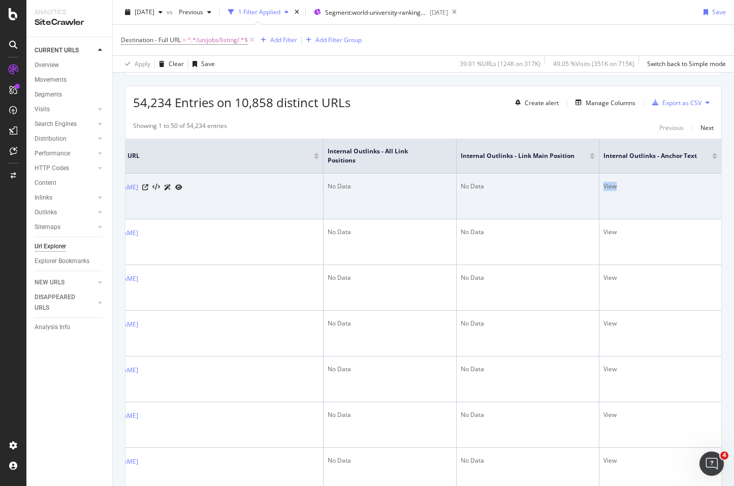
drag, startPoint x: 611, startPoint y: 182, endPoint x: 593, endPoint y: 184, distance: 18.4
click at [599, 184] on td "View" at bounding box center [660, 197] width 122 height 46
copy div "View"
click at [558, 219] on td "No Data" at bounding box center [527, 197] width 143 height 46
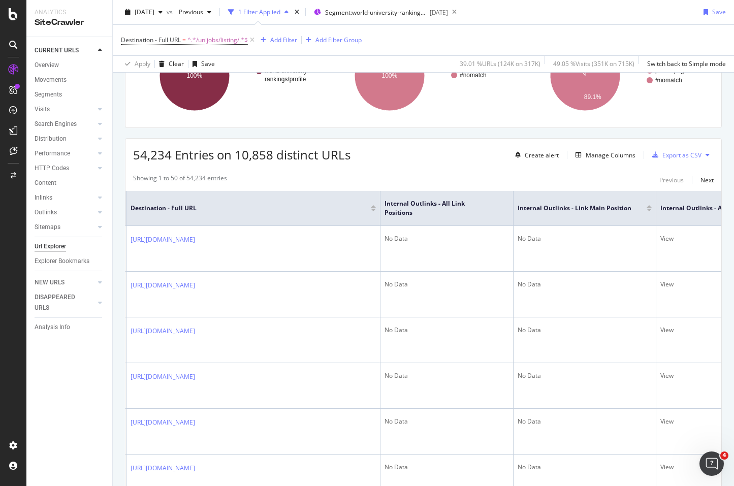
scroll to position [0, 568]
